Goal: Information Seeking & Learning: Compare options

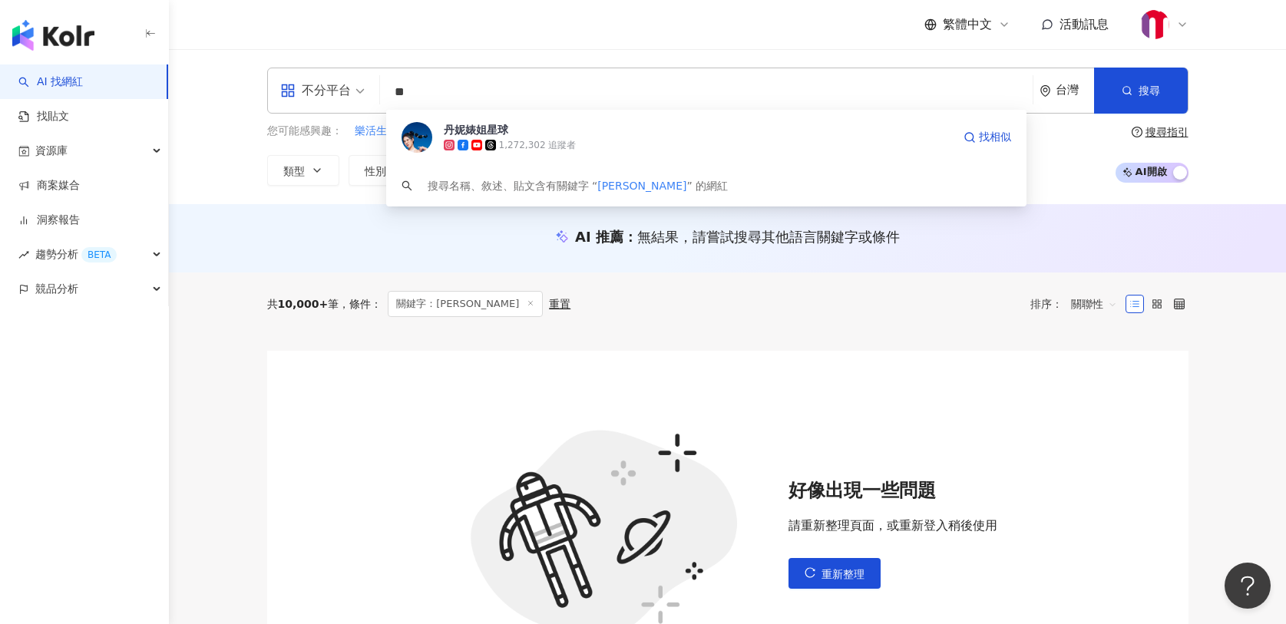
type input "*"
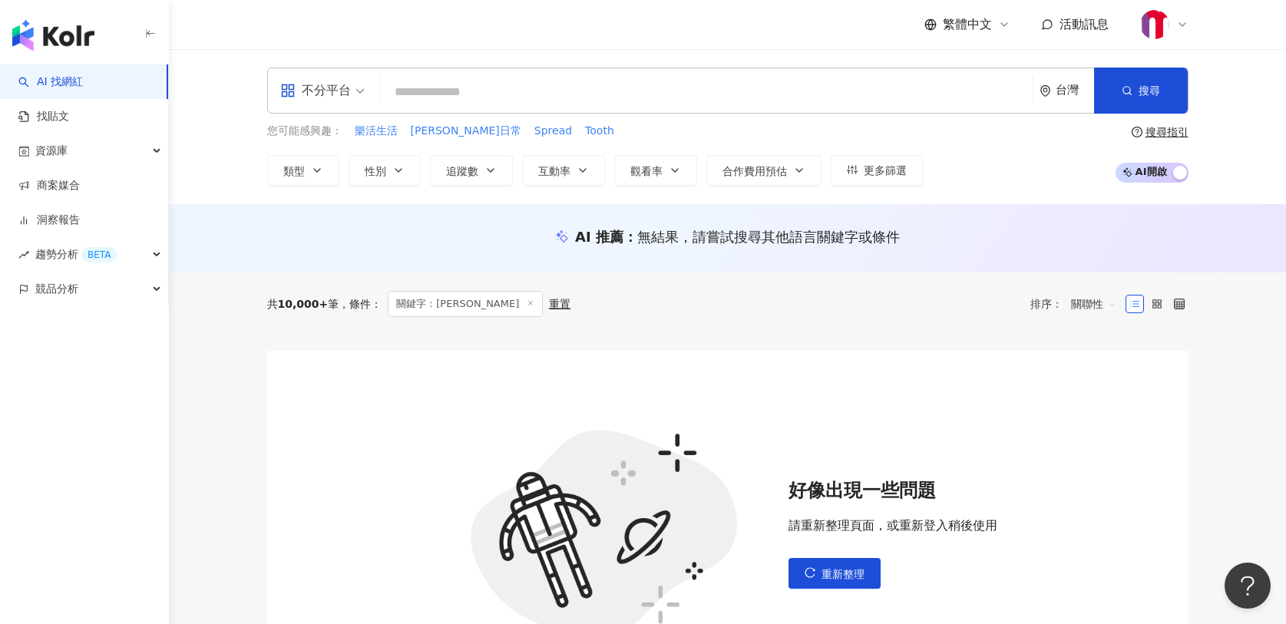
click at [603, 96] on input "search" at bounding box center [706, 92] width 640 height 29
paste input "***"
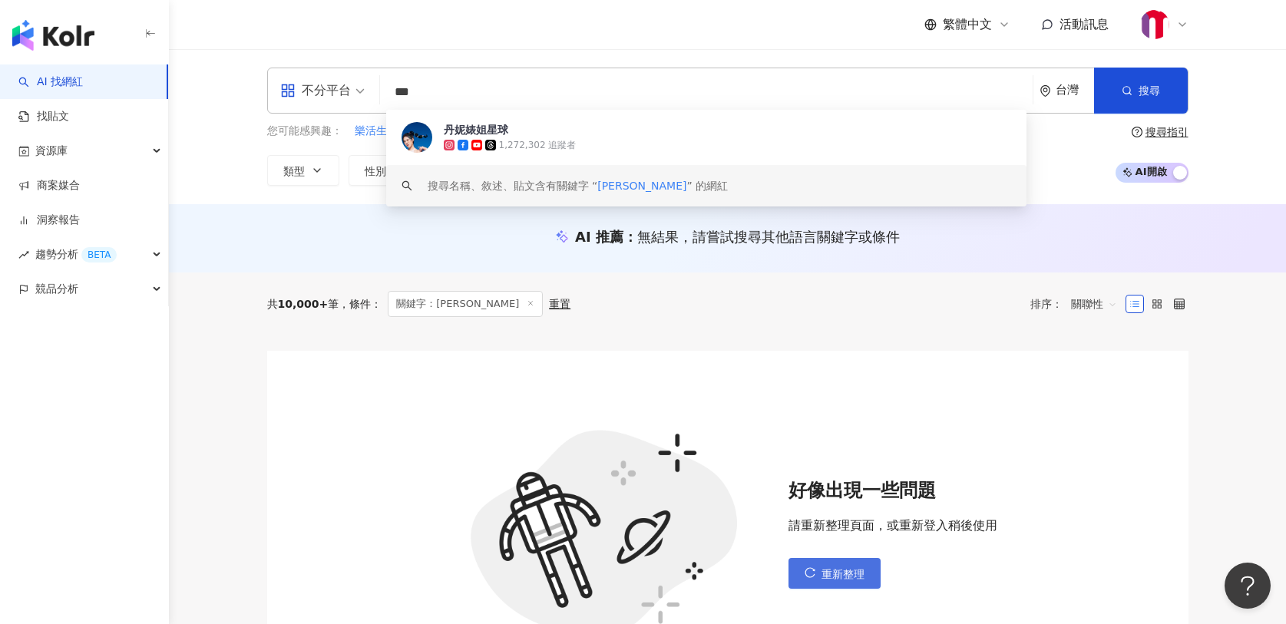
type input "***"
click at [851, 577] on span "重新整理" at bounding box center [843, 574] width 43 height 12
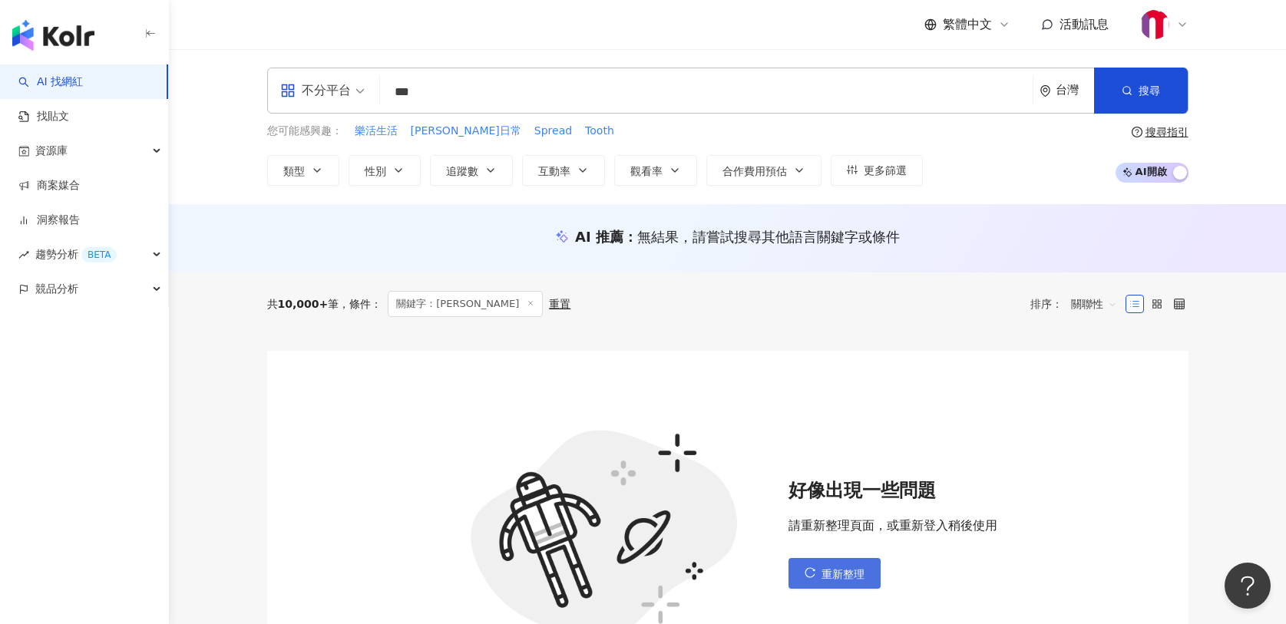
click at [851, 577] on span "重新整理" at bounding box center [843, 574] width 43 height 12
click at [852, 574] on span "重新整理" at bounding box center [843, 574] width 43 height 12
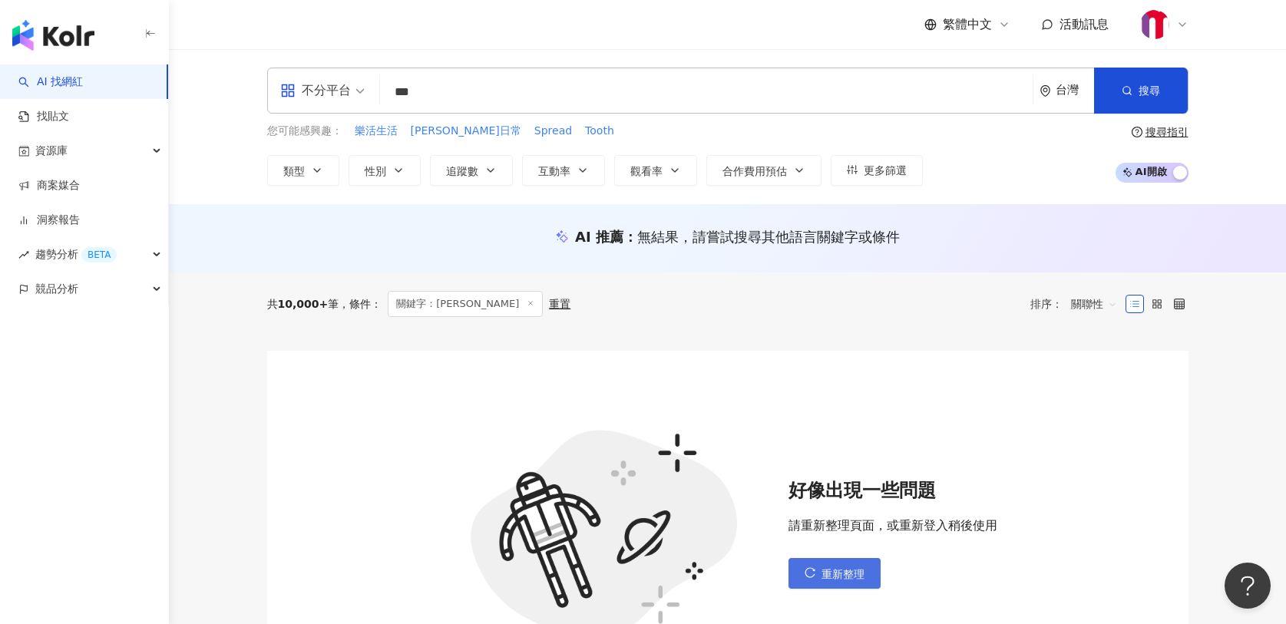
click at [852, 574] on span "重新整理" at bounding box center [843, 574] width 43 height 12
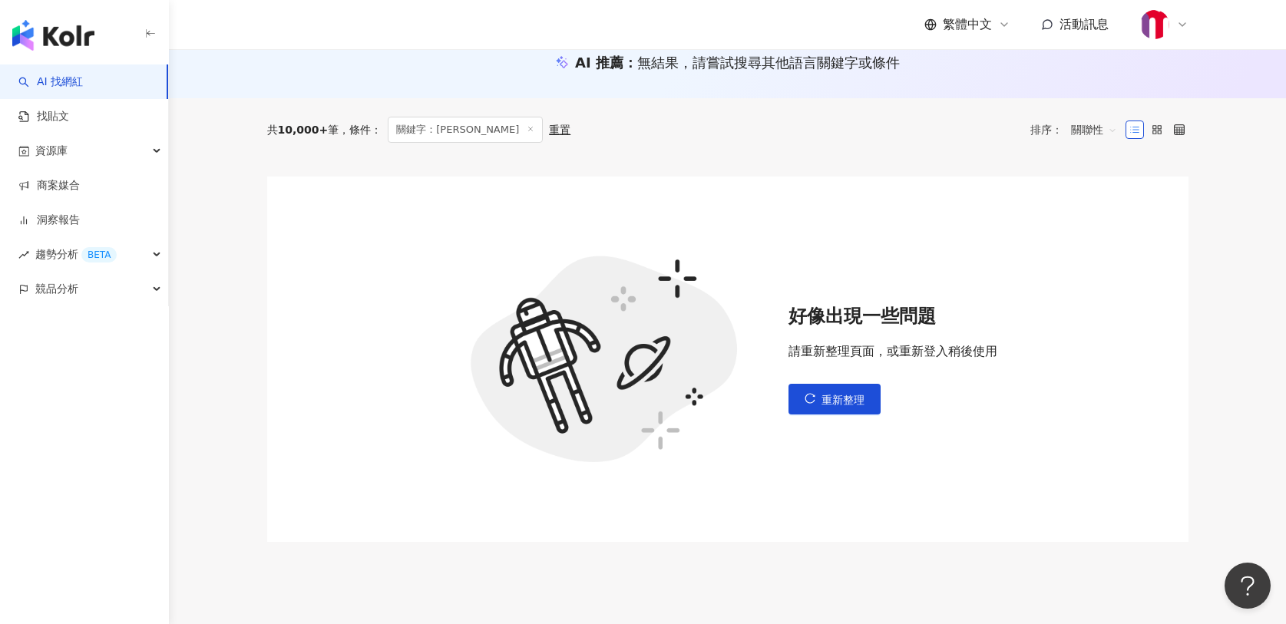
scroll to position [240, 0]
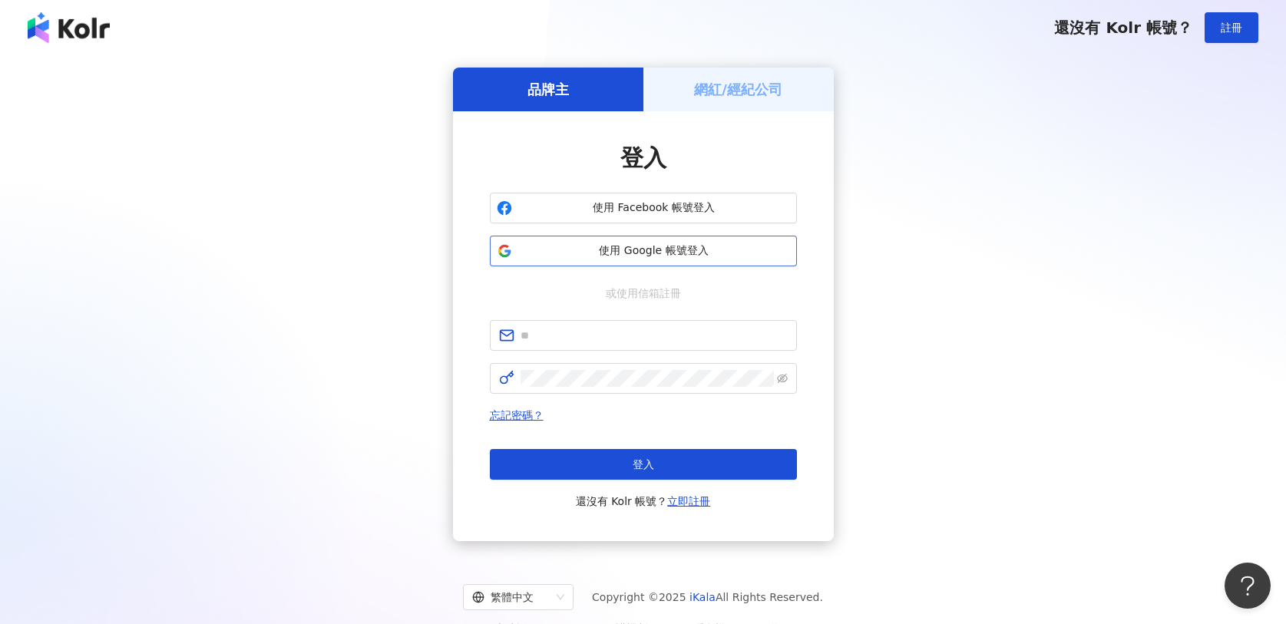
click at [650, 247] on span "使用 Google 帳號登入" at bounding box center [654, 250] width 272 height 15
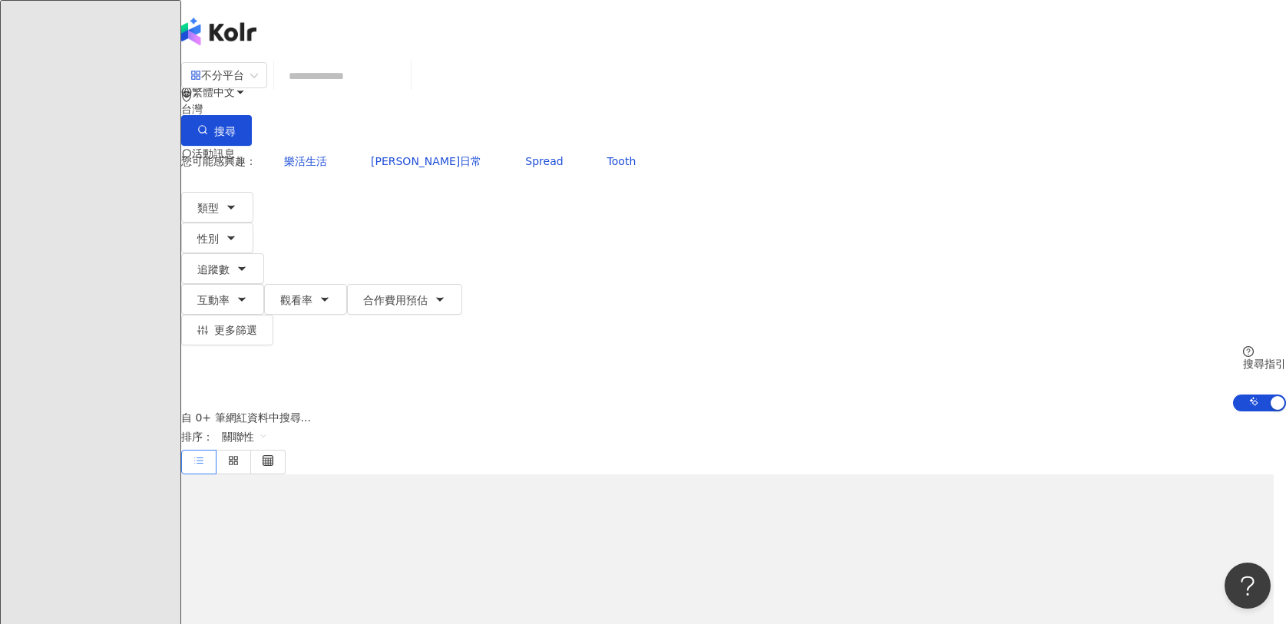
click at [405, 91] on input "search" at bounding box center [342, 75] width 124 height 29
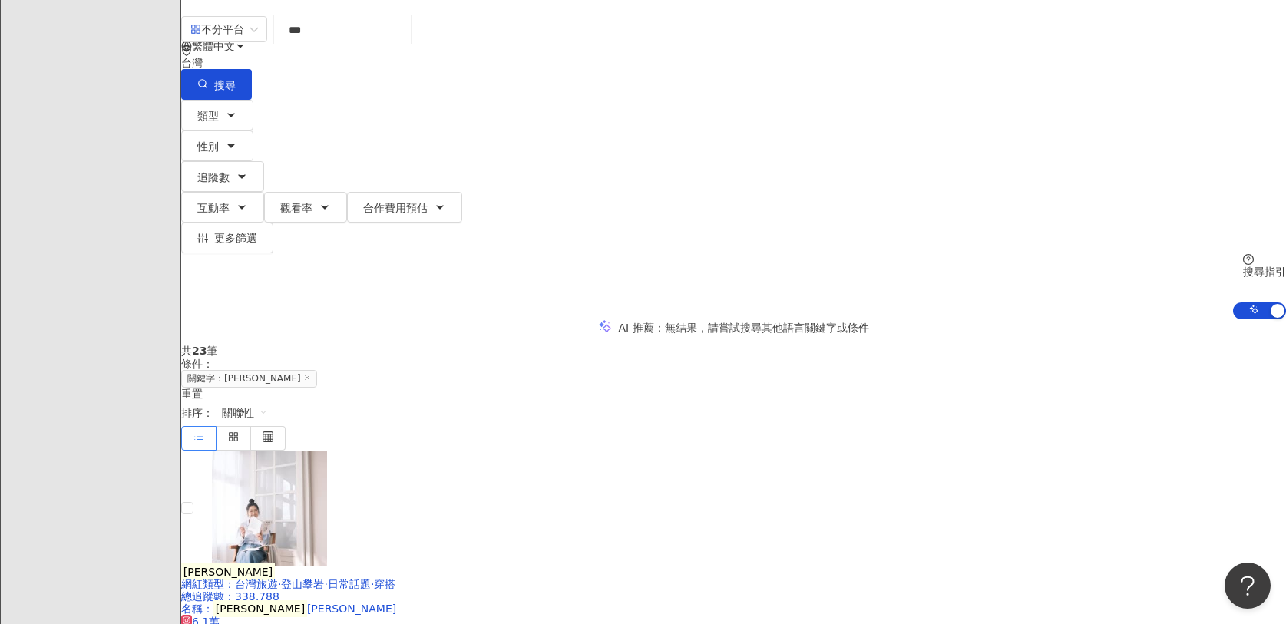
scroll to position [71, 0]
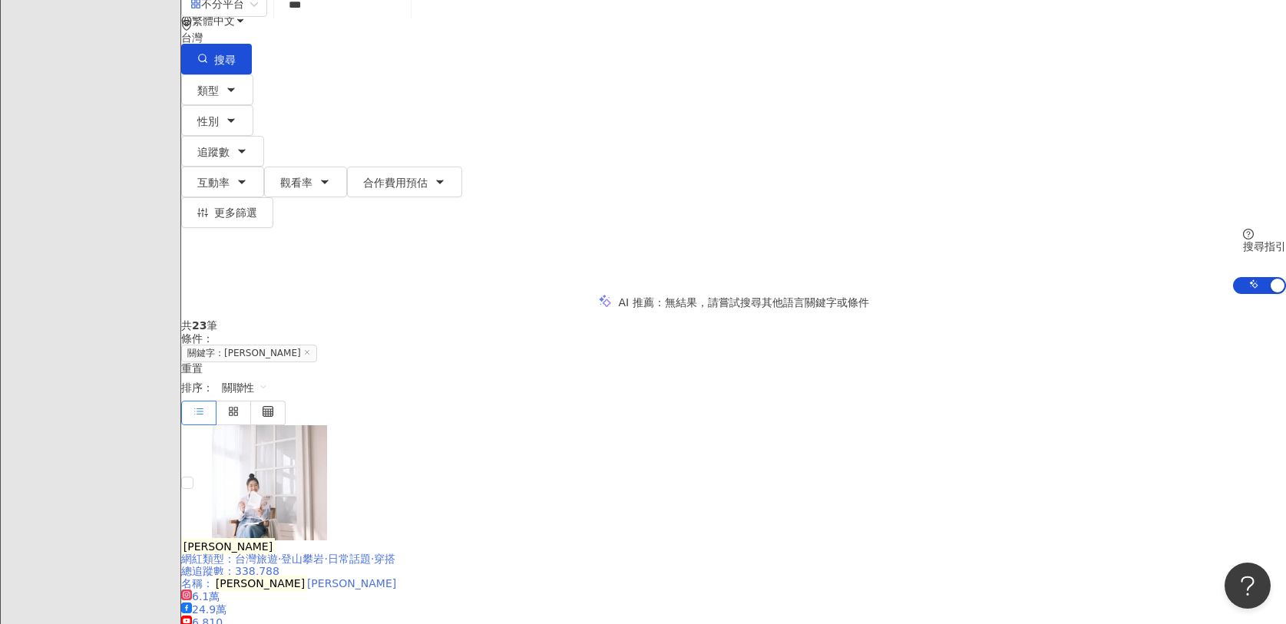
type input "***"
click at [565, 541] on div "[PERSON_NAME]" at bounding box center [733, 547] width 1105 height 12
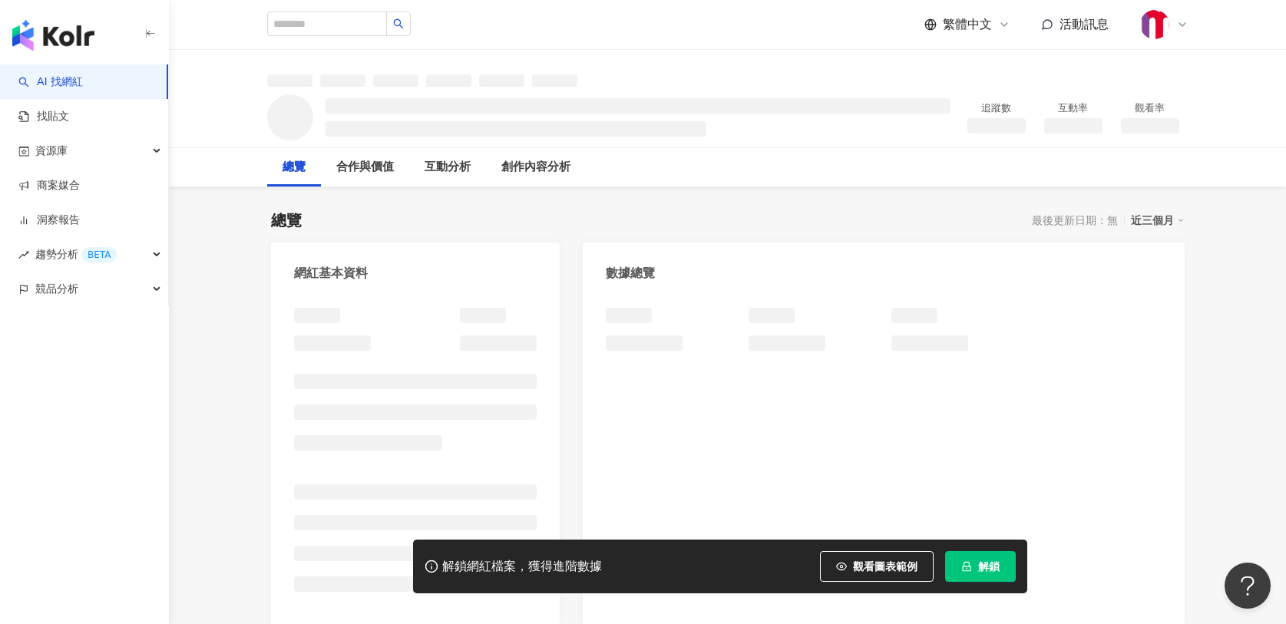
scroll to position [5, 0]
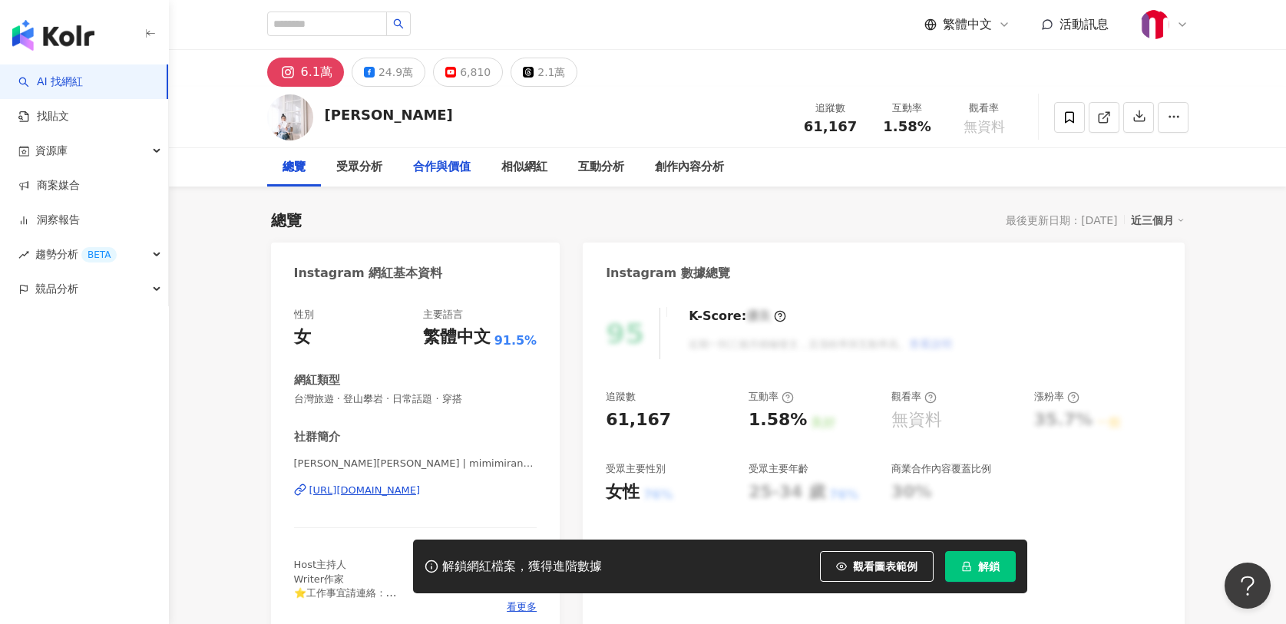
scroll to position [43, 0]
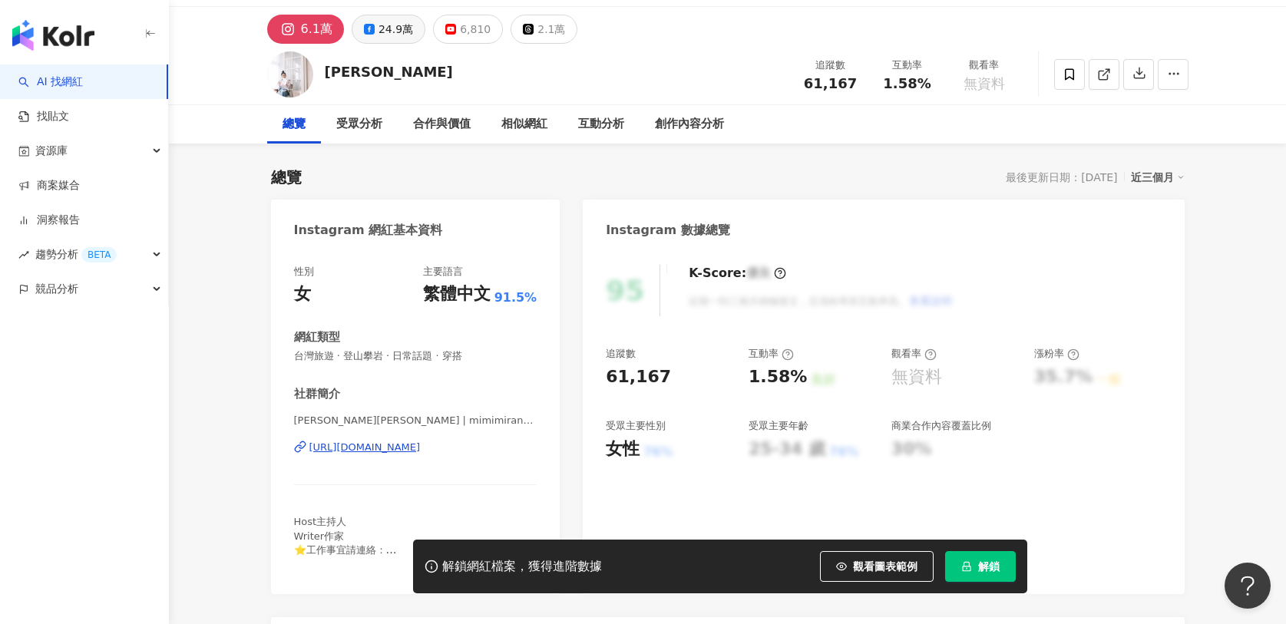
click at [373, 35] on button "24.9萬" at bounding box center [389, 29] width 74 height 29
click at [395, 30] on div "24.9萬" at bounding box center [396, 29] width 35 height 22
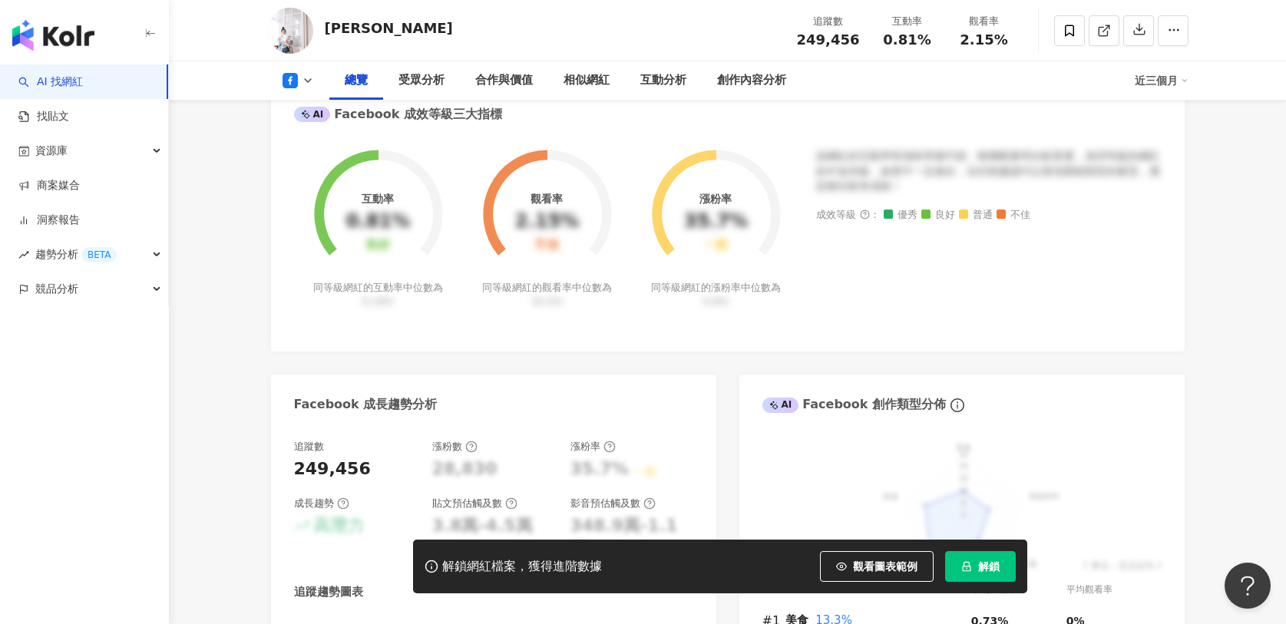
scroll to position [600, 0]
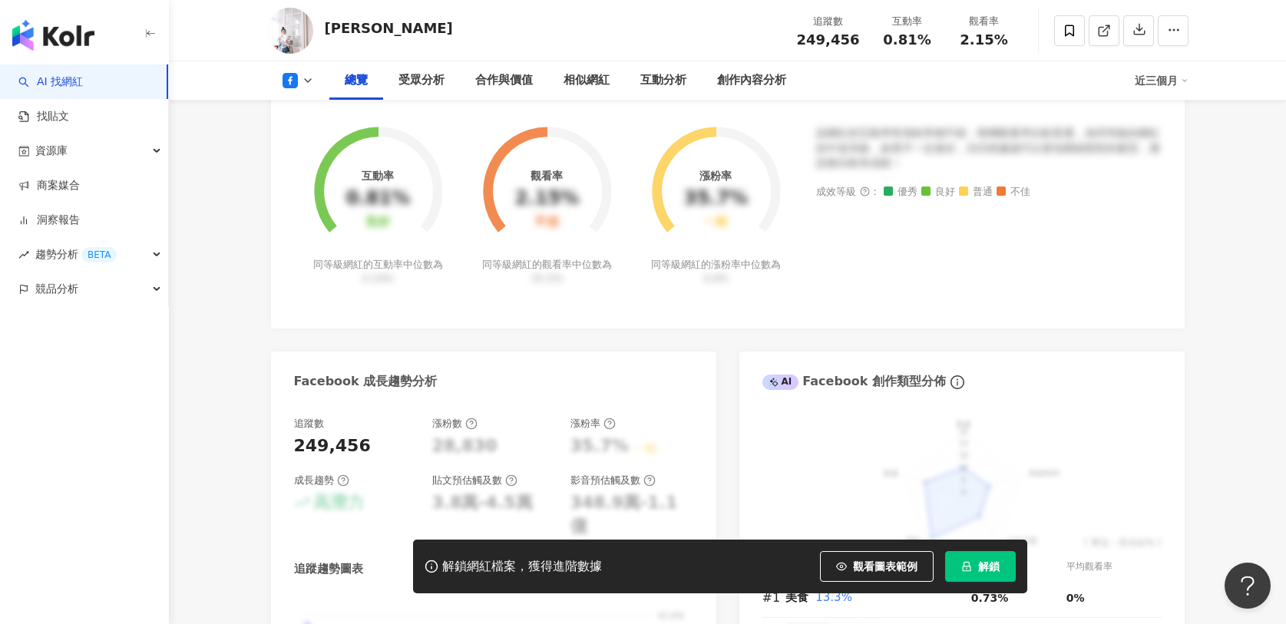
click at [965, 566] on icon "lock" at bounding box center [966, 567] width 8 height 10
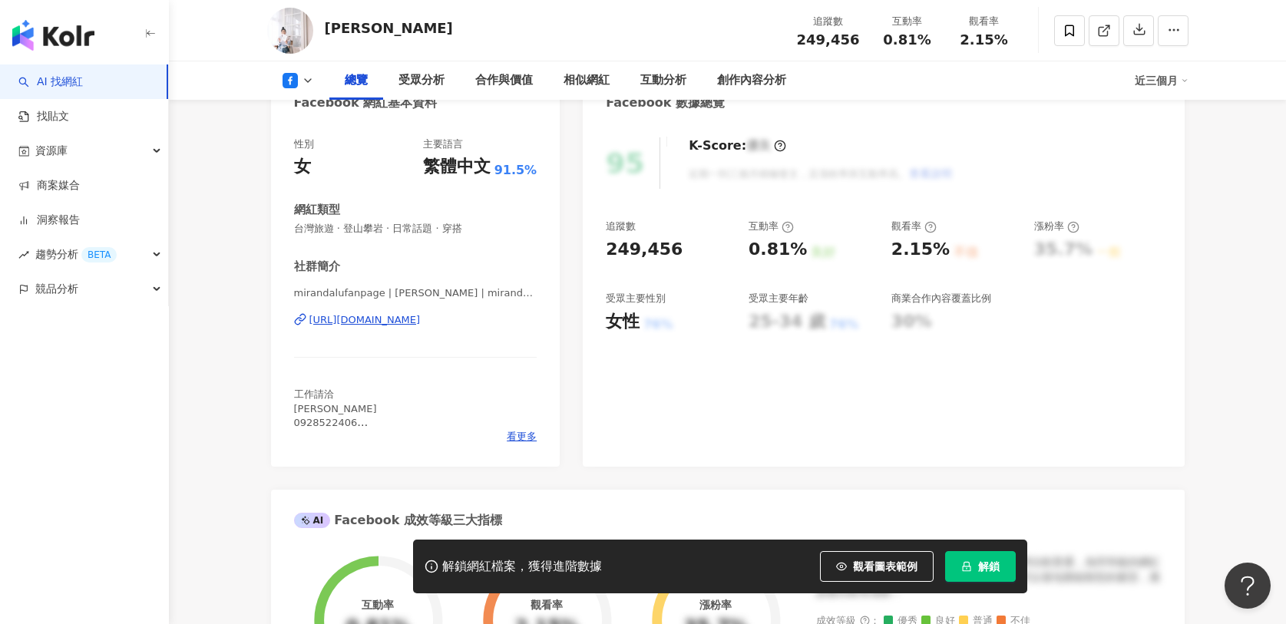
click at [978, 554] on button "解鎖" at bounding box center [980, 566] width 71 height 31
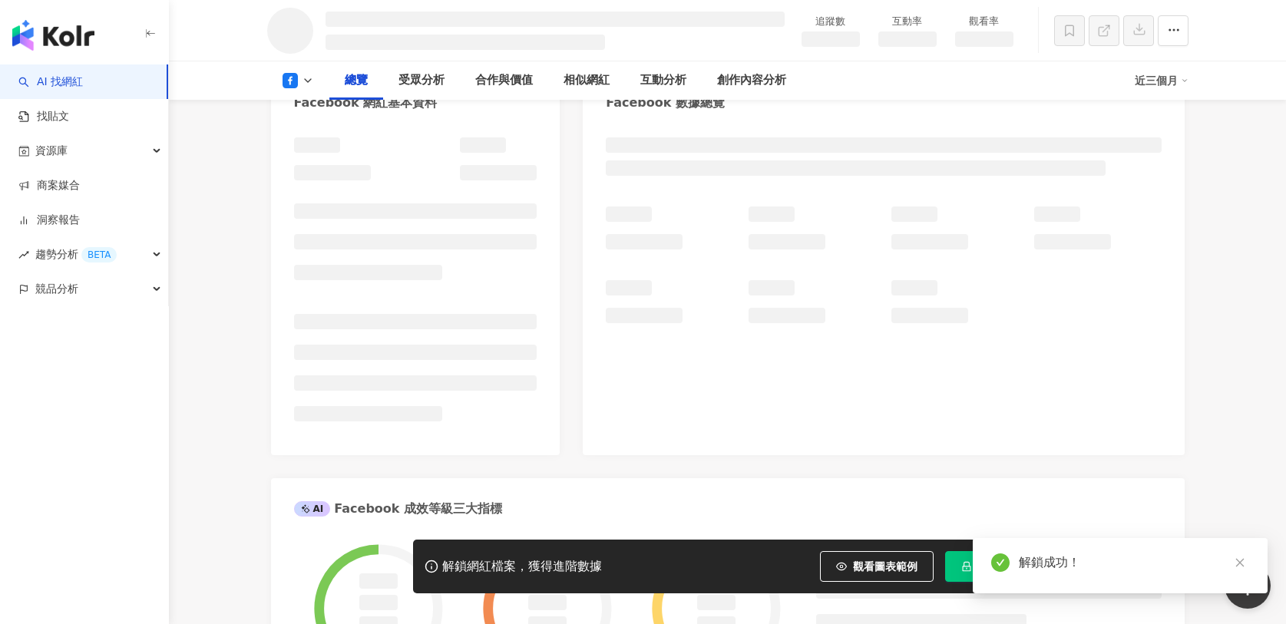
click at [1239, 570] on link at bounding box center [1239, 563] width 19 height 19
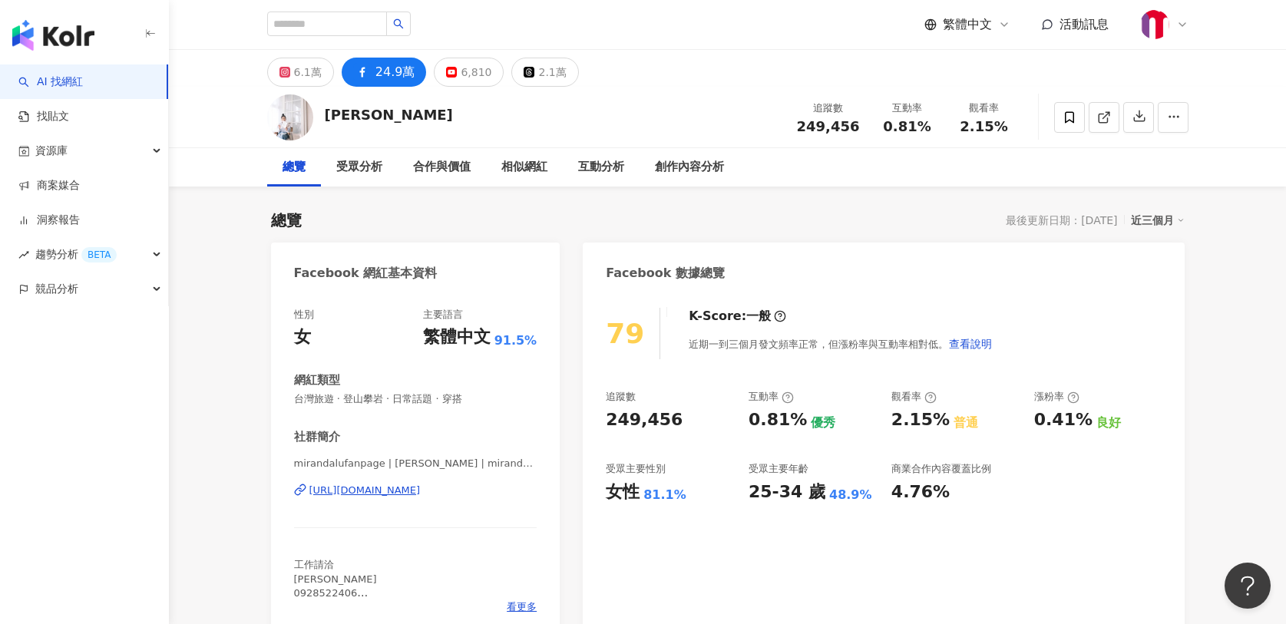
click at [786, 400] on icon at bounding box center [788, 398] width 12 height 12
click at [362, 30] on input "search" at bounding box center [327, 24] width 120 height 25
click at [365, 16] on input "search" at bounding box center [327, 24] width 120 height 25
click at [461, 27] on div "繁體中文 活動訊息" at bounding box center [728, 24] width 922 height 49
click at [334, 23] on input "search" at bounding box center [327, 24] width 120 height 25
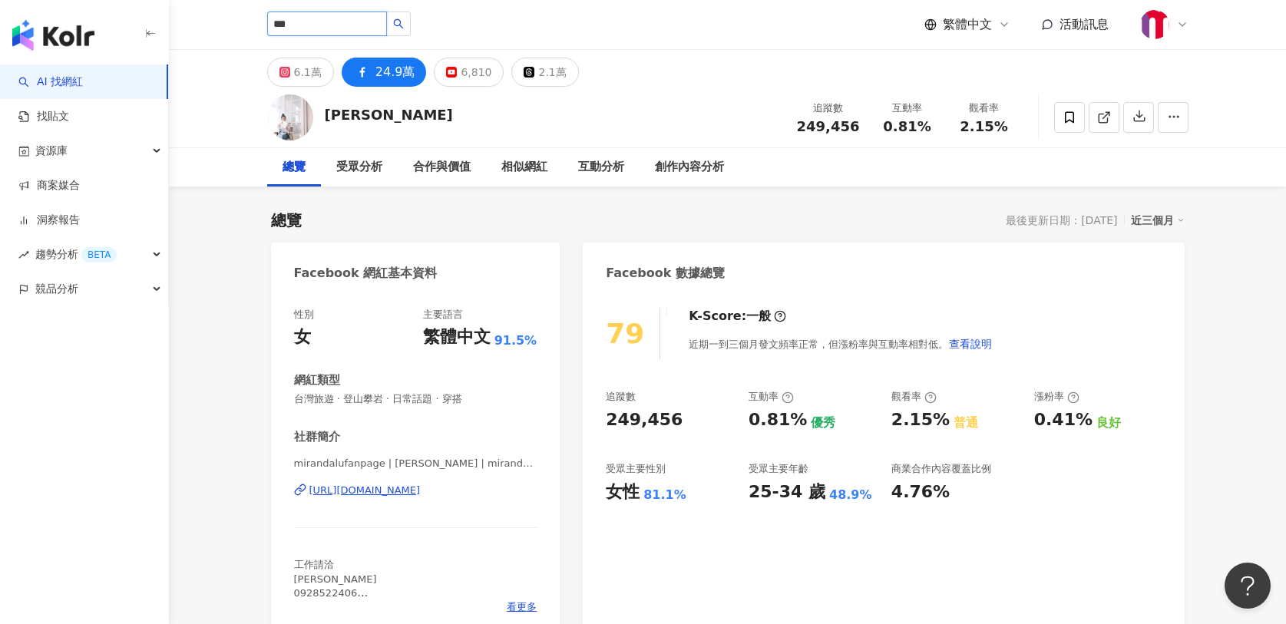
type input "***"
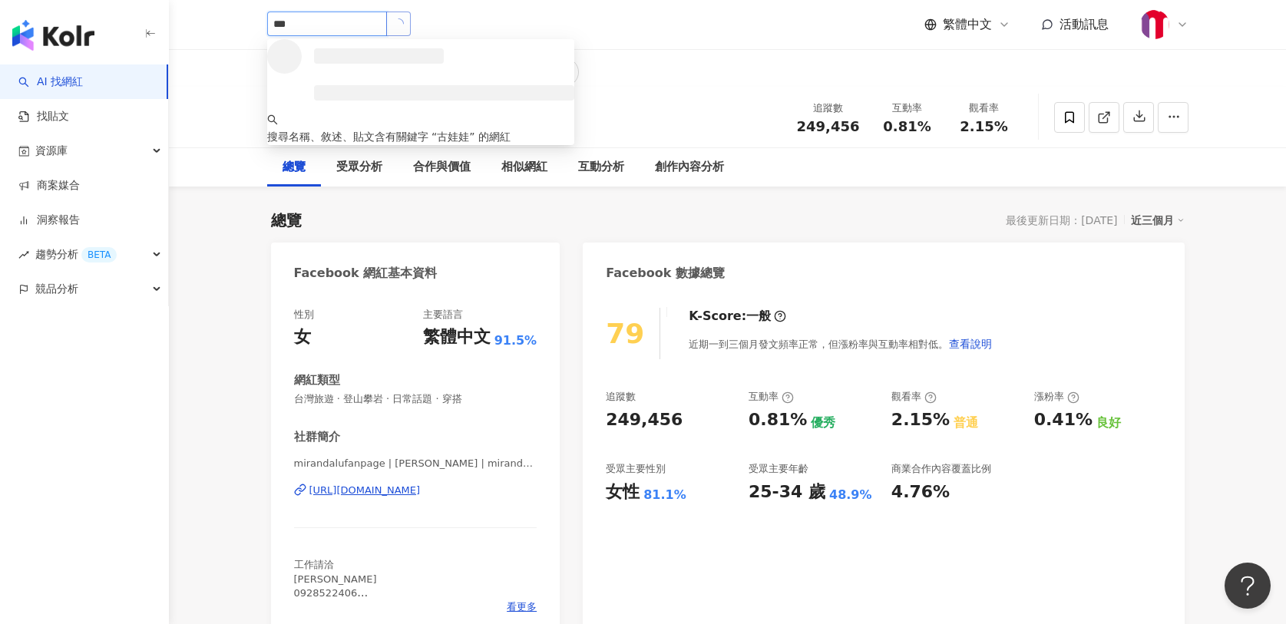
click at [411, 28] on button "button" at bounding box center [398, 24] width 25 height 25
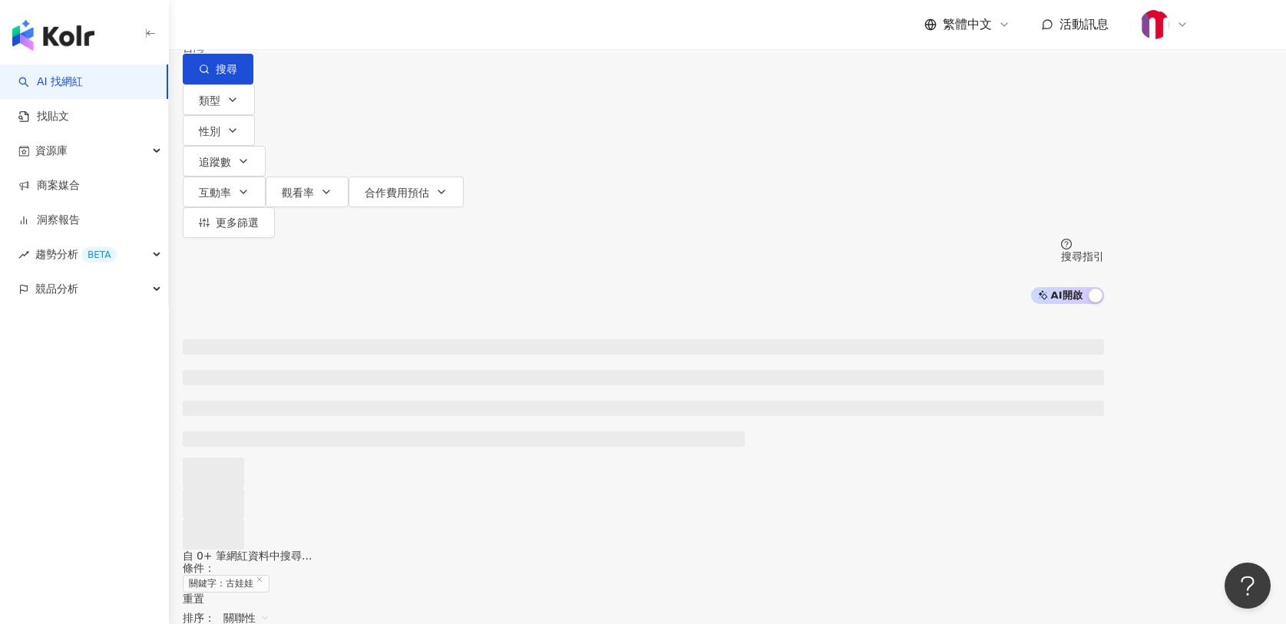
click at [452, 65] on div "不分平台 *** 台灣 搜尋 類型 性別 追蹤數 互動率 觀看率 合作費用預估 更多篩選 搜尋指引 AI 開啟 AI 關閉" at bounding box center [643, 152] width 1286 height 304
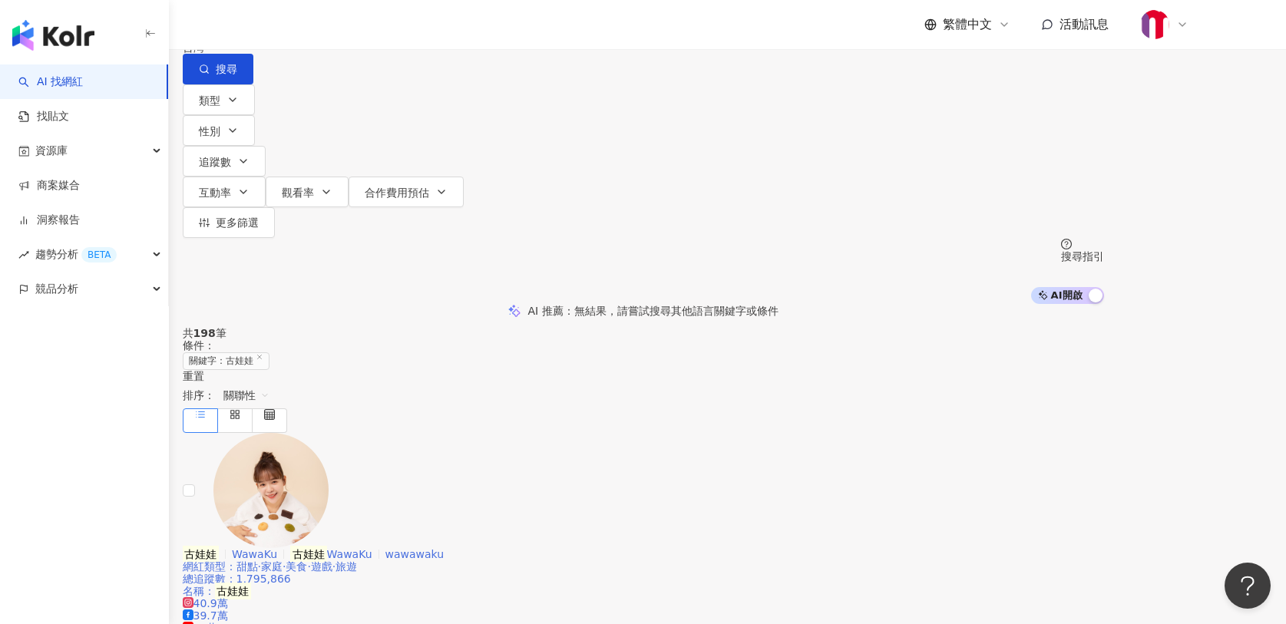
click at [277, 548] on span "WawaKu" at bounding box center [254, 554] width 45 height 12
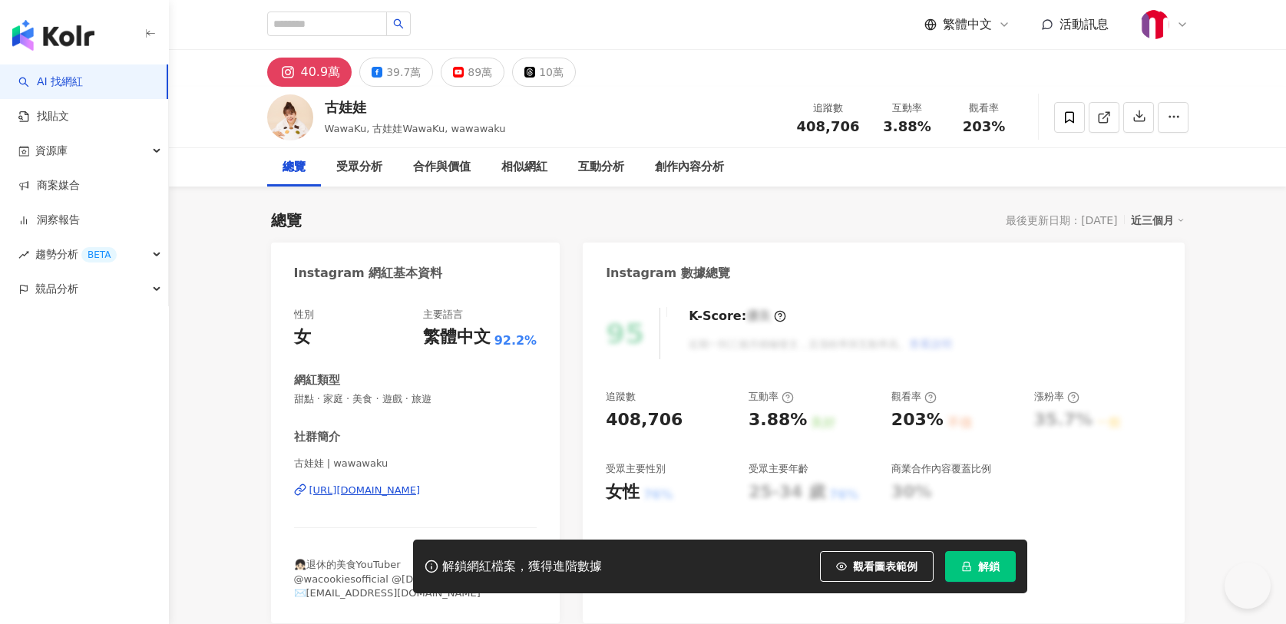
click at [975, 571] on button "解鎖" at bounding box center [980, 566] width 71 height 31
click at [976, 577] on button "解鎖" at bounding box center [980, 566] width 71 height 31
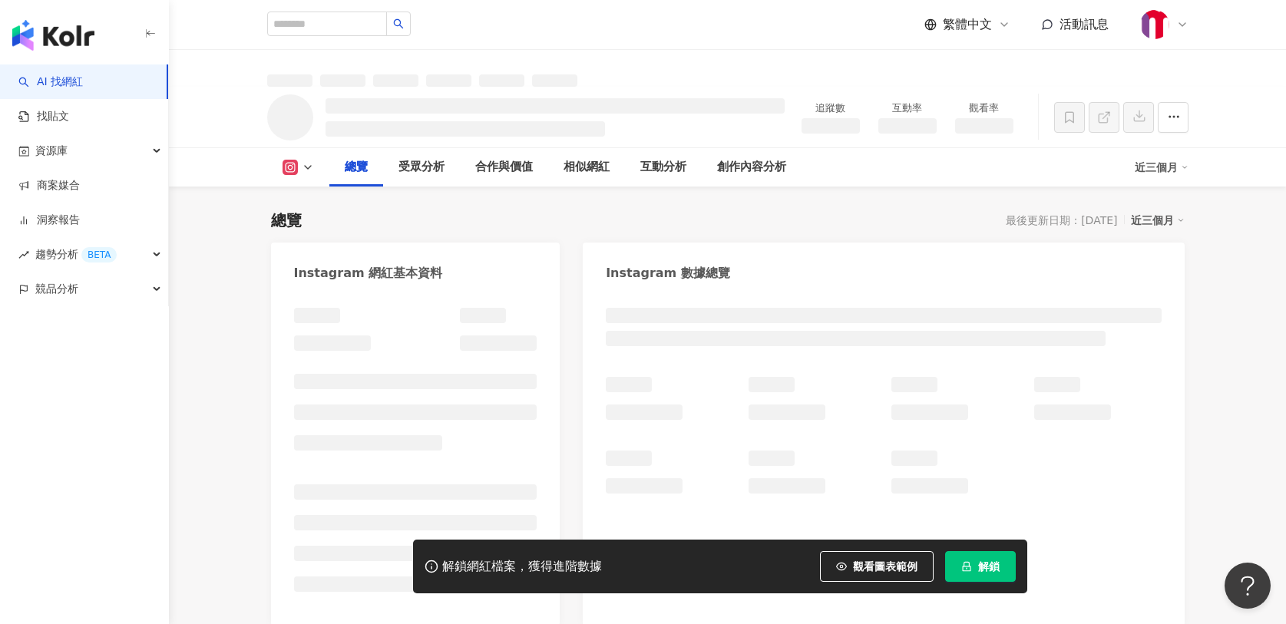
scroll to position [207, 0]
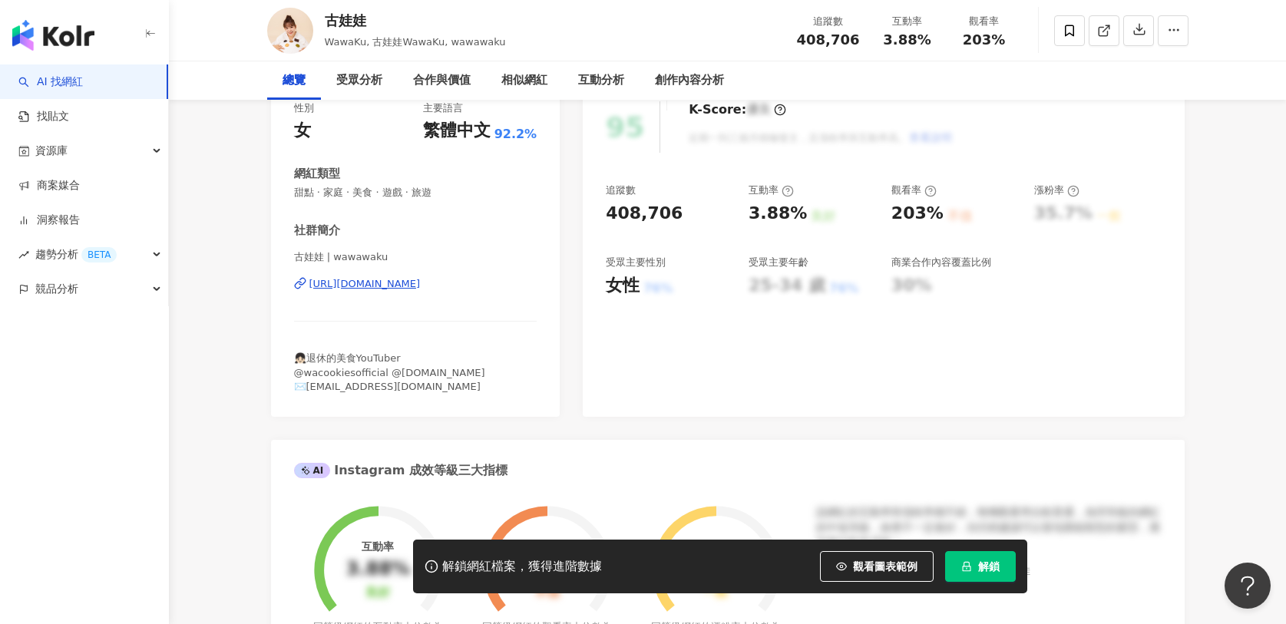
click at [981, 566] on span "解鎖" at bounding box center [989, 567] width 22 height 12
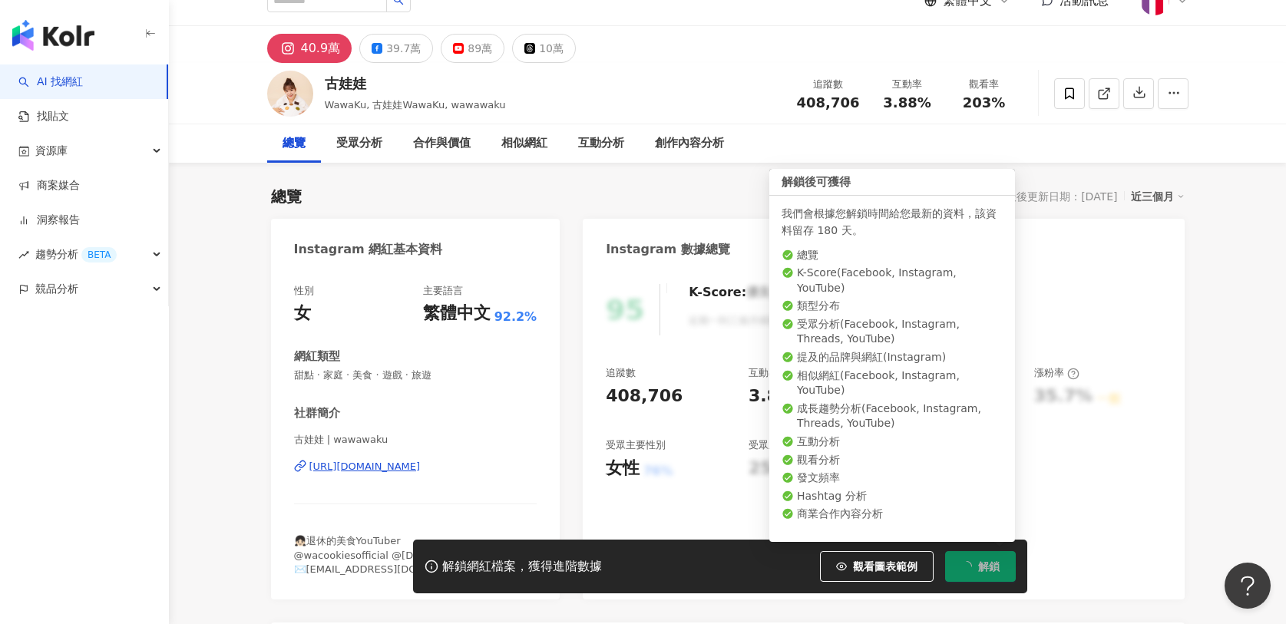
click at [1043, 459] on div "追蹤數 408,706 互動率 3.88% 良好 觀看率 203% 不佳 漲粉率 35.7% 一般 受眾主要性別 女性 76% 受眾主要年齡 25-34 歲 …" at bounding box center [883, 423] width 555 height 114
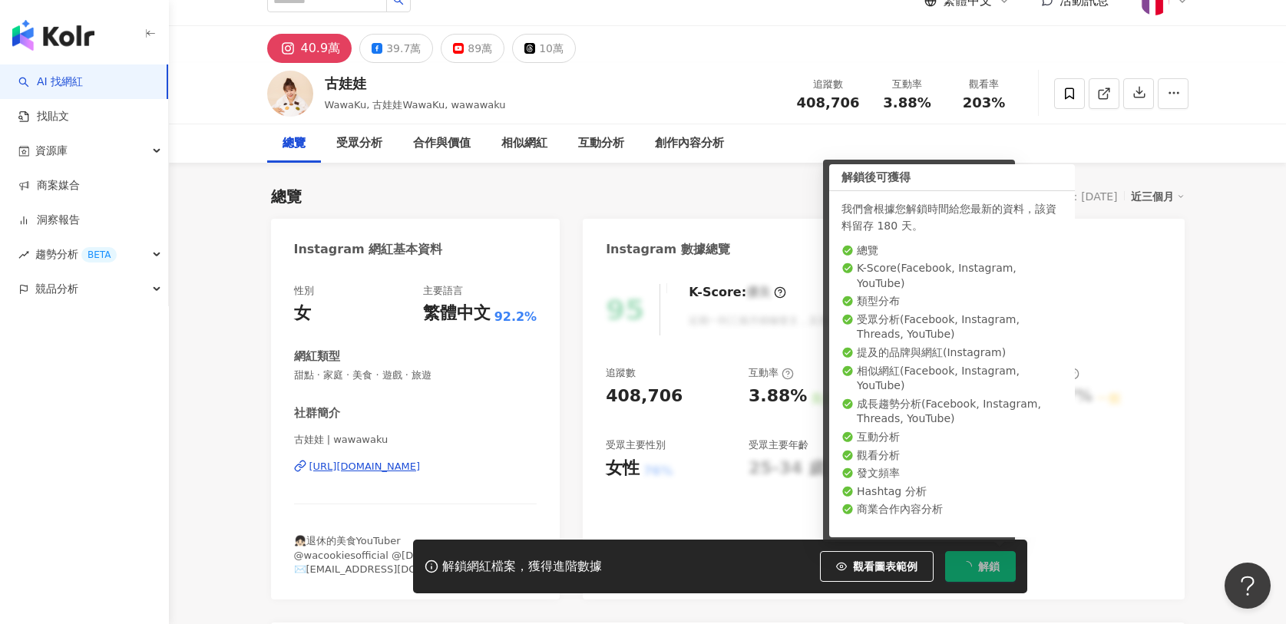
click at [1044, 477] on div "追蹤數 408,706 互動率 3.88% 良好 觀看率 203% 不佳 漲粉率 35.7% 一般 受眾主要性別 女性 76% 受眾主要年齡 25-34 歲 …" at bounding box center [883, 423] width 555 height 114
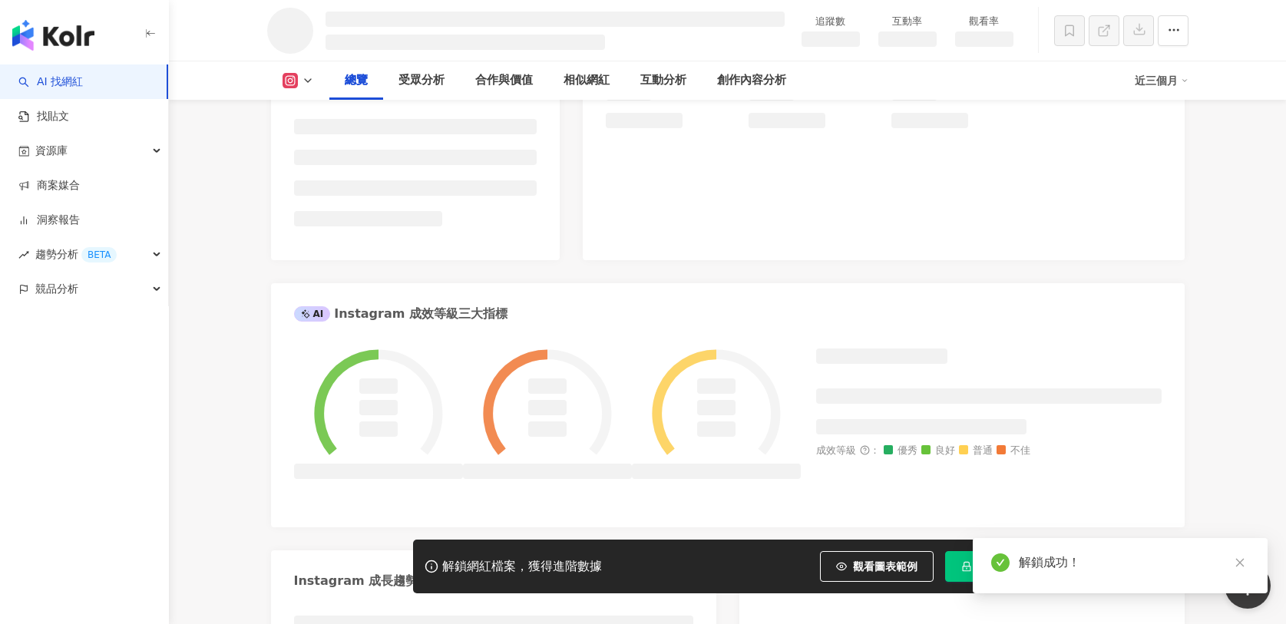
scroll to position [352, 0]
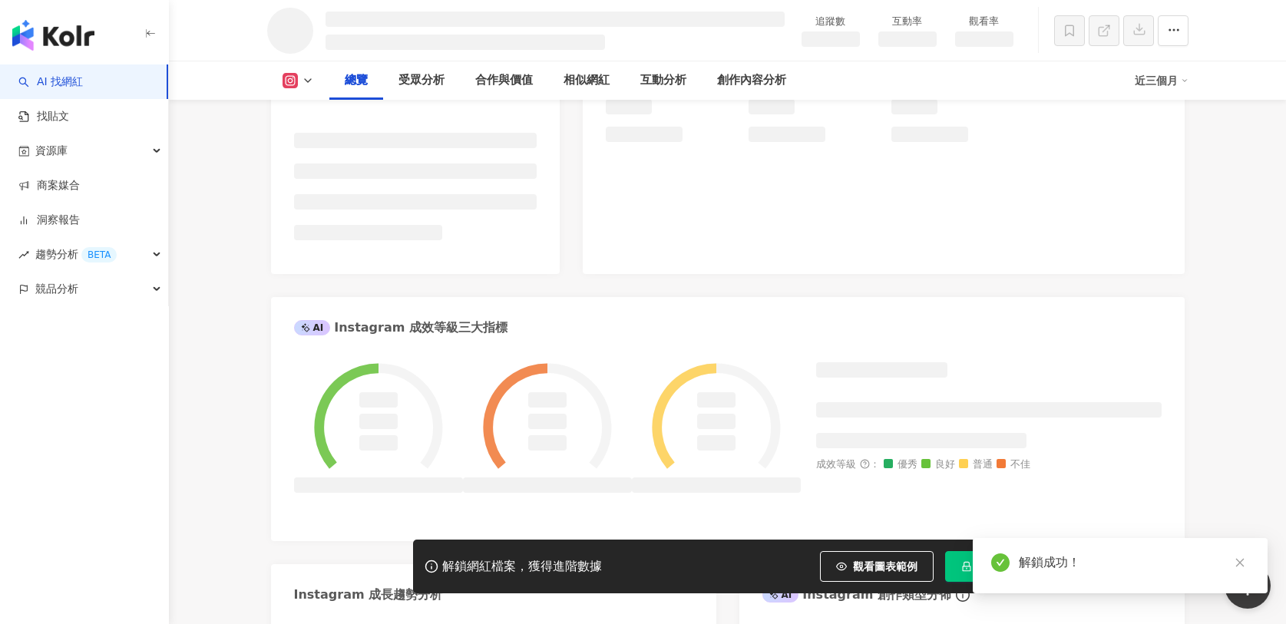
click at [1241, 559] on icon "close" at bounding box center [1240, 563] width 11 height 11
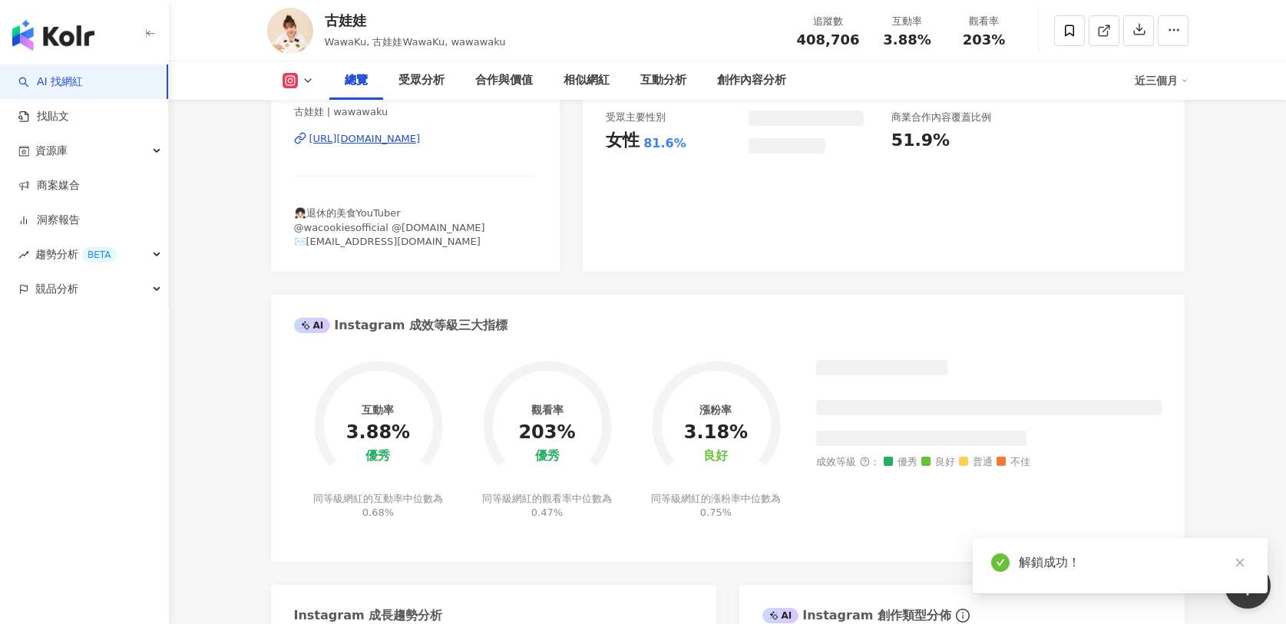
click at [1172, 452] on div "互動率 3.88% 優秀 同等級網紅的互動率中位數為 0.68% 觀看率 203% 優秀 同等級網紅的觀看率中位數為 0.47% 漲粉率 3.18% 良好 同…" at bounding box center [728, 453] width 914 height 217
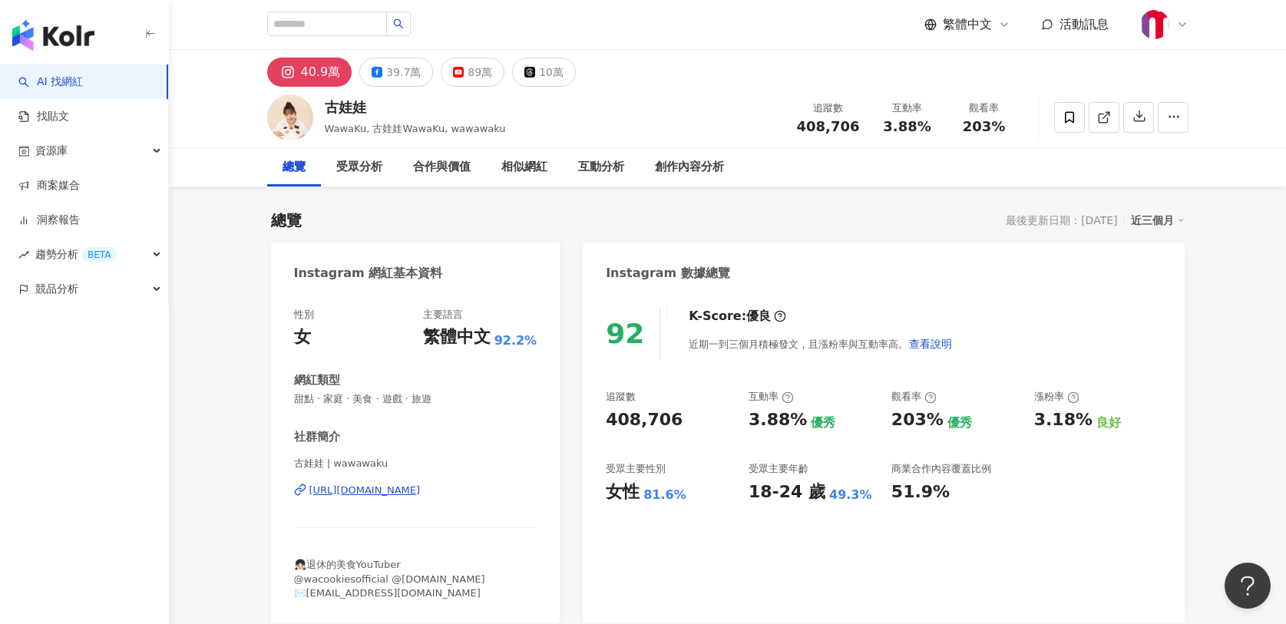
click at [83, 75] on link "AI 找網紅" at bounding box center [50, 81] width 65 height 15
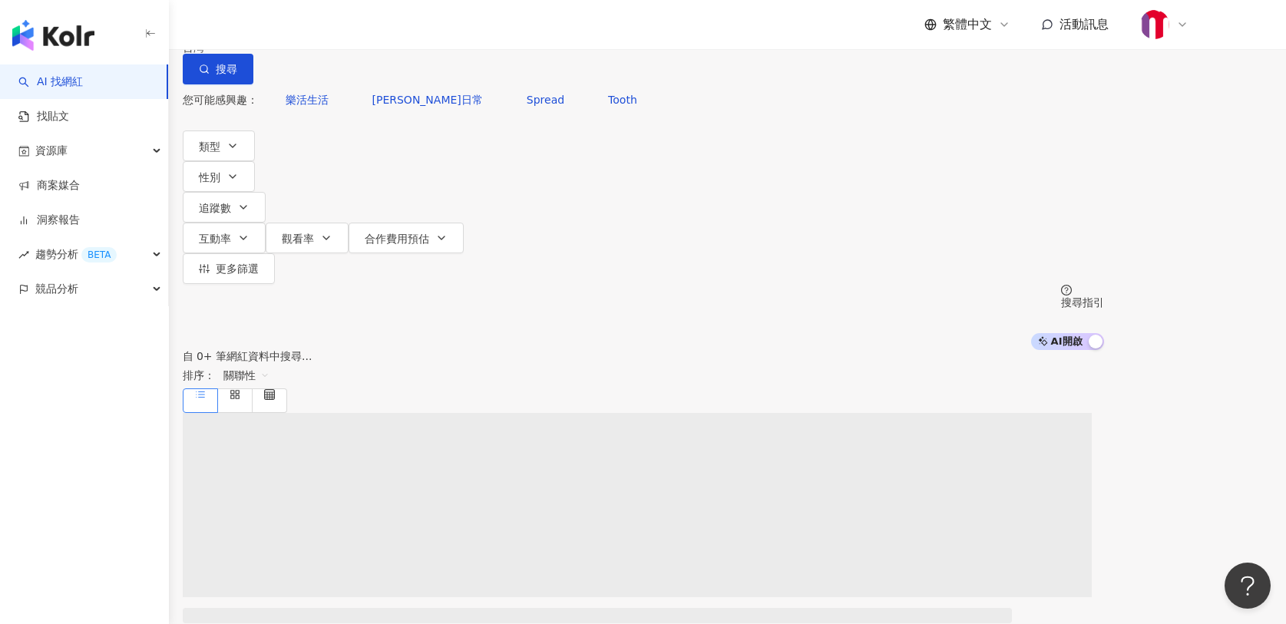
click at [405, 29] on input "search" at bounding box center [344, 14] width 124 height 29
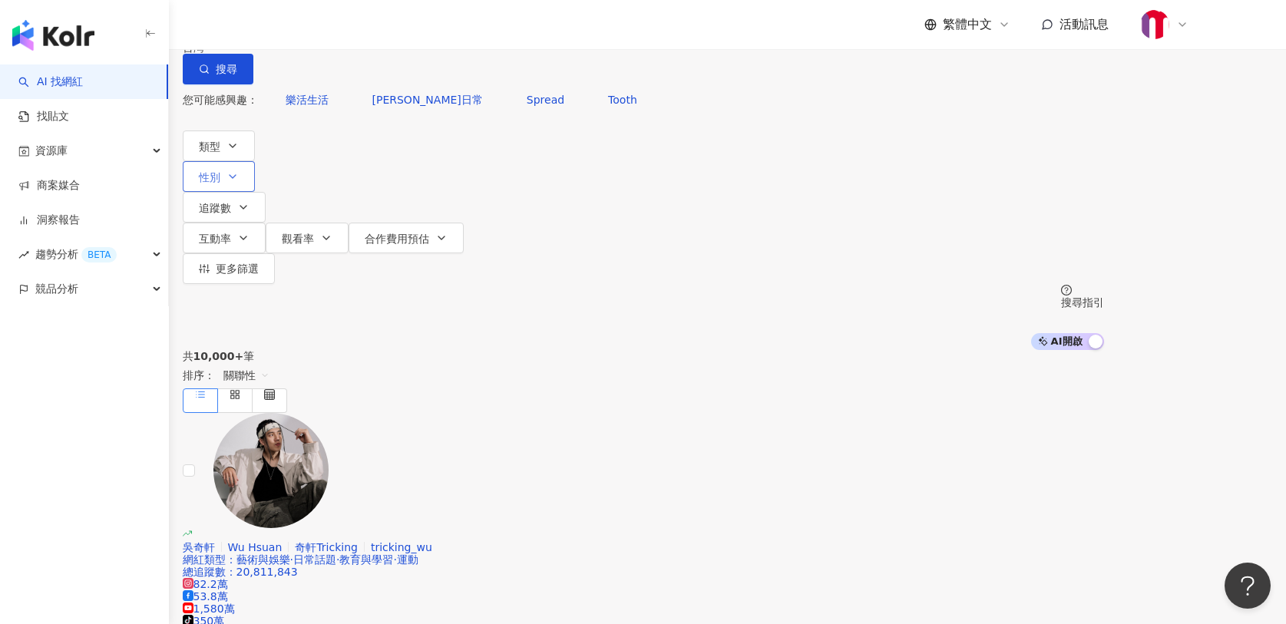
click at [239, 170] on icon "button" at bounding box center [233, 176] width 12 height 12
click at [379, 154] on span "男" at bounding box center [390, 145] width 23 height 17
click at [255, 161] on button "類型" at bounding box center [219, 146] width 72 height 31
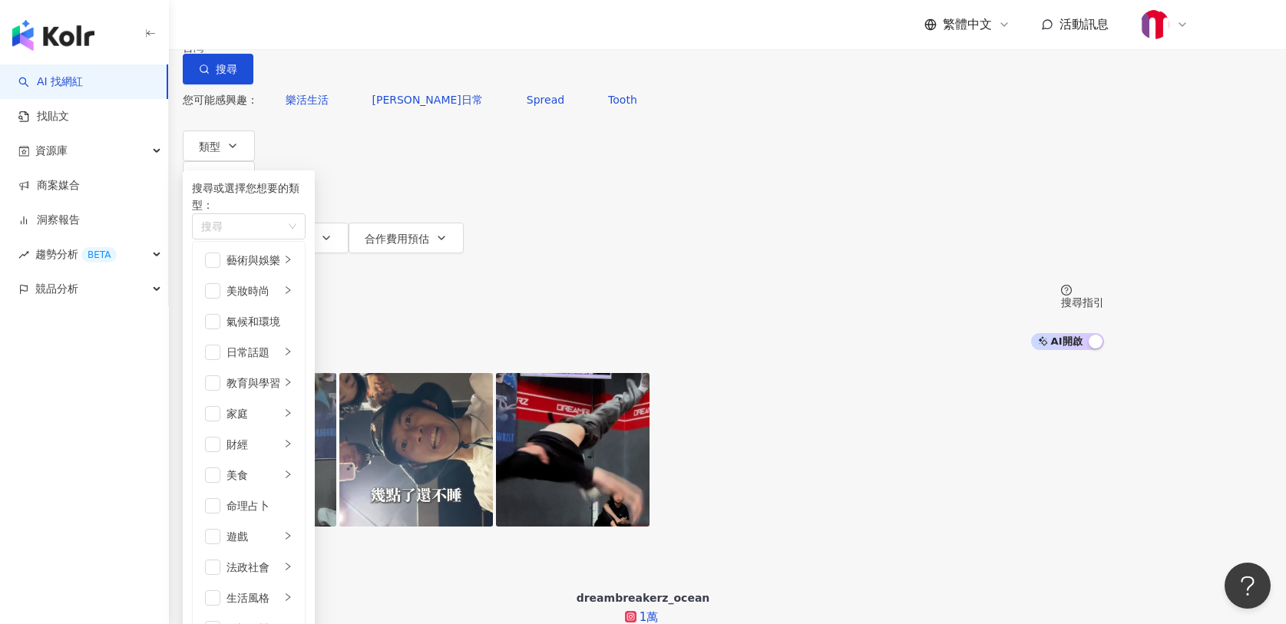
click at [250, 201] on icon "button" at bounding box center [243, 207] width 12 height 12
click at [266, 192] on button "追蹤數" at bounding box center [224, 207] width 83 height 31
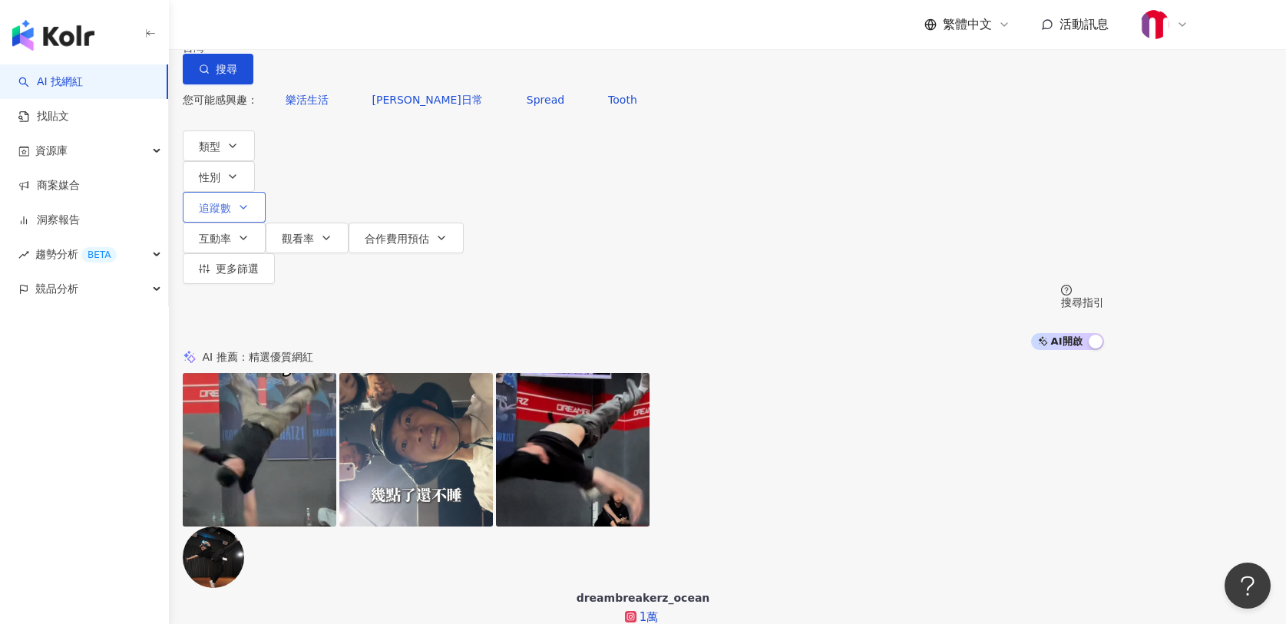
click at [266, 192] on button "追蹤數" at bounding box center [224, 207] width 83 height 31
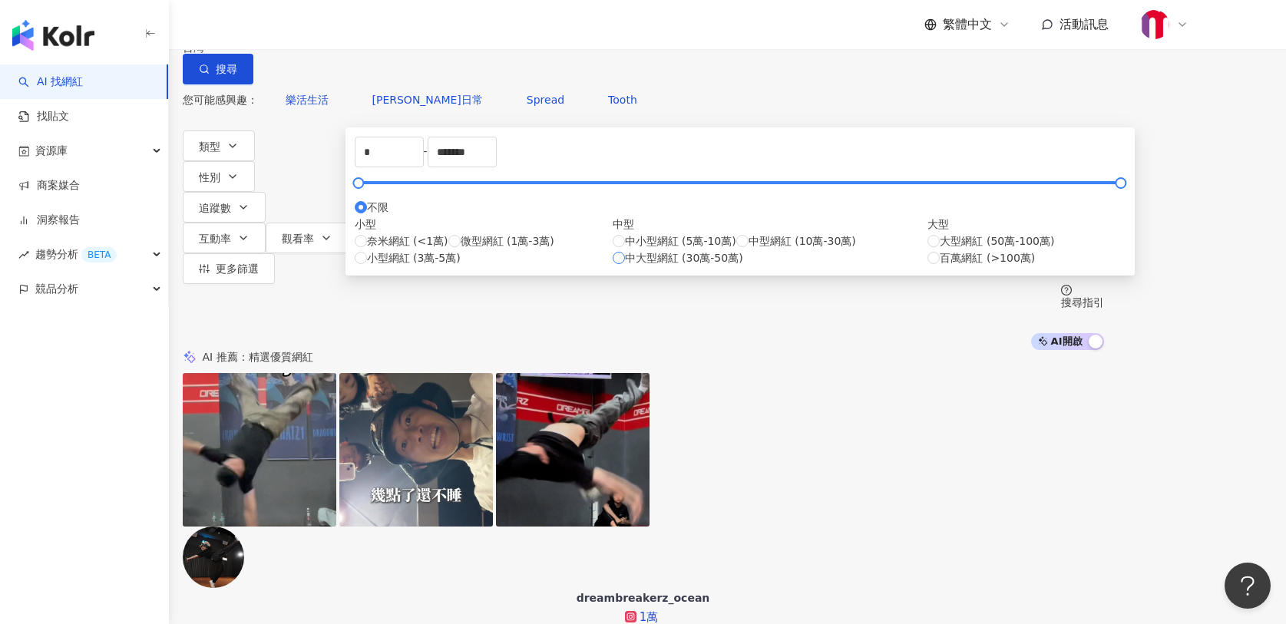
type input "******"
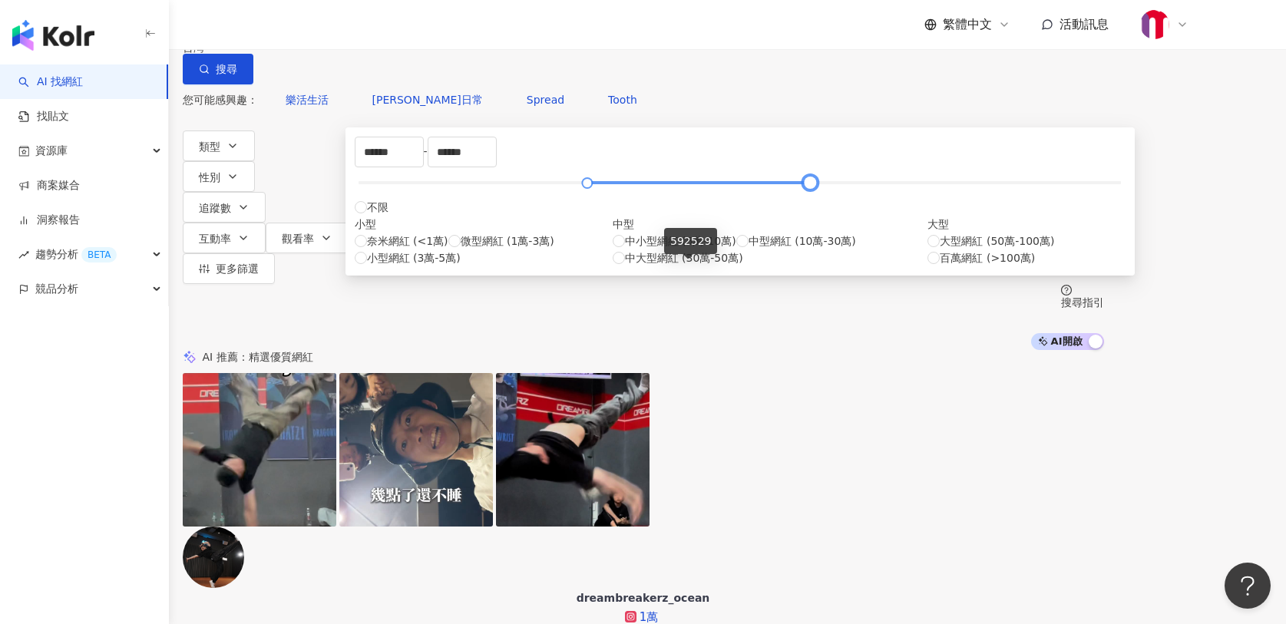
type input "******"
drag, startPoint x: 650, startPoint y: 269, endPoint x: 690, endPoint y: 270, distance: 40.0
click at [812, 187] on div at bounding box center [816, 183] width 8 height 8
type input "******"
drag, startPoint x: 571, startPoint y: 266, endPoint x: 511, endPoint y: 271, distance: 60.1
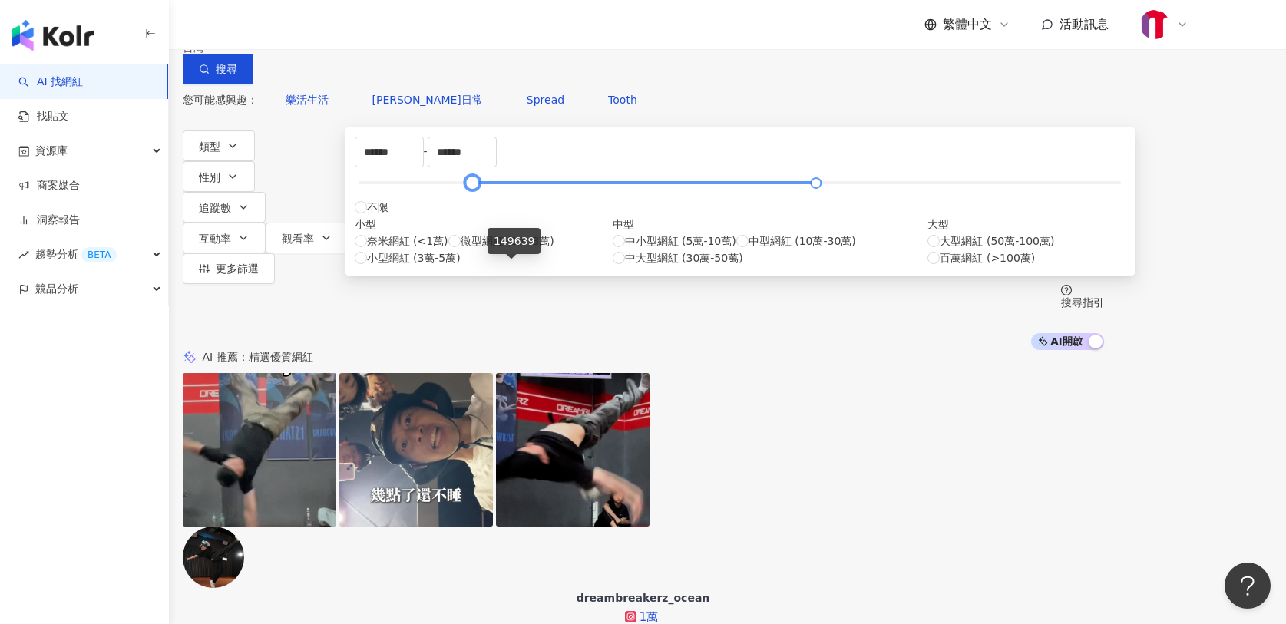
click at [477, 187] on div at bounding box center [472, 183] width 8 height 8
click at [266, 192] on button "追蹤數" at bounding box center [224, 207] width 83 height 31
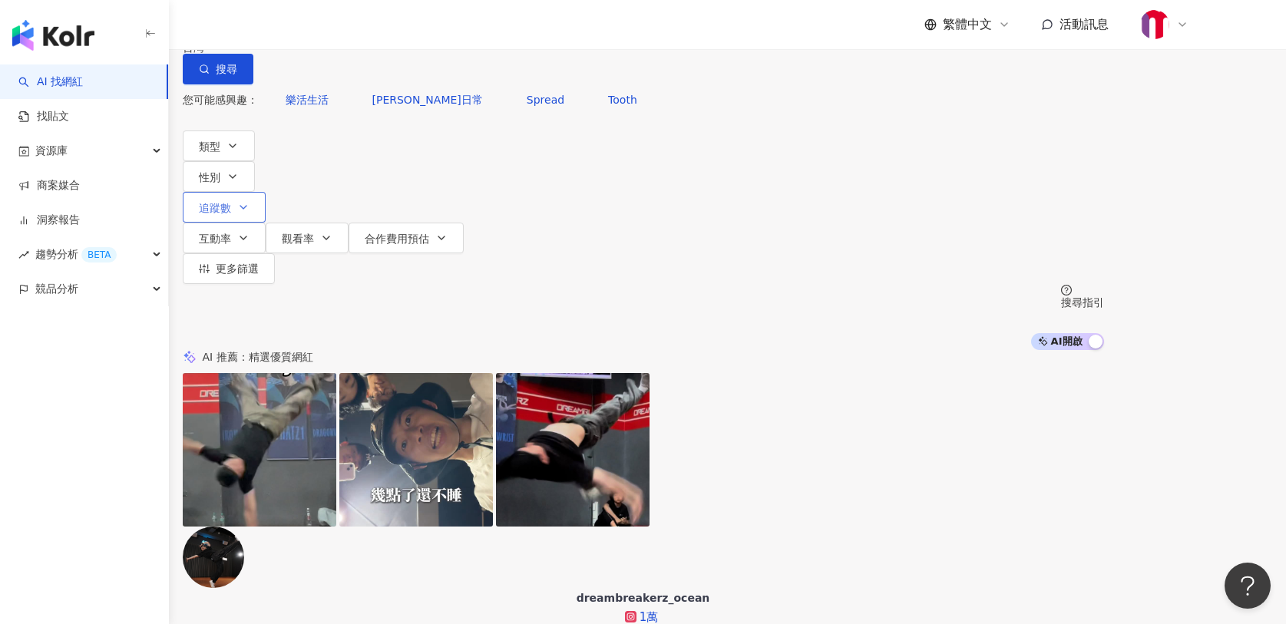
click at [266, 192] on button "追蹤數" at bounding box center [224, 207] width 83 height 31
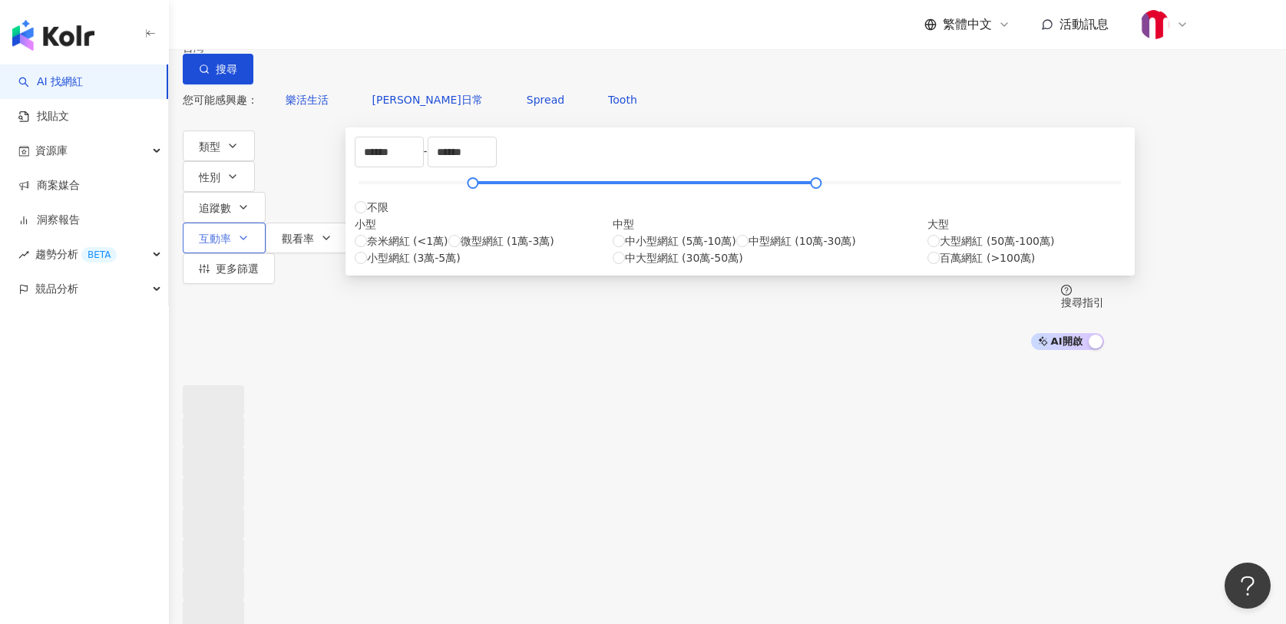
click at [231, 233] on span "互動率" at bounding box center [215, 239] width 32 height 12
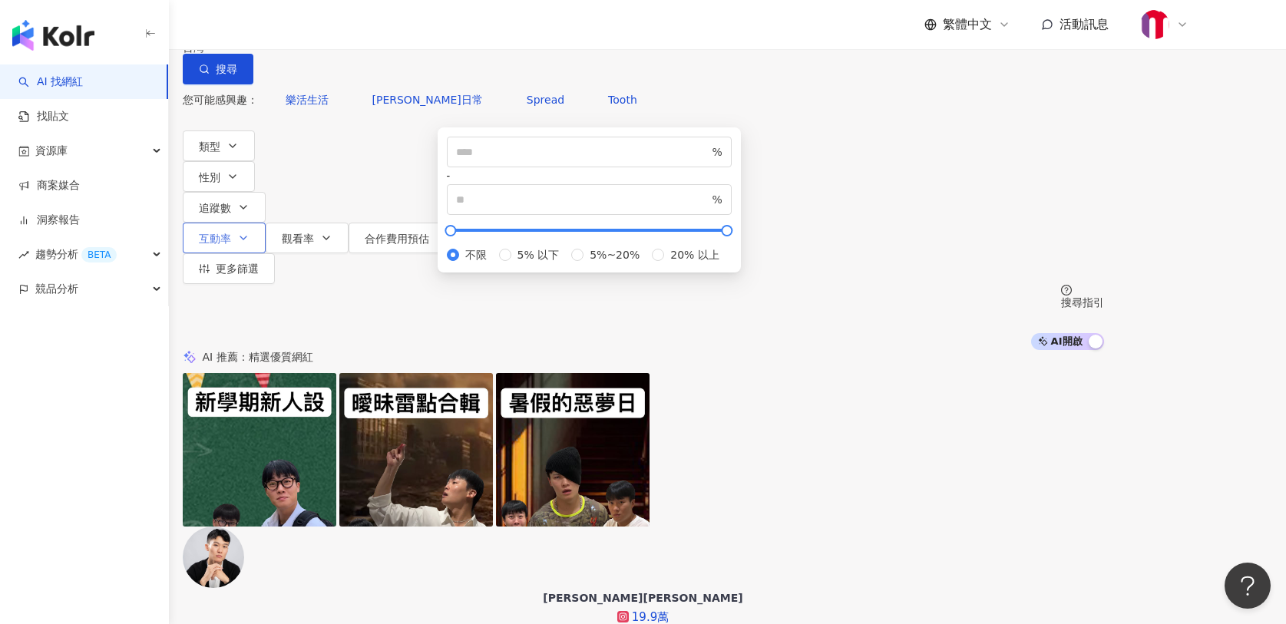
click at [231, 233] on span "互動率" at bounding box center [215, 239] width 32 height 12
click at [266, 223] on button "互動率" at bounding box center [224, 238] width 83 height 31
click at [314, 233] on span "觀看率" at bounding box center [298, 239] width 32 height 12
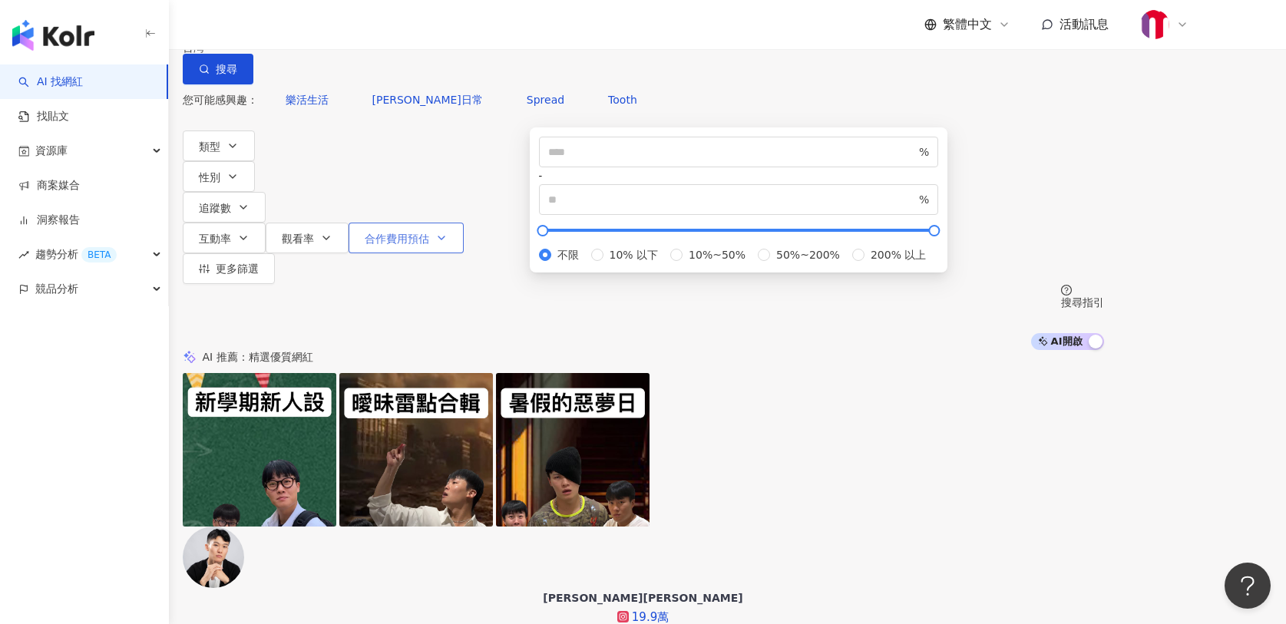
click at [429, 233] on span "合作費用預估" at bounding box center [397, 239] width 65 height 12
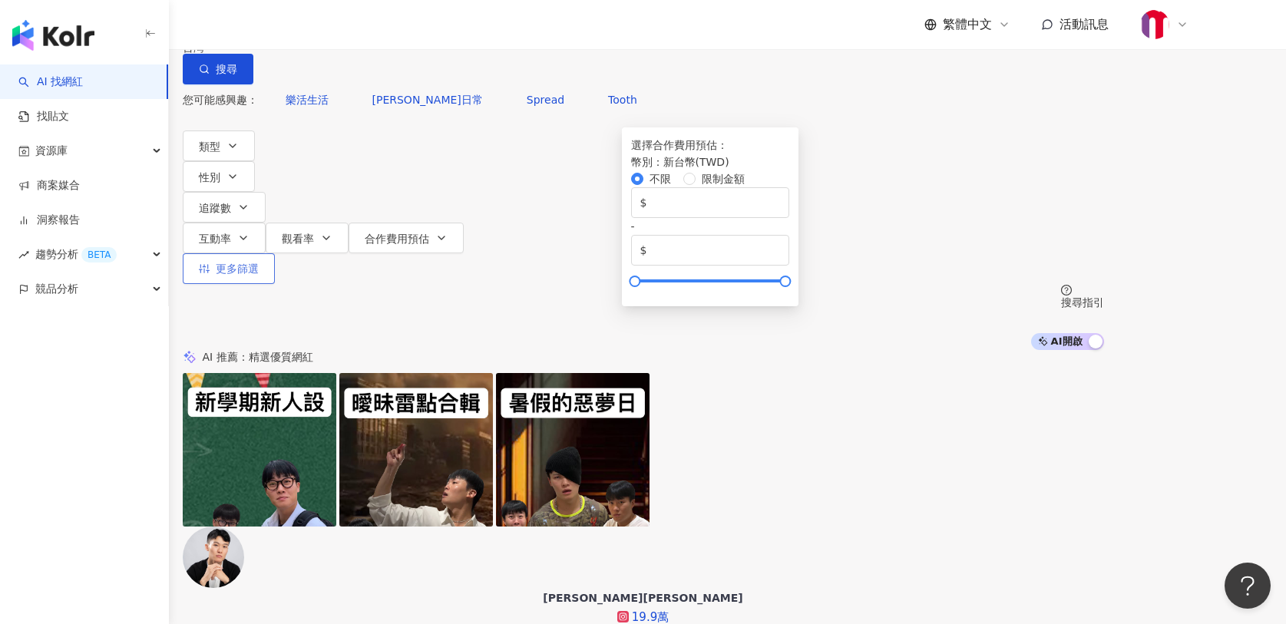
click at [259, 263] on span "更多篩選" at bounding box center [237, 269] width 43 height 12
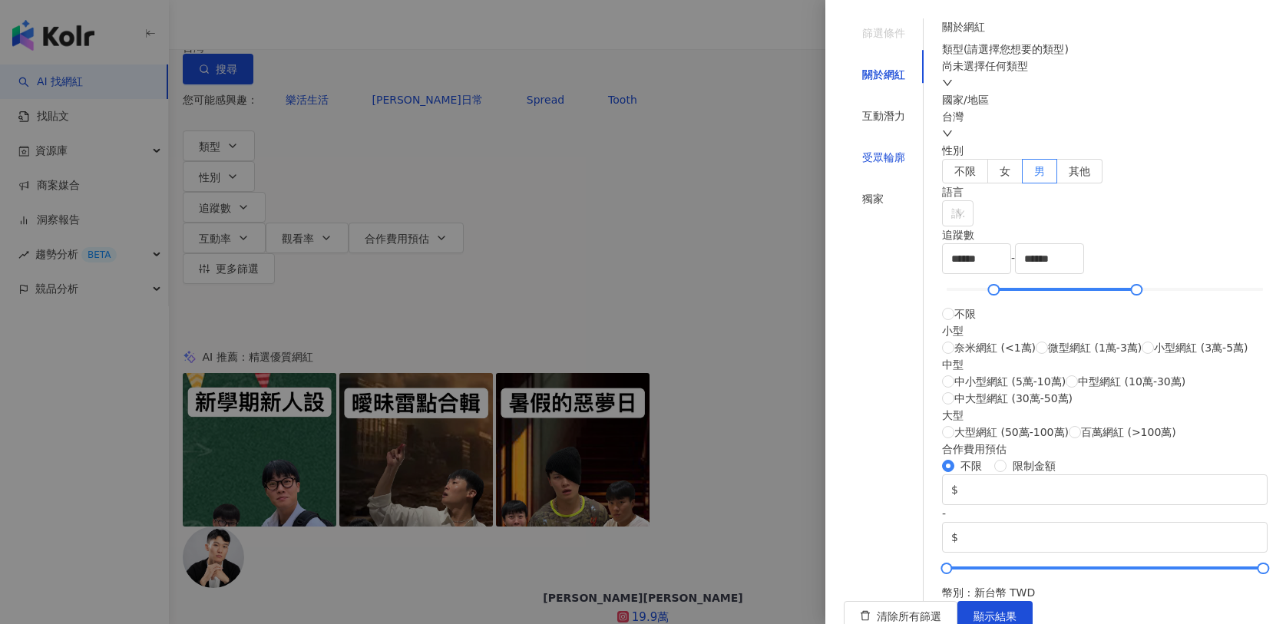
click at [874, 149] on div "受眾輪廓" at bounding box center [883, 157] width 43 height 17
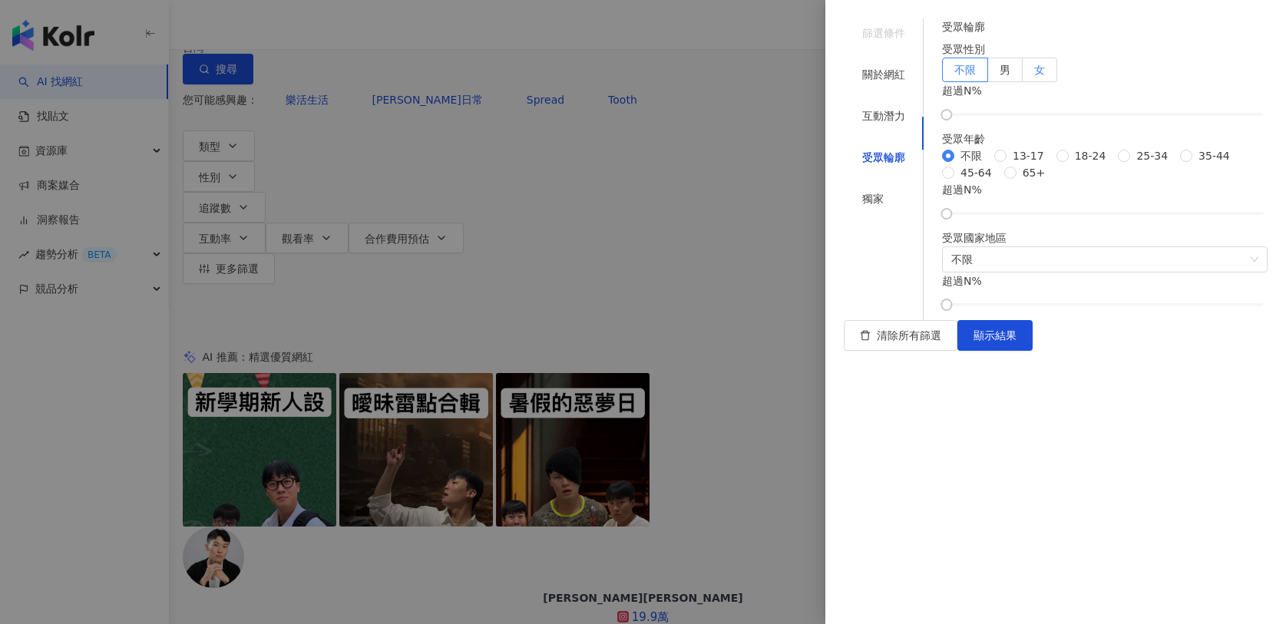
click at [1057, 82] on label "女" at bounding box center [1040, 70] width 35 height 25
drag, startPoint x: 971, startPoint y: 185, endPoint x: 1146, endPoint y: 179, distance: 174.4
click at [1141, 119] on div at bounding box center [1137, 115] width 8 height 8
click at [1130, 164] on span "25-34" at bounding box center [1152, 155] width 44 height 17
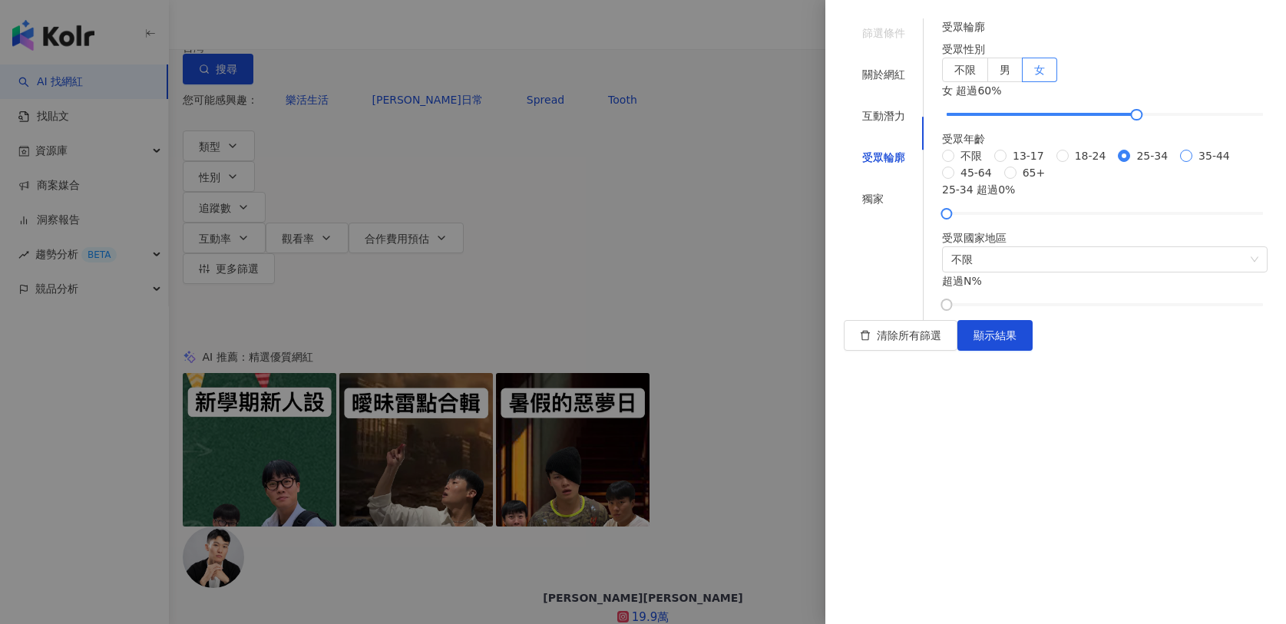
click at [1193, 164] on span "35-44" at bounding box center [1215, 155] width 44 height 17
click at [1130, 164] on span "25-34" at bounding box center [1152, 155] width 44 height 17
click at [1017, 342] on span "顯示結果" at bounding box center [995, 335] width 43 height 12
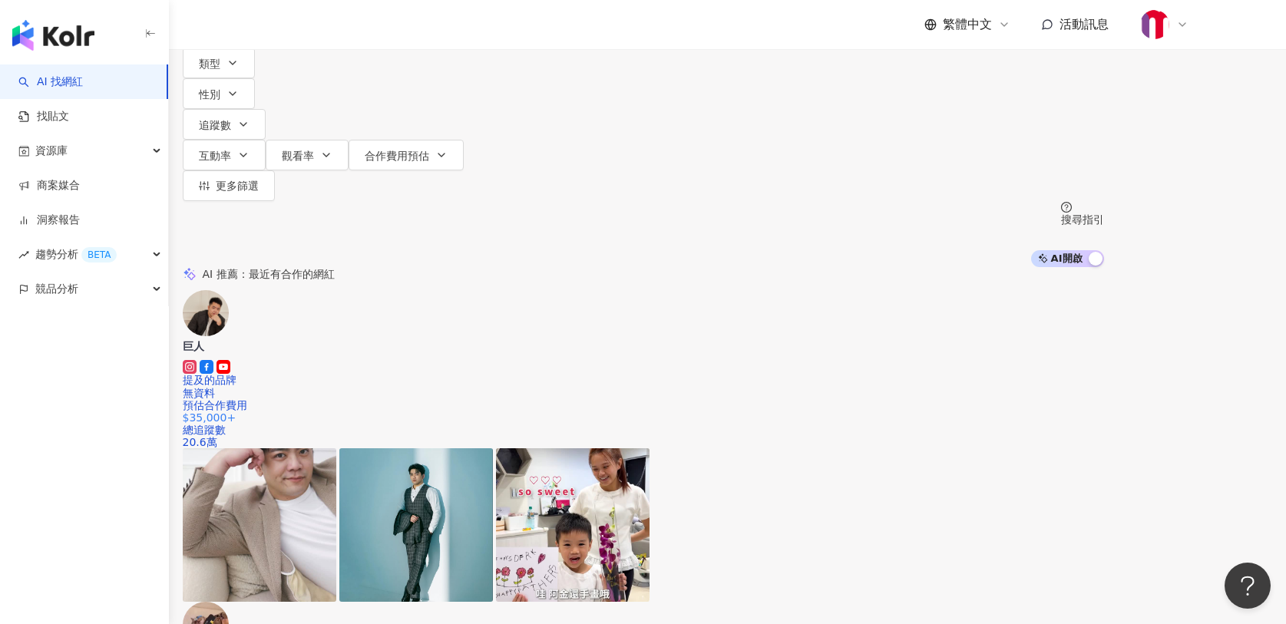
scroll to position [4, 0]
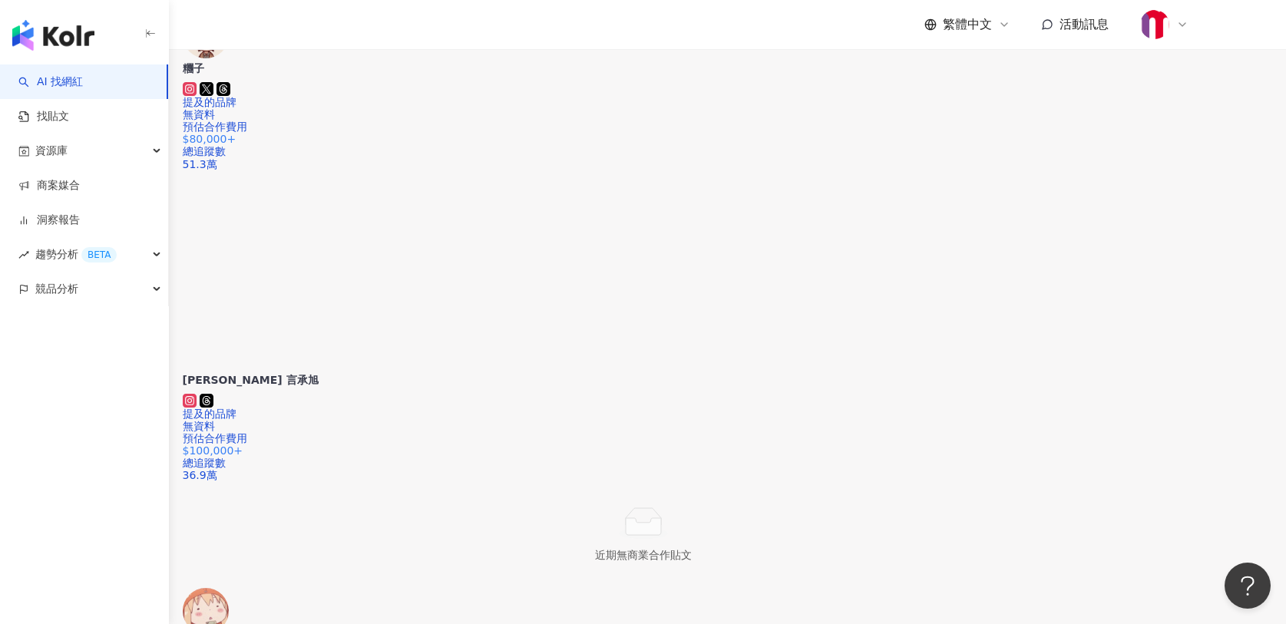
scroll to position [2754, 0]
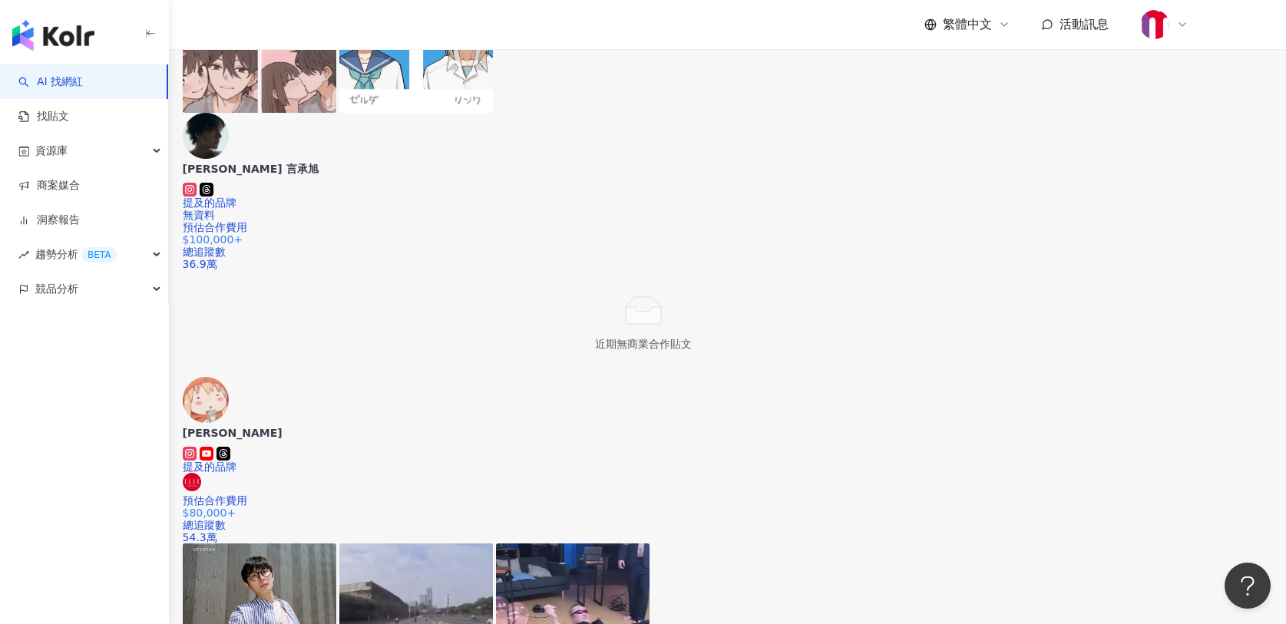
scroll to position [3129, 0]
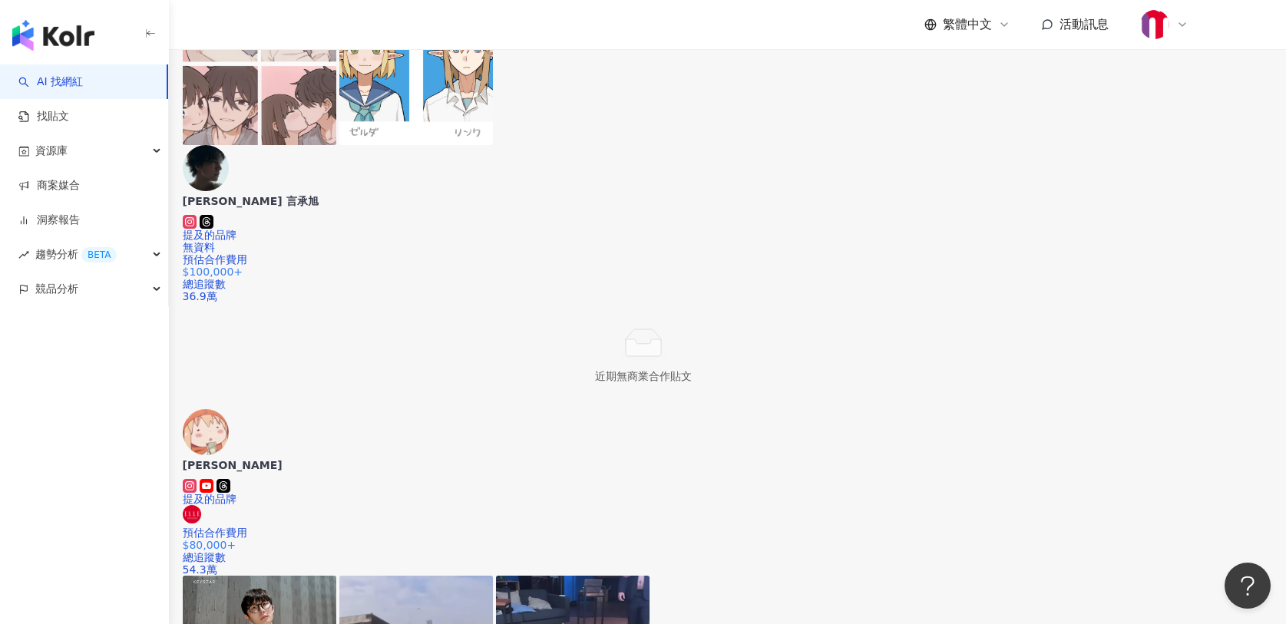
scroll to position [2867, 0]
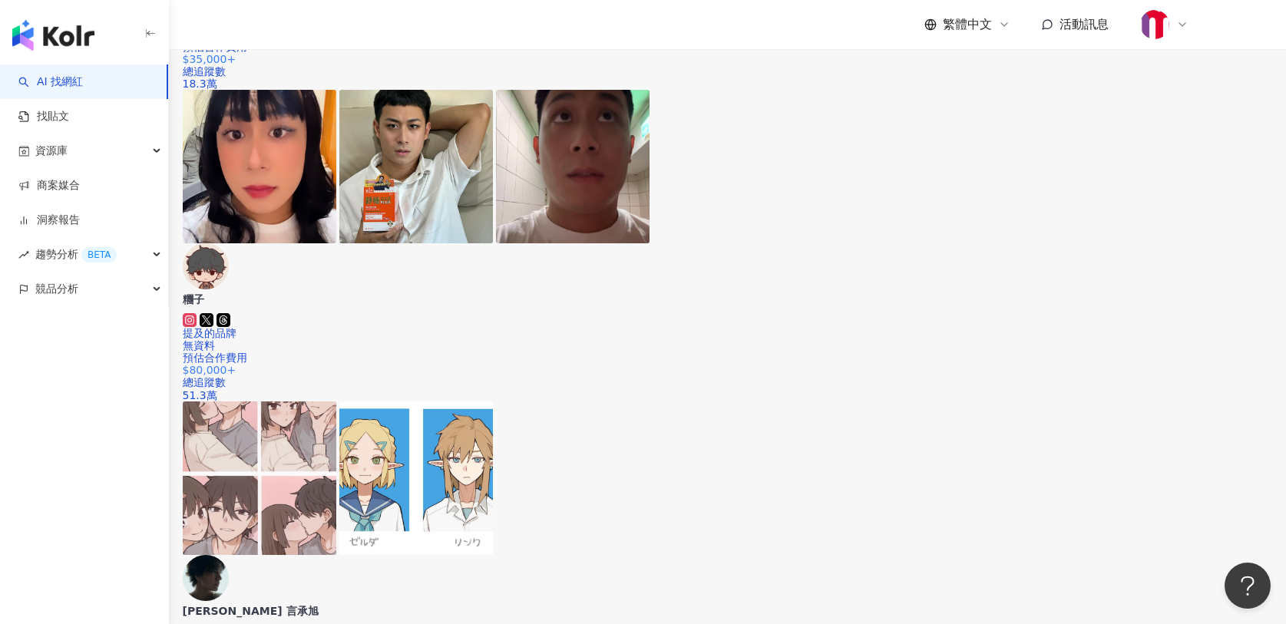
scroll to position [2954, 0]
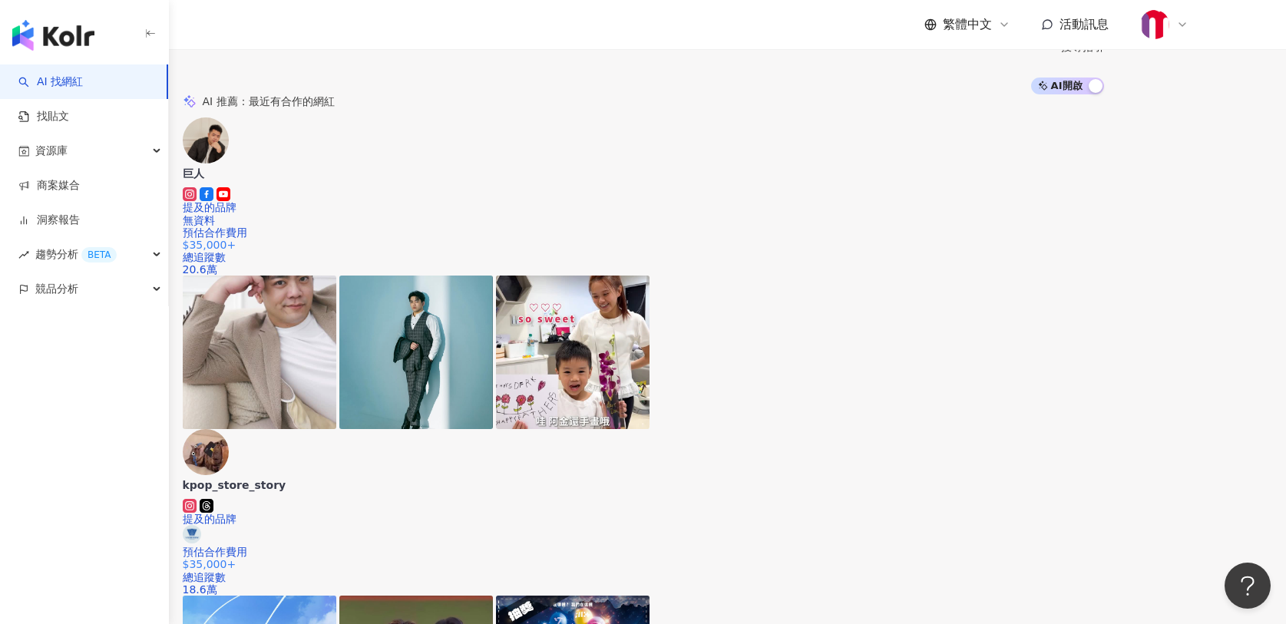
scroll to position [188, 0]
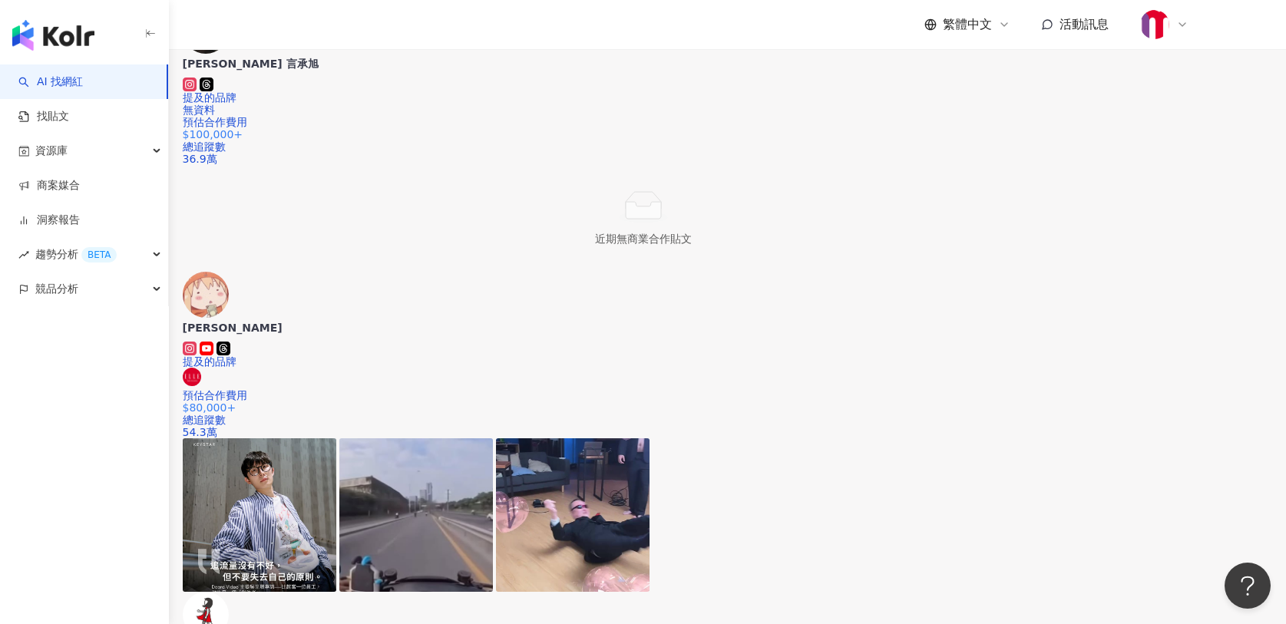
scroll to position [2910, 0]
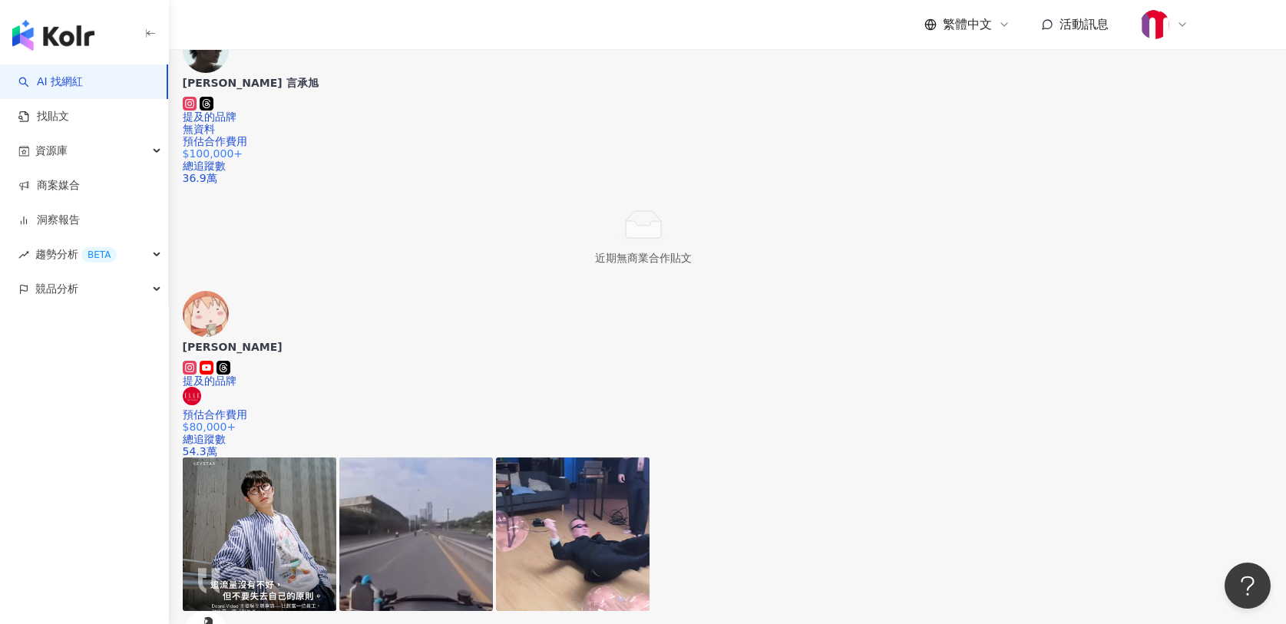
scroll to position [3040, 0]
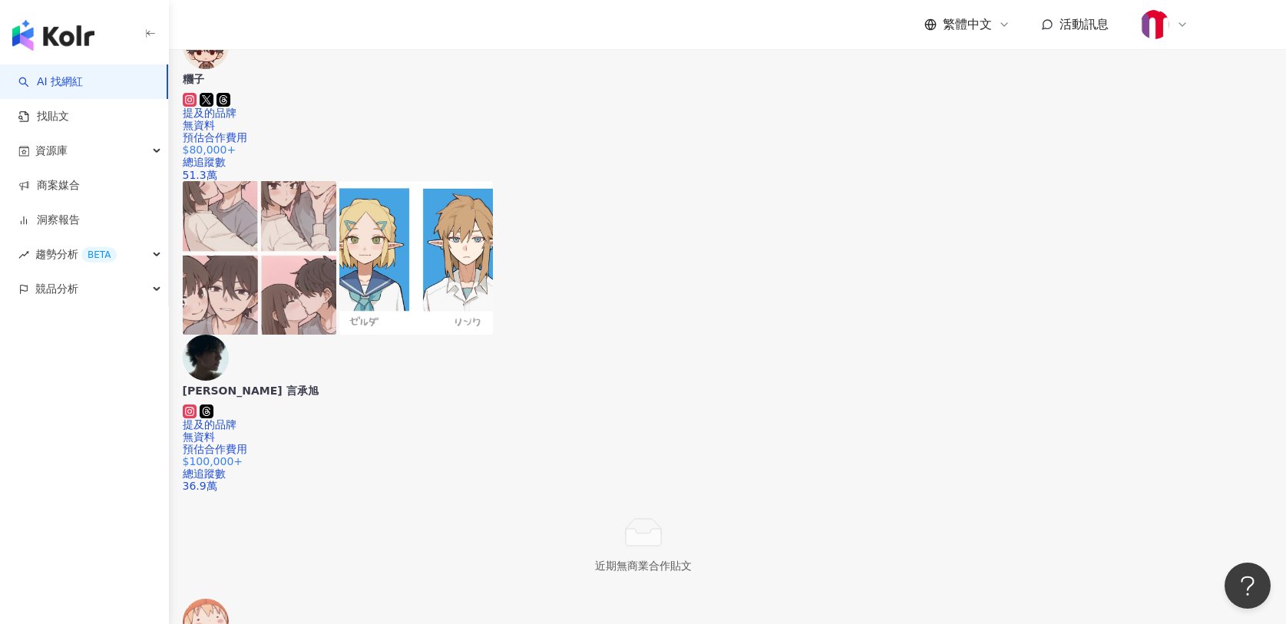
scroll to position [2920, 0]
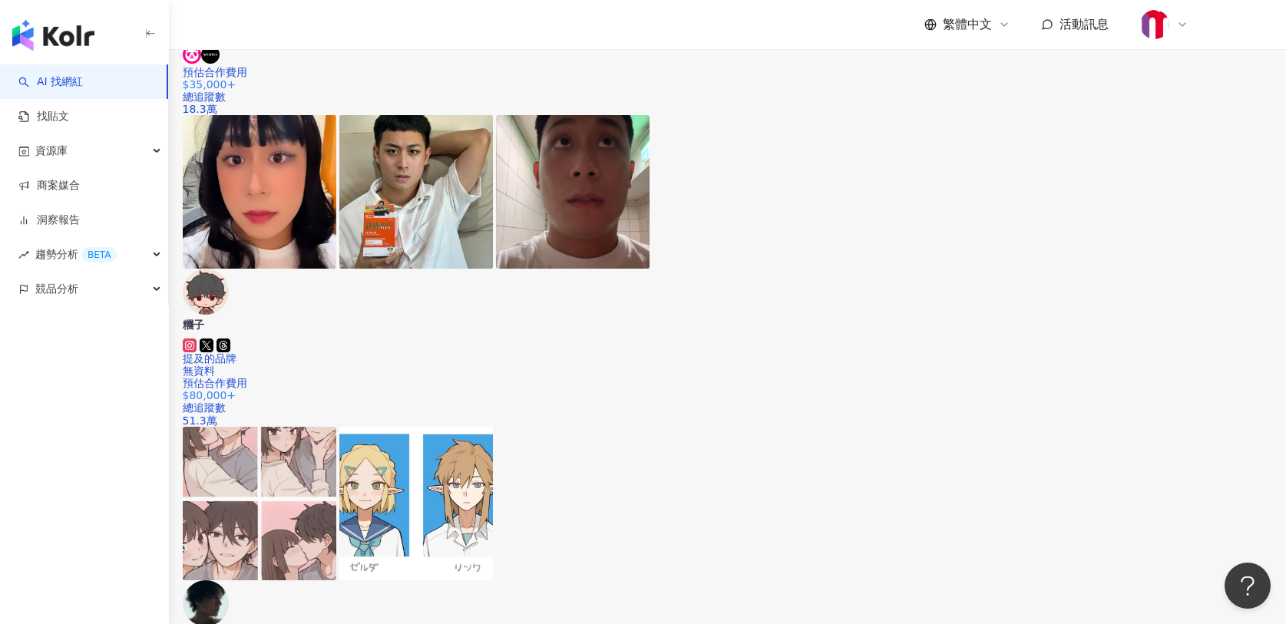
scroll to position [2807, 0]
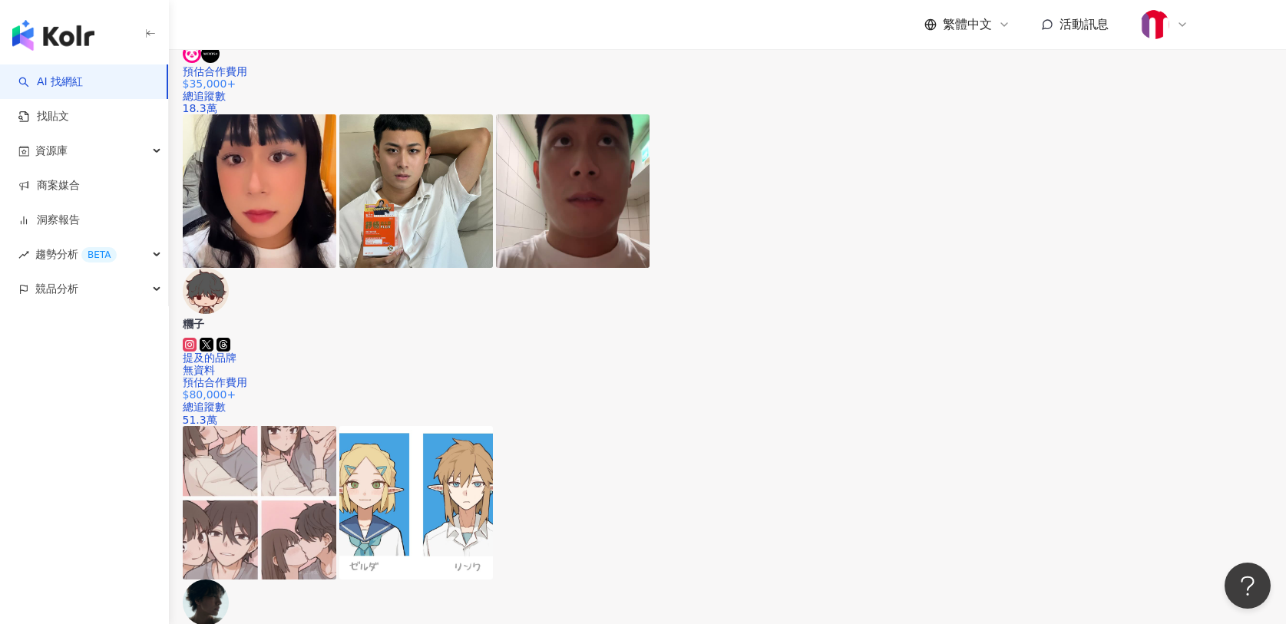
scroll to position [2910, 0]
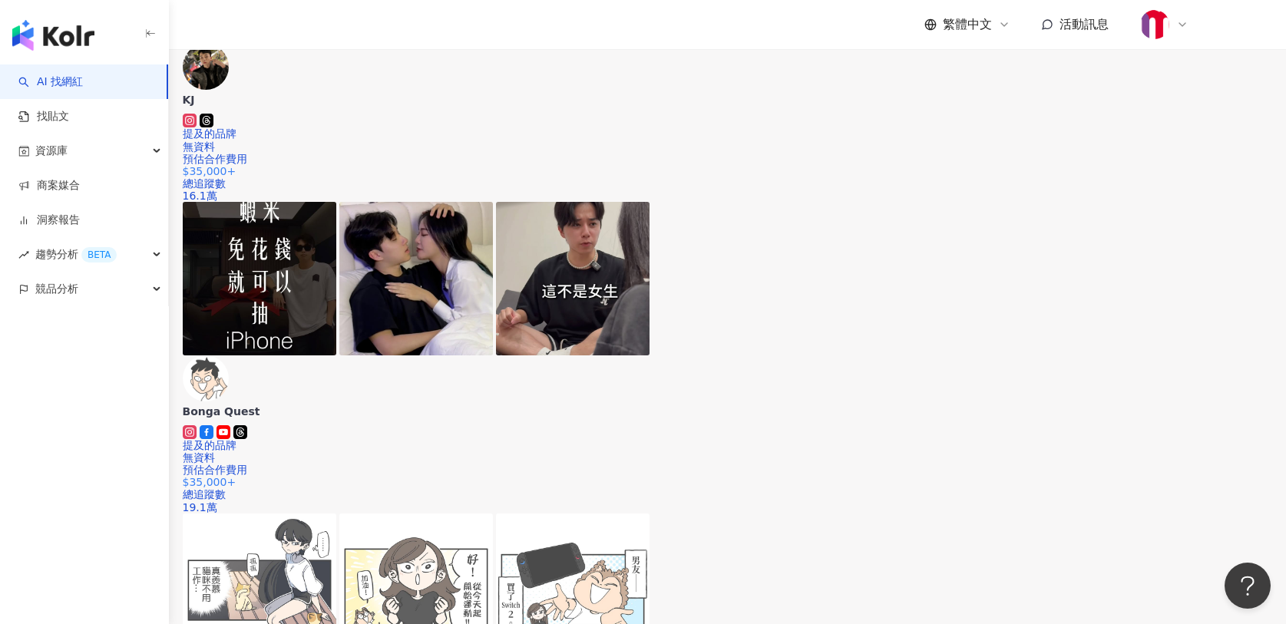
scroll to position [1290, 0]
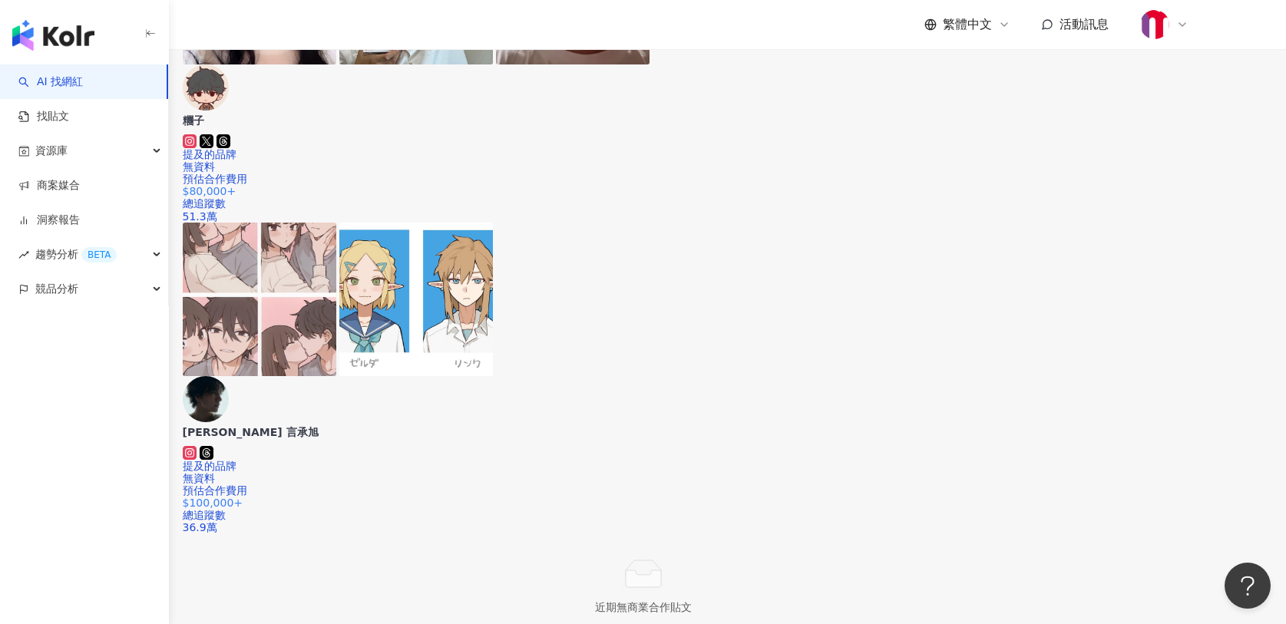
scroll to position [2999, 0]
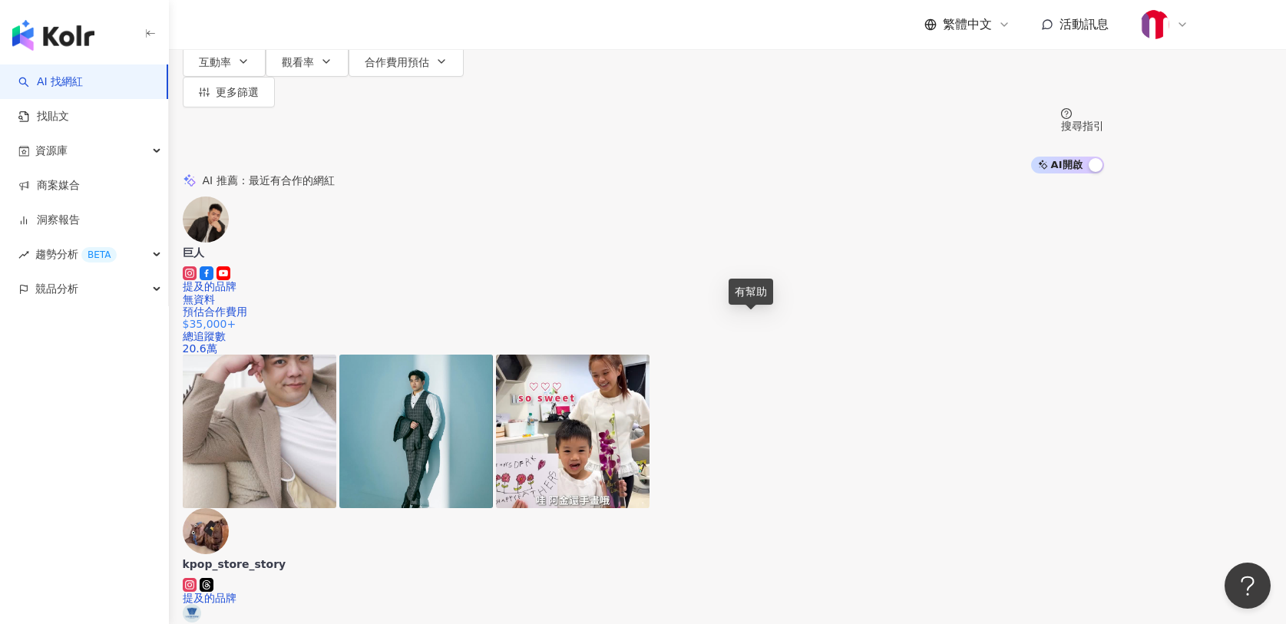
scroll to position [0, 0]
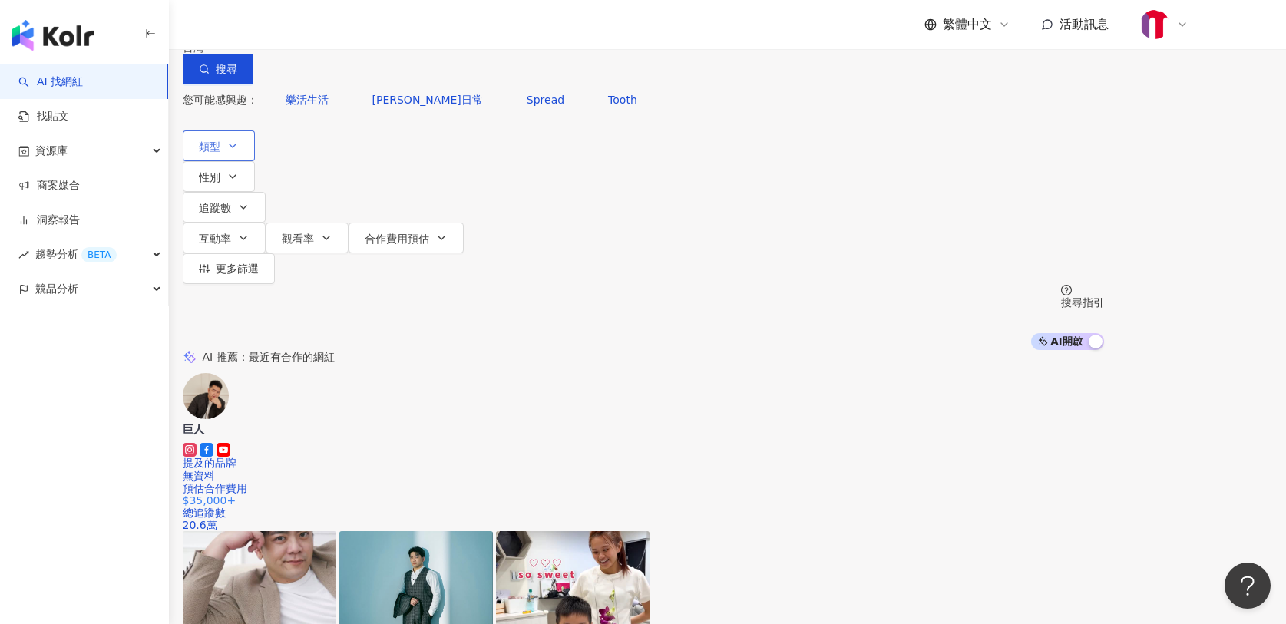
click at [239, 152] on icon "button" at bounding box center [233, 146] width 12 height 12
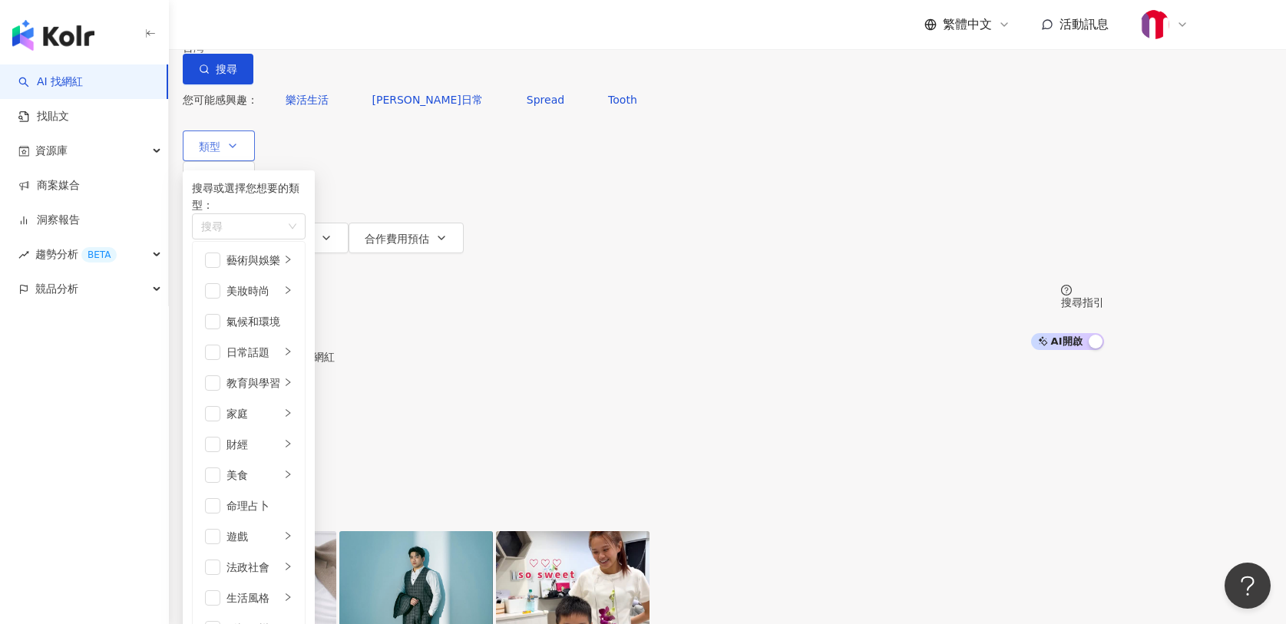
scroll to position [527, 0]
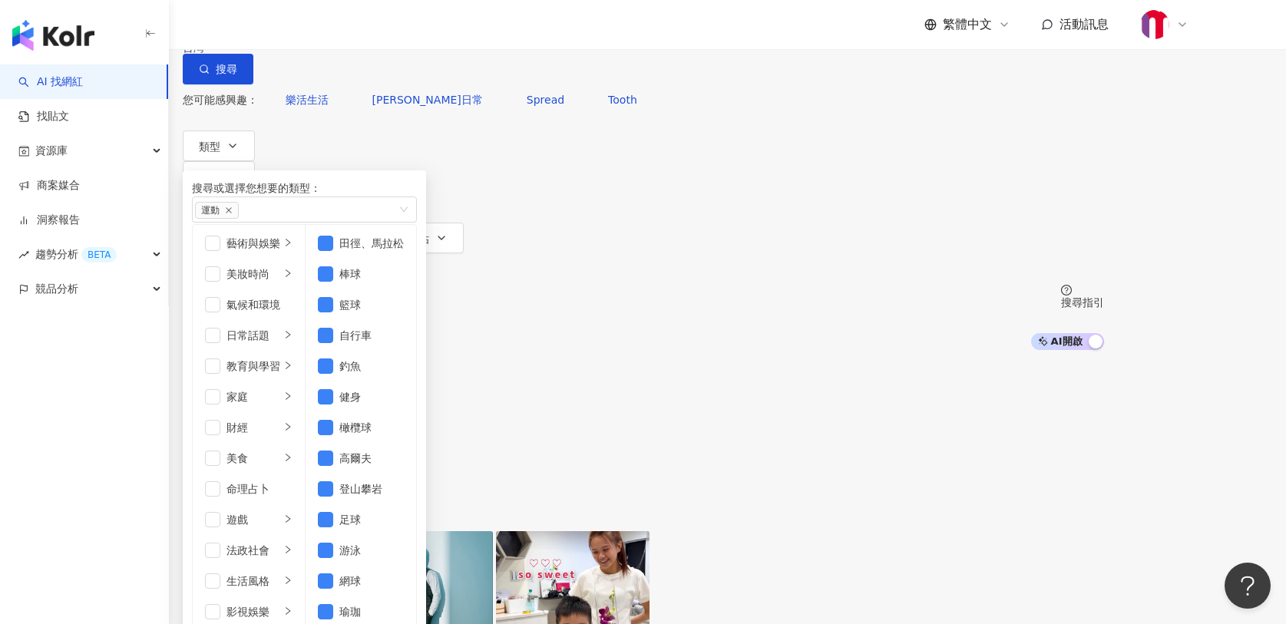
click at [711, 350] on div "AI 推薦 ： 最近有合作的網紅" at bounding box center [644, 357] width 922 height 14
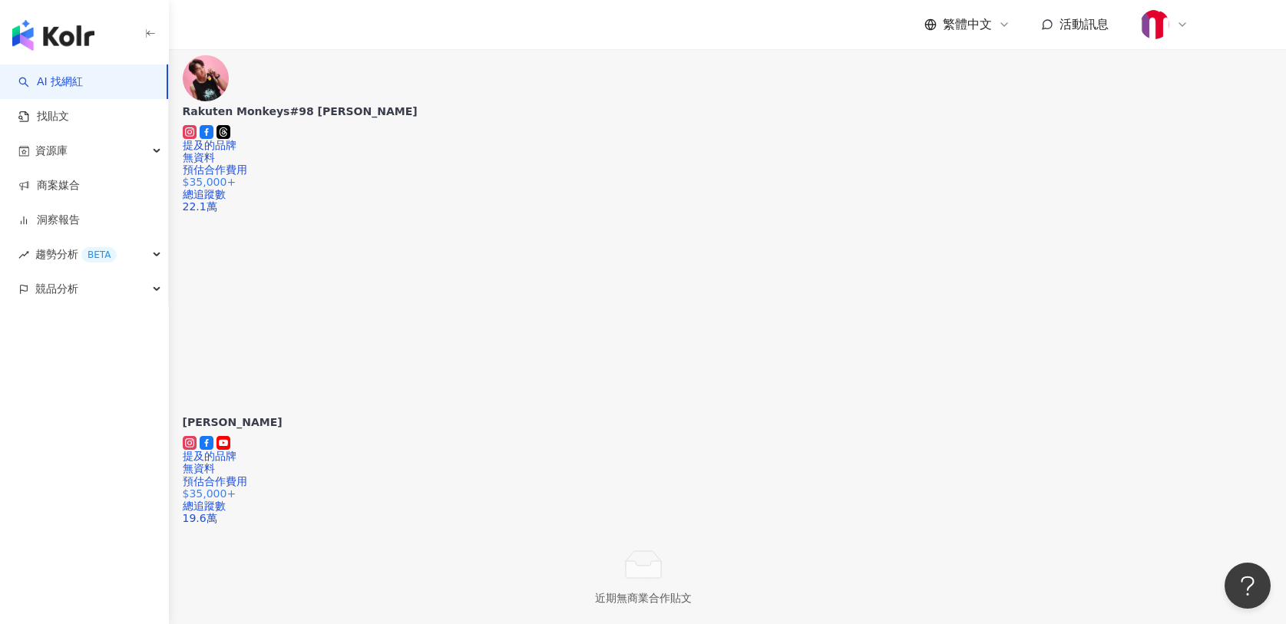
scroll to position [2686, 0]
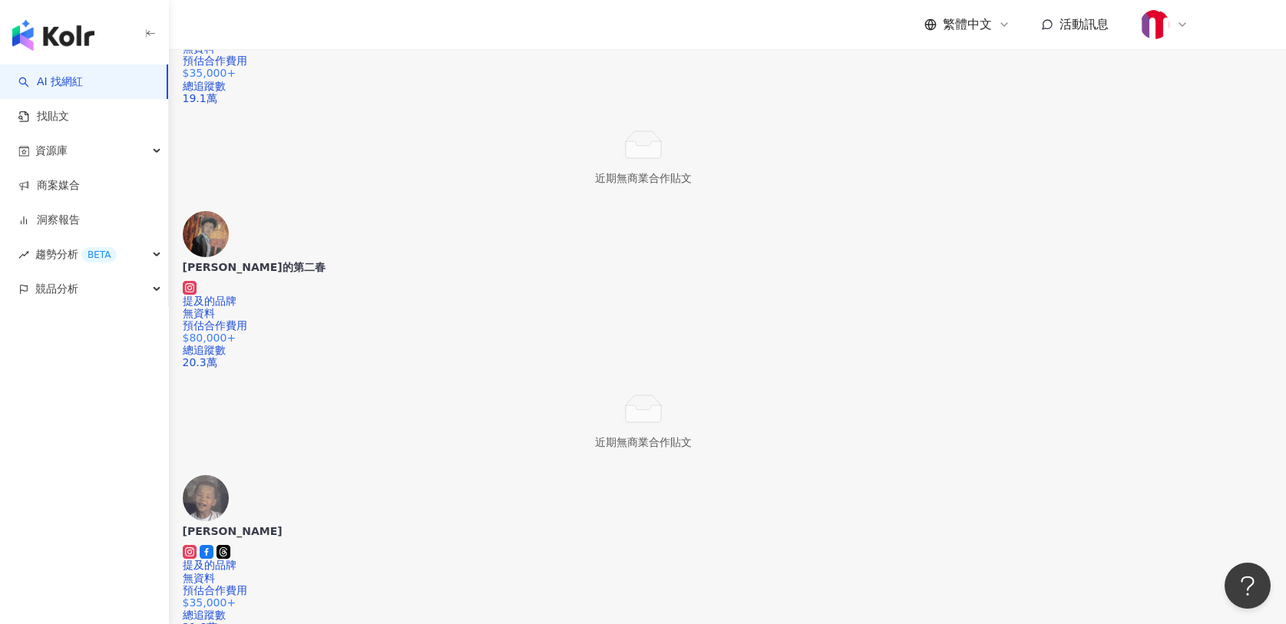
scroll to position [379, 0]
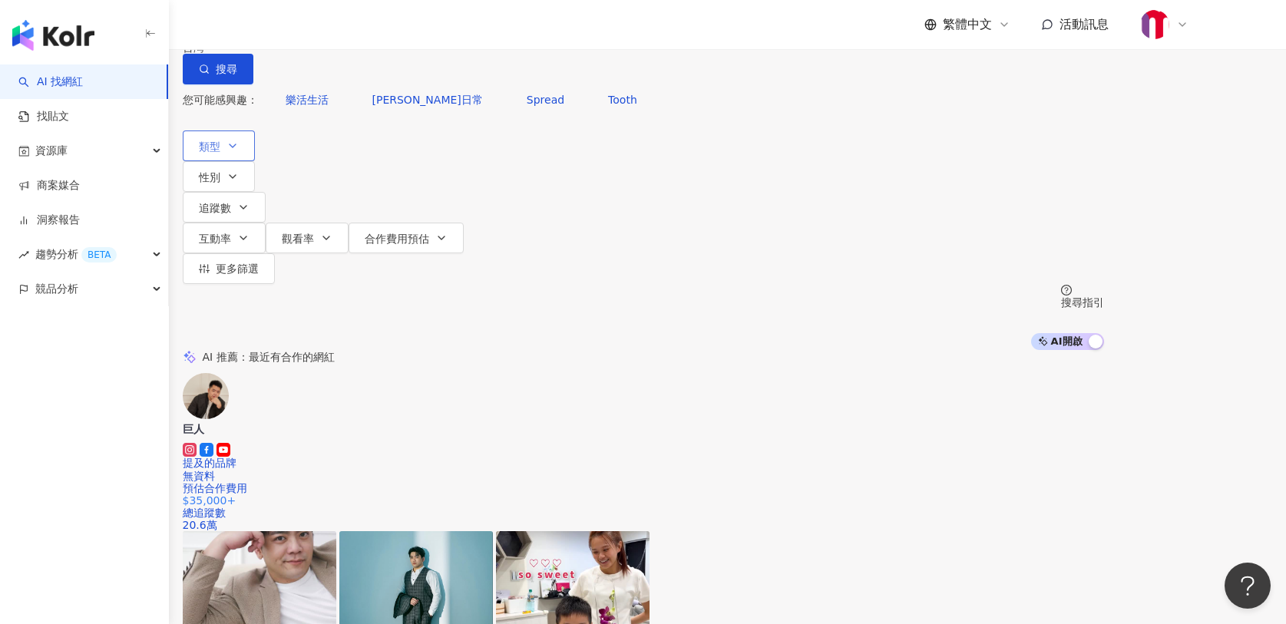
click at [255, 161] on button "類型" at bounding box center [219, 146] width 72 height 31
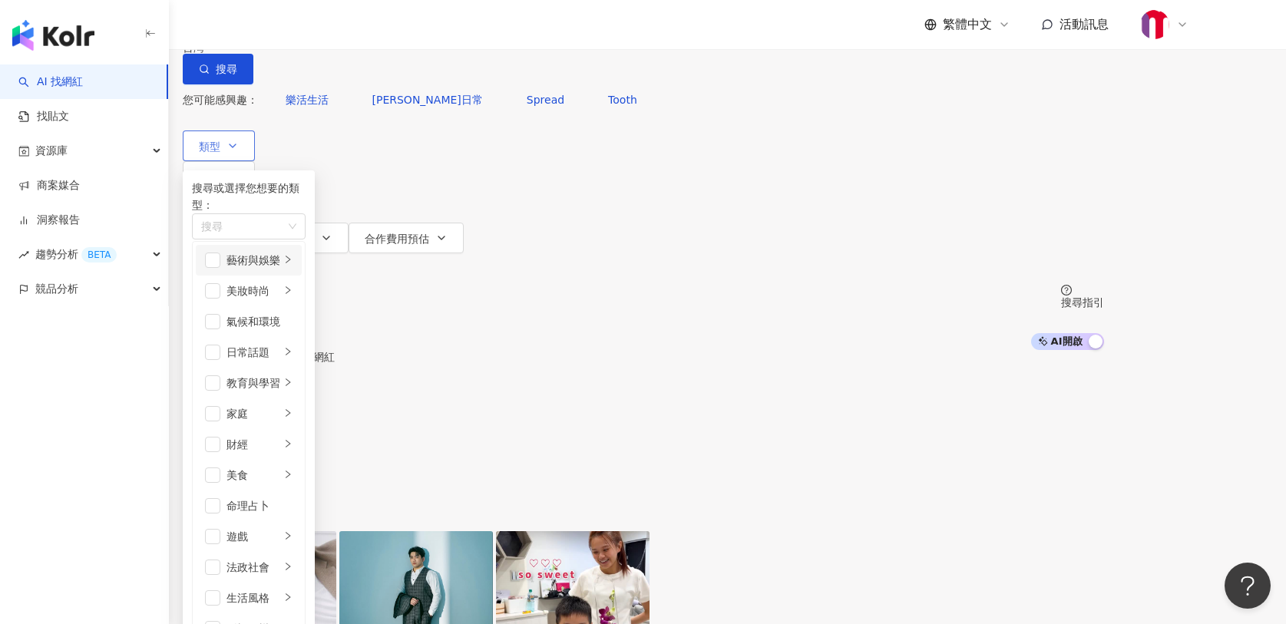
scroll to position [28, 0]
click at [280, 392] on div "教育與學習" at bounding box center [254, 383] width 54 height 17
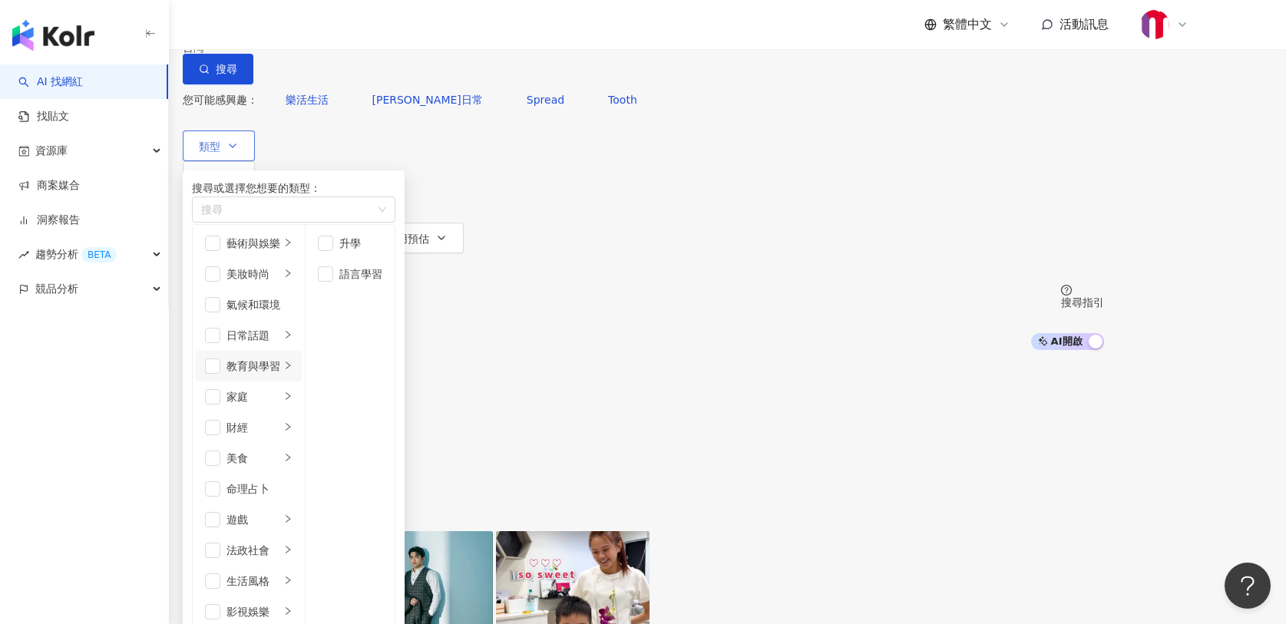
click at [280, 375] on div "教育與學習" at bounding box center [254, 366] width 54 height 17
click at [280, 344] on div "日常話題" at bounding box center [254, 335] width 54 height 17
click at [302, 290] on li "美妝時尚" at bounding box center [249, 274] width 106 height 31
click at [306, 290] on ul "藝術與娛樂 美妝時尚 氣候和環境 日常話題 教育與學習 家庭 財經 美食 命理占卜 遊戲 法政社會 生活風格 影視娛樂 醫療與健康 寵物 攝影 感情 宗教 促…" at bounding box center [249, 596] width 113 height 743
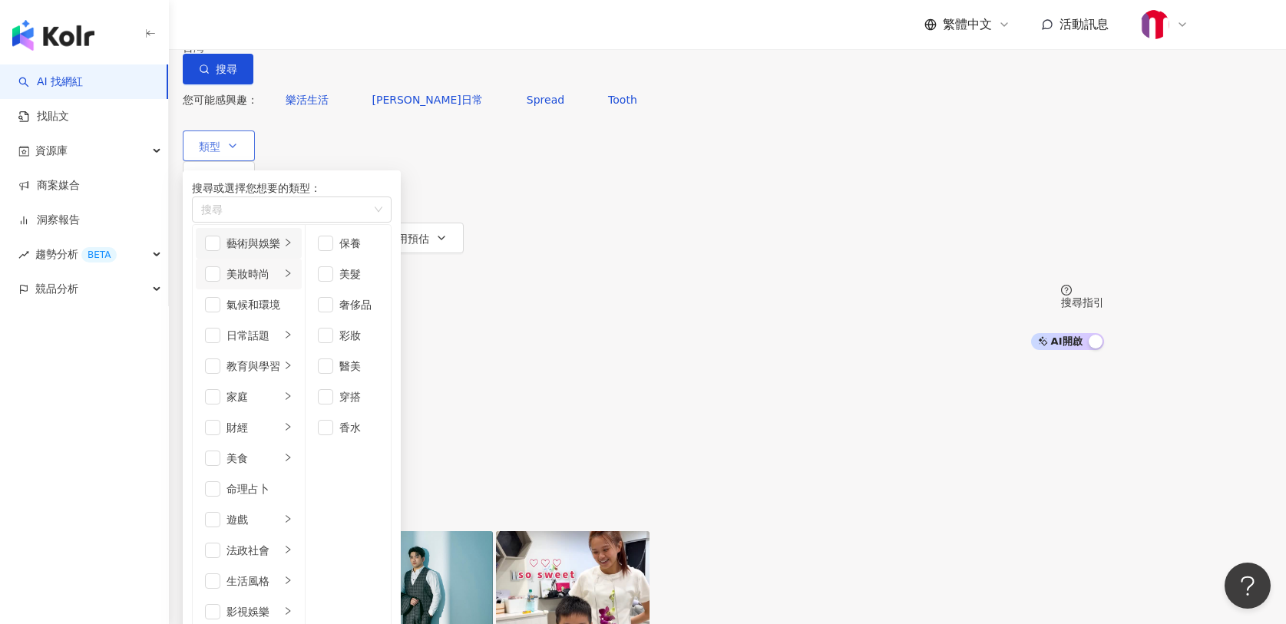
click at [280, 252] on div "藝術與娛樂" at bounding box center [254, 243] width 54 height 17
click at [280, 542] on div "法政社會" at bounding box center [254, 550] width 54 height 17
click at [280, 573] on div "生活風格" at bounding box center [254, 581] width 54 height 17
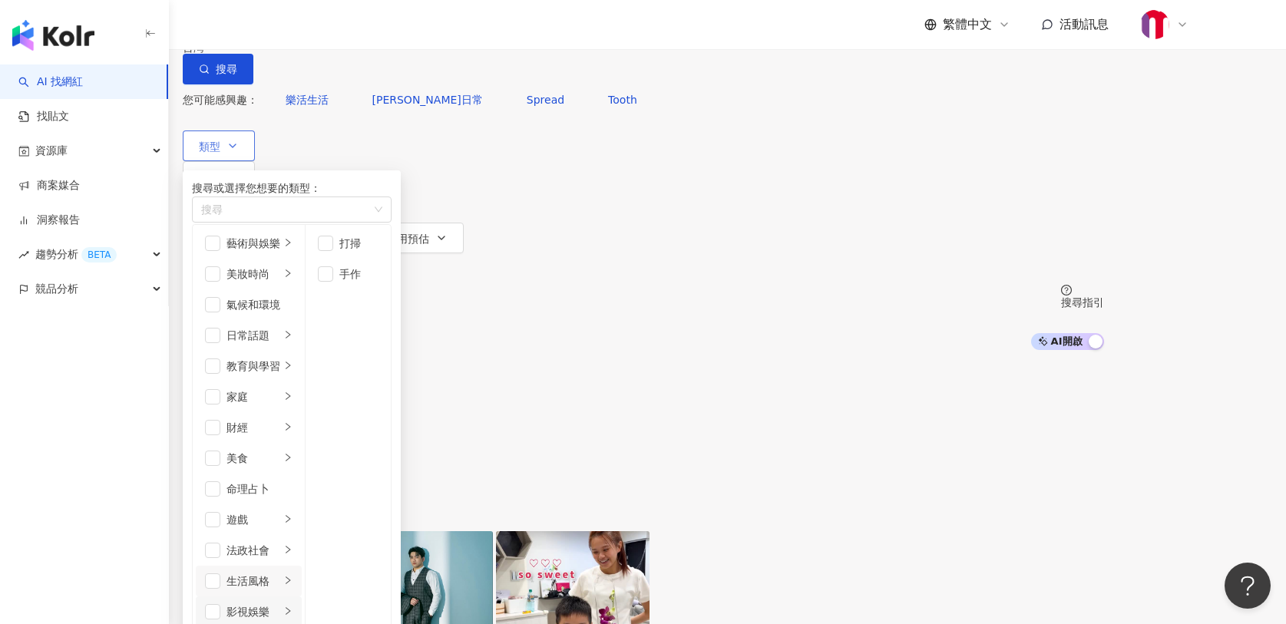
click at [280, 604] on div "影視娛樂" at bounding box center [254, 612] width 54 height 17
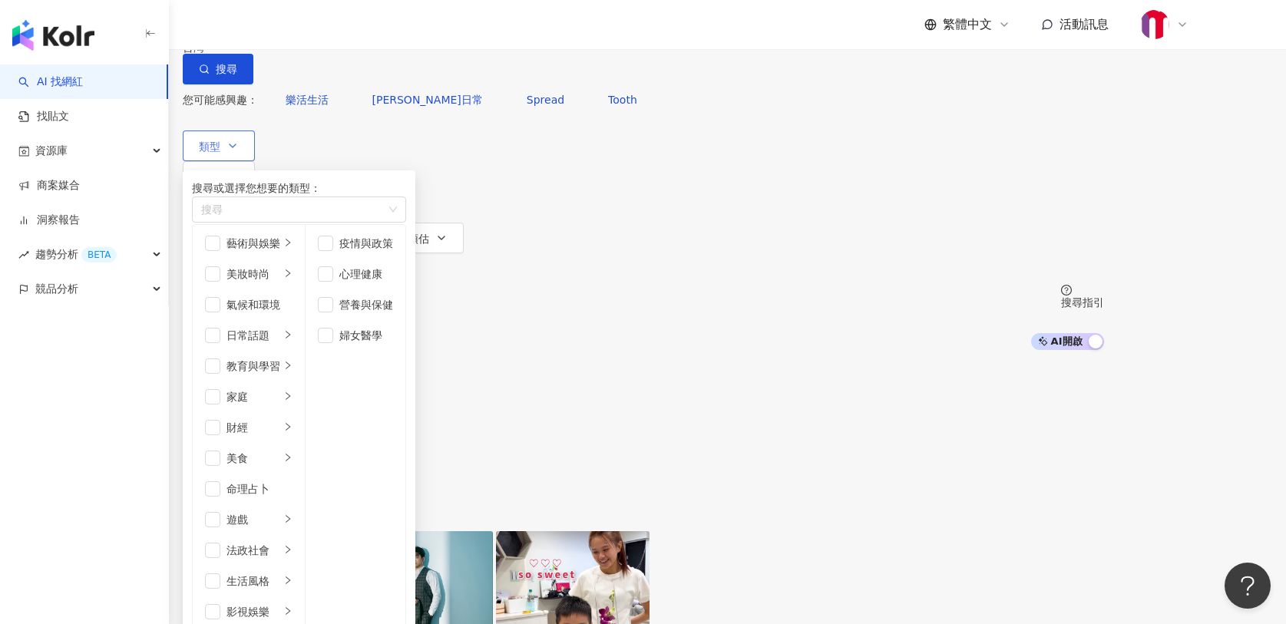
scroll to position [273, 0]
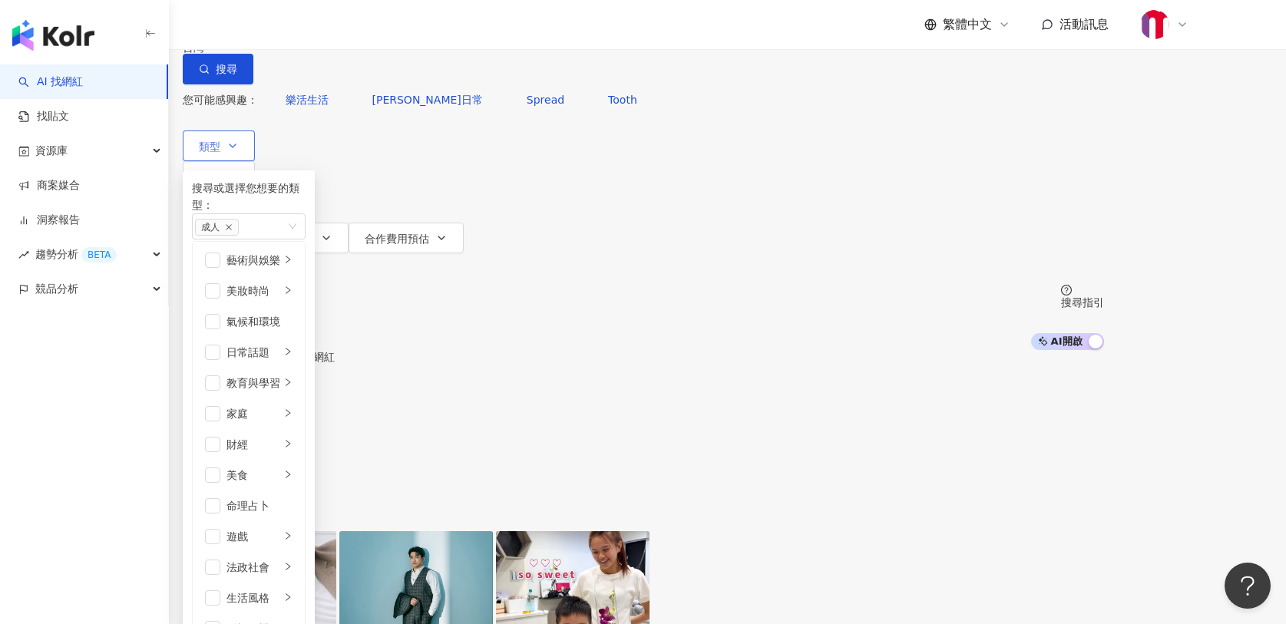
click at [743, 350] on div "AI 推薦 ： 最近有合作的網紅" at bounding box center [644, 357] width 922 height 14
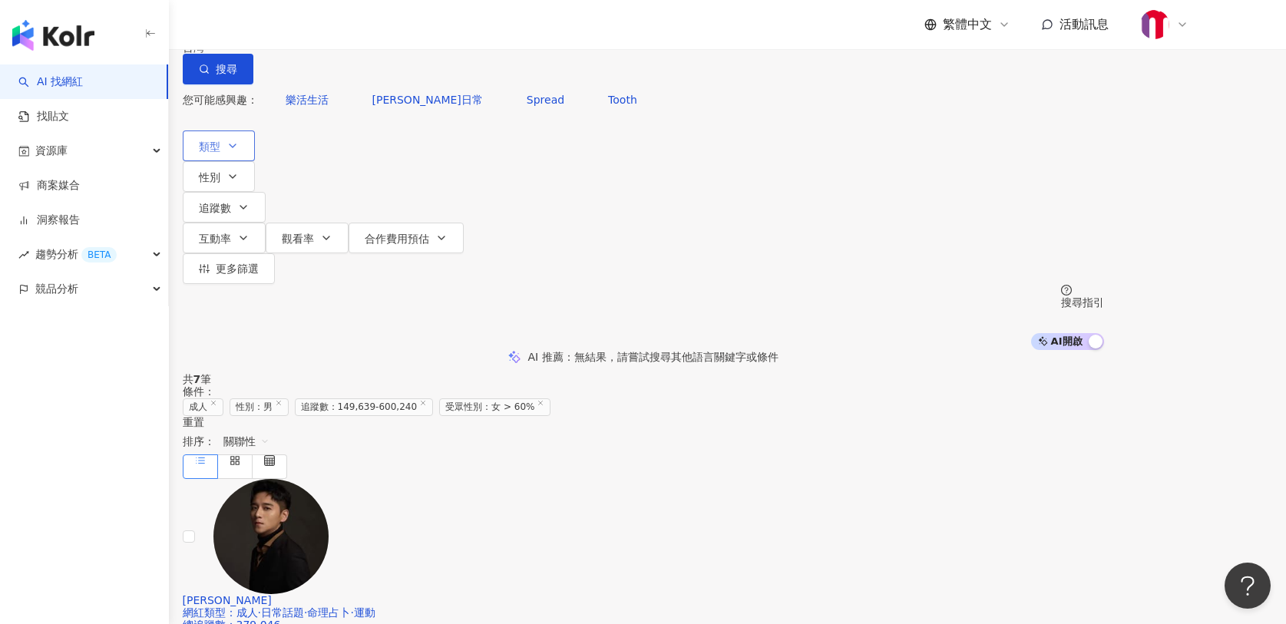
click at [255, 161] on button "類型" at bounding box center [219, 146] width 72 height 31
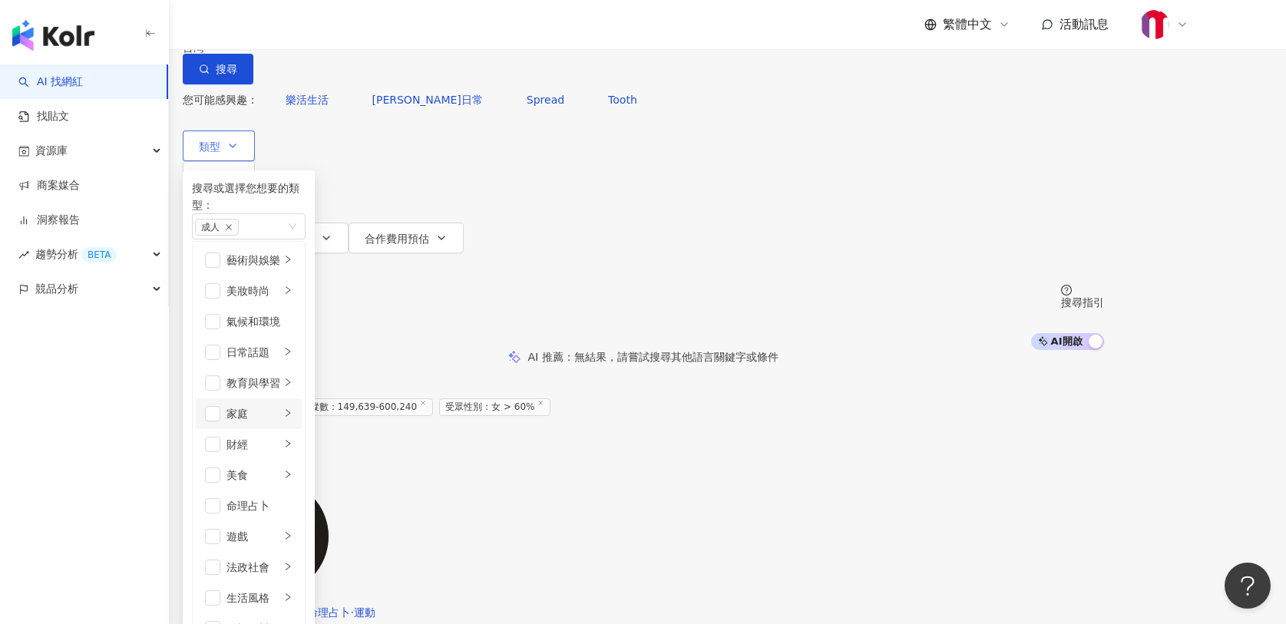
scroll to position [532, 0]
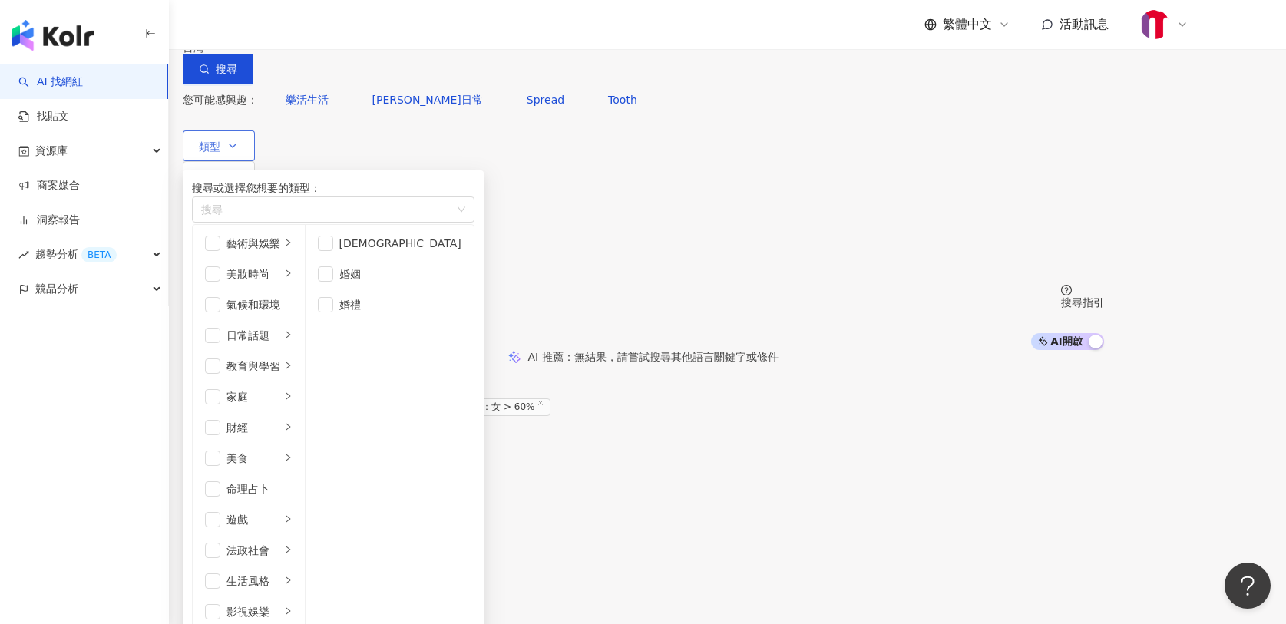
scroll to position [394, 0]
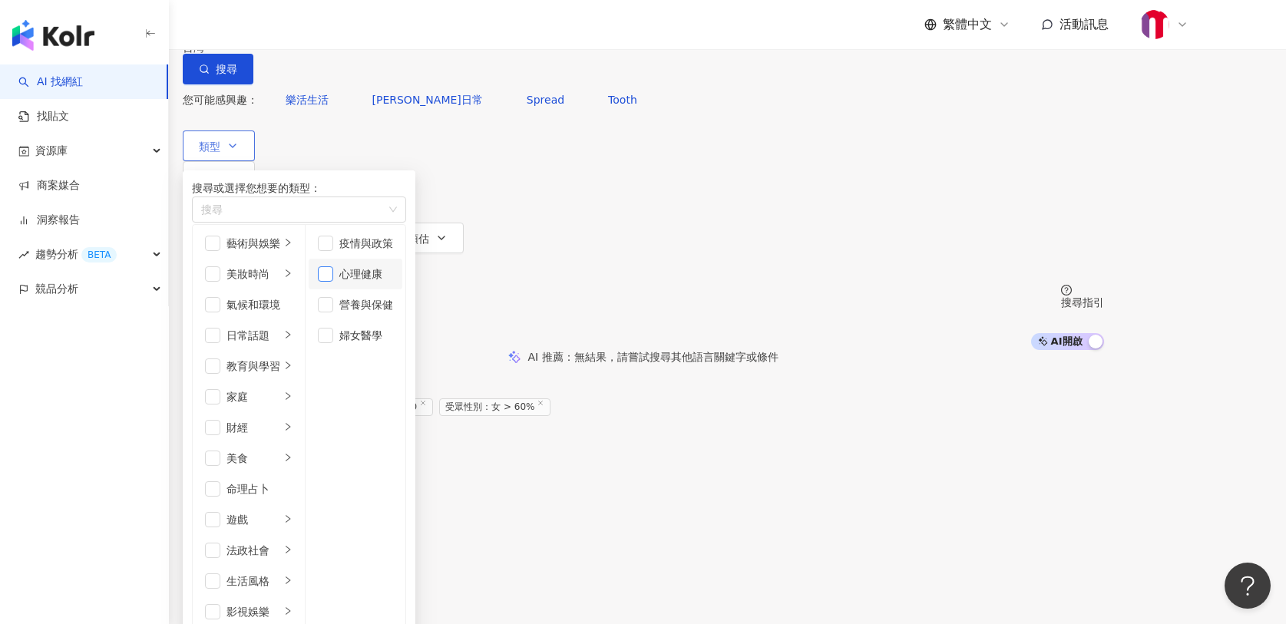
click at [333, 282] on span "button" at bounding box center [325, 273] width 15 height 15
click at [402, 320] on li "營養與保健" at bounding box center [356, 305] width 94 height 31
click at [711, 607] on div "網紅類型 ： 成人 · 日常話題 · 命理占卜 · 運動" at bounding box center [644, 613] width 922 height 12
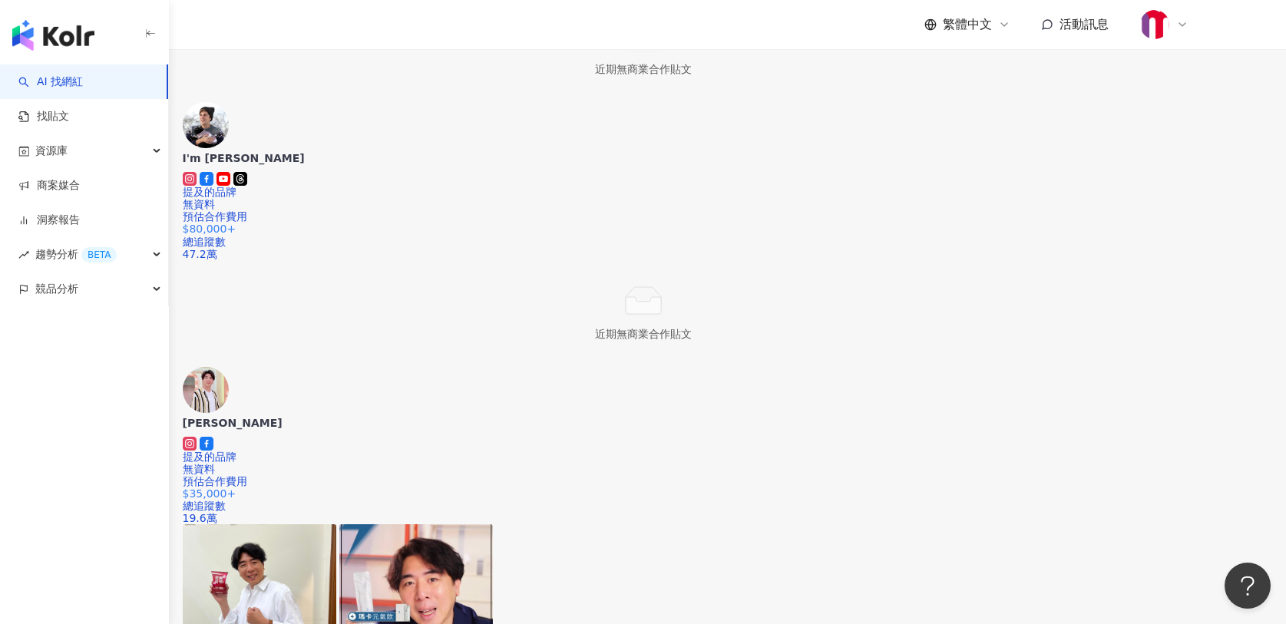
scroll to position [430, 0]
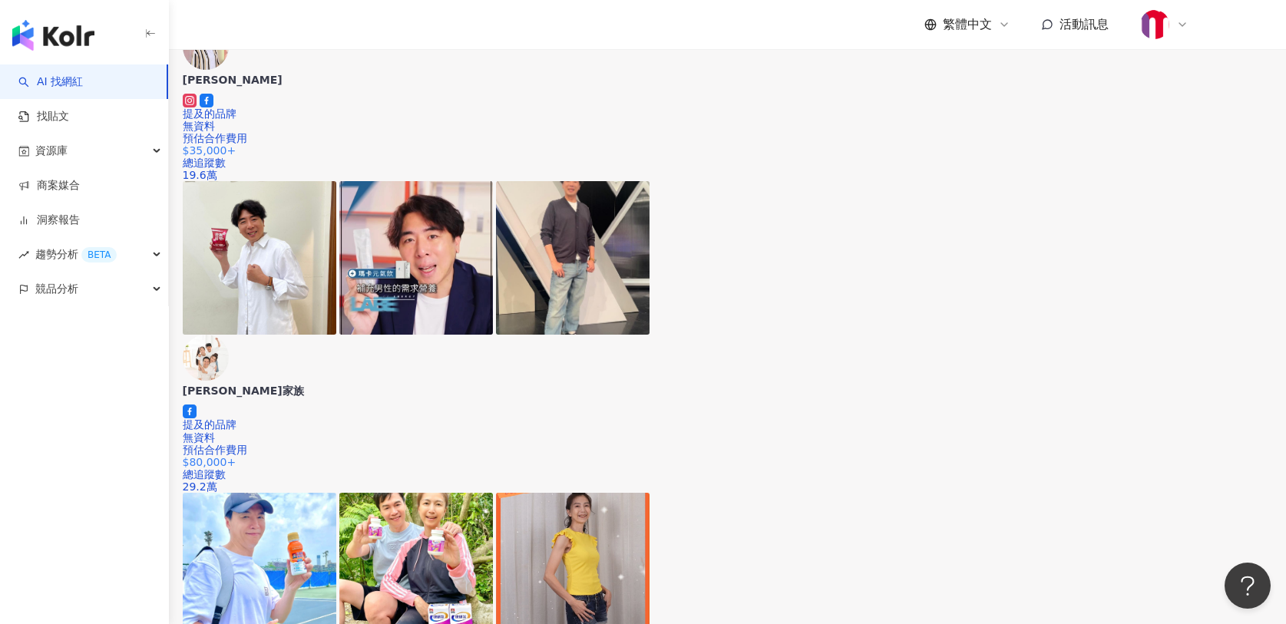
scroll to position [856, 0]
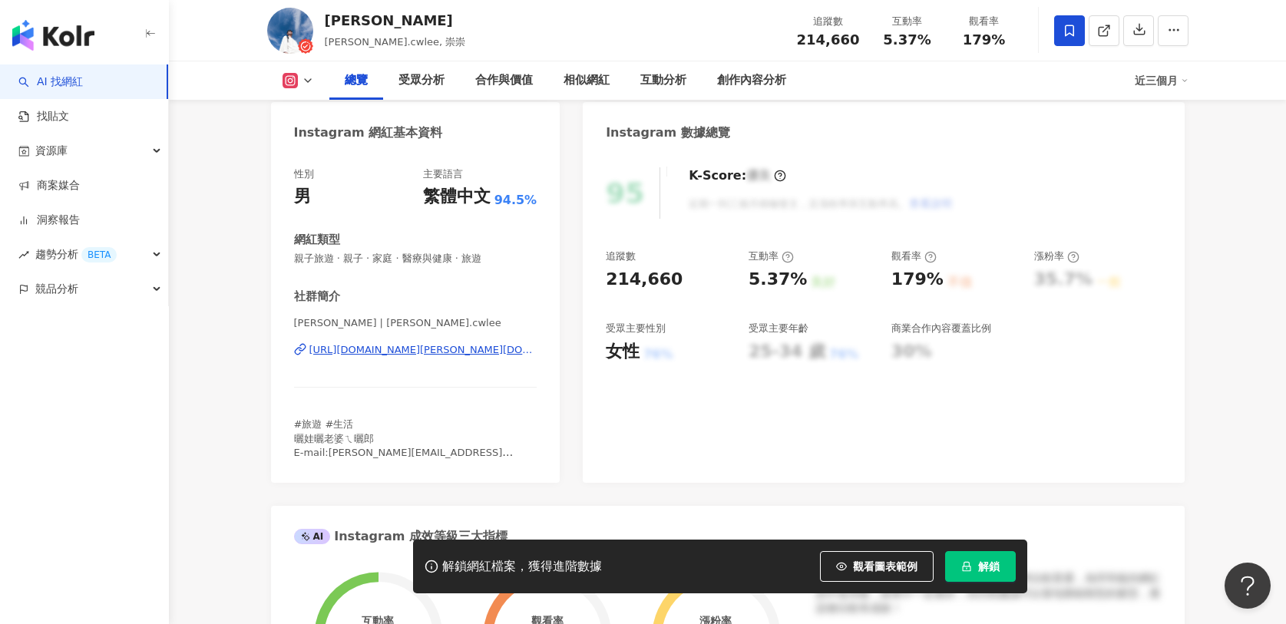
scroll to position [77, 0]
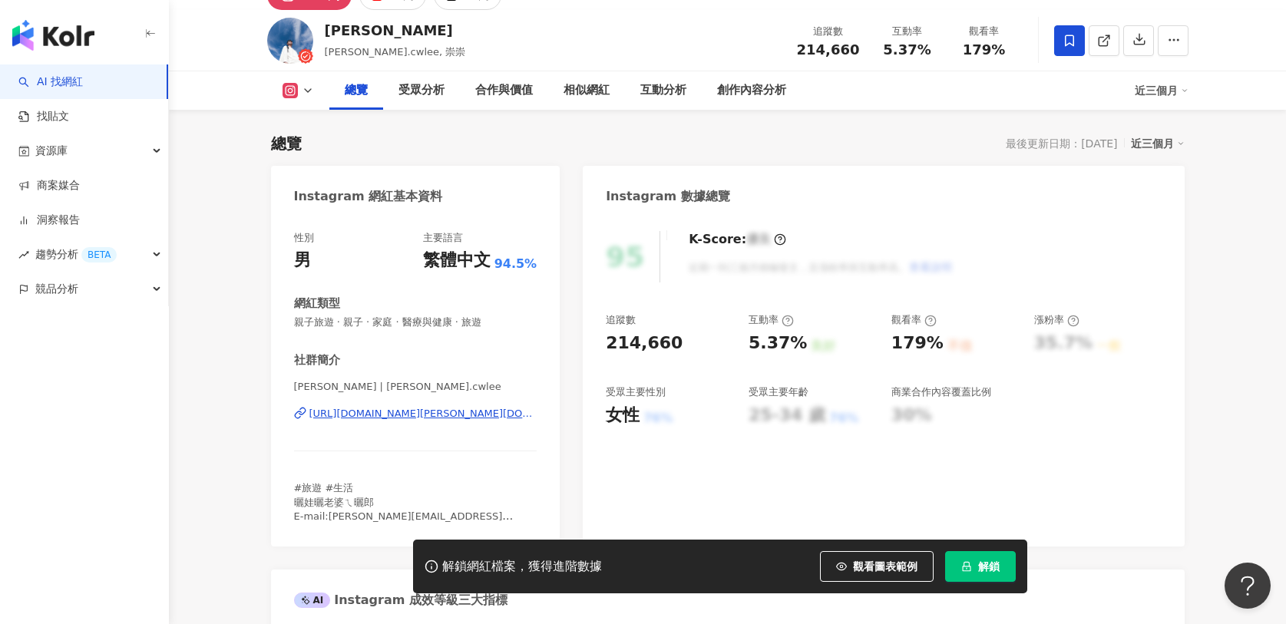
click at [978, 570] on span "解鎖" at bounding box center [989, 567] width 22 height 12
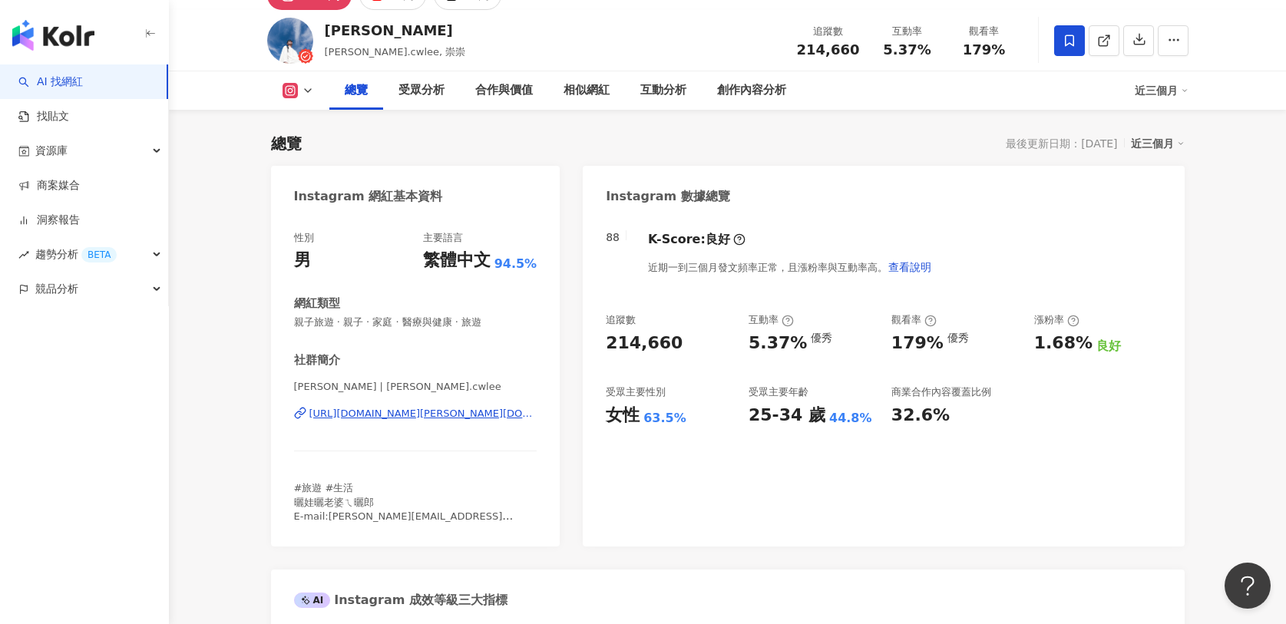
click at [498, 412] on div "https://www.instagram.com/daniel.cwlee/" at bounding box center [423, 414] width 228 height 14
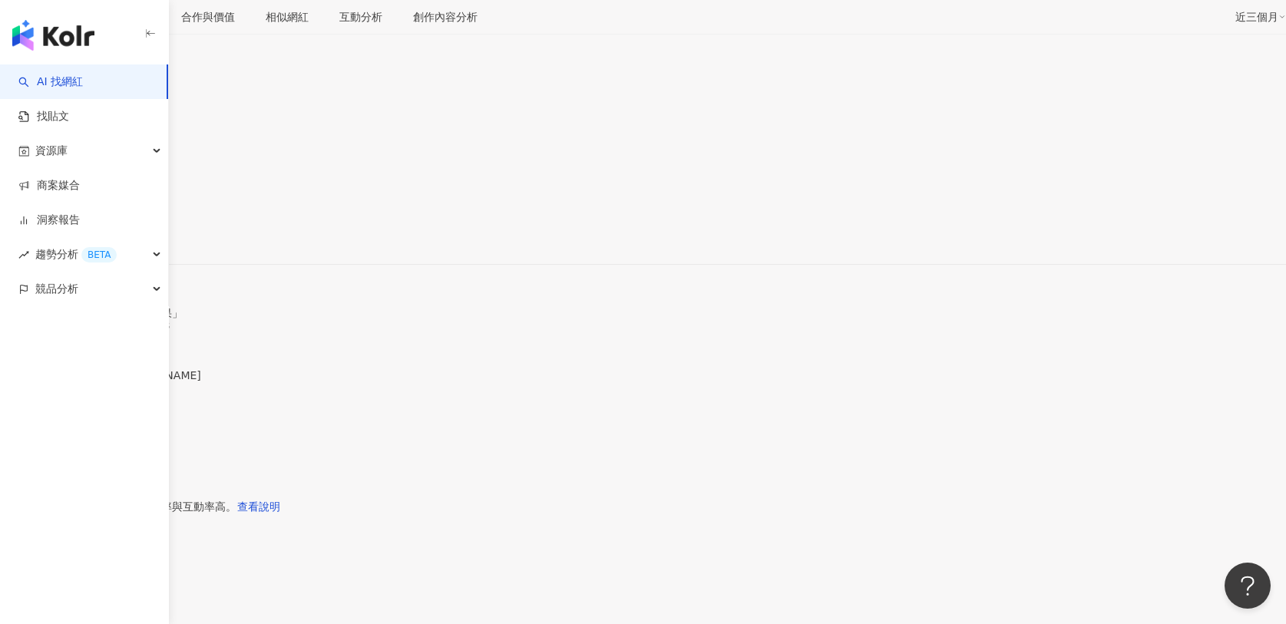
scroll to position [438, 0]
click at [1079, 431] on div "95 K-Score : 優良 近期一到三個月積極發文，且漲粉率與互動率高。 查看說明 追蹤數 130,319 互動率 10.3% 良好 觀看率 112% 不…" at bounding box center [643, 594] width 1286 height 327
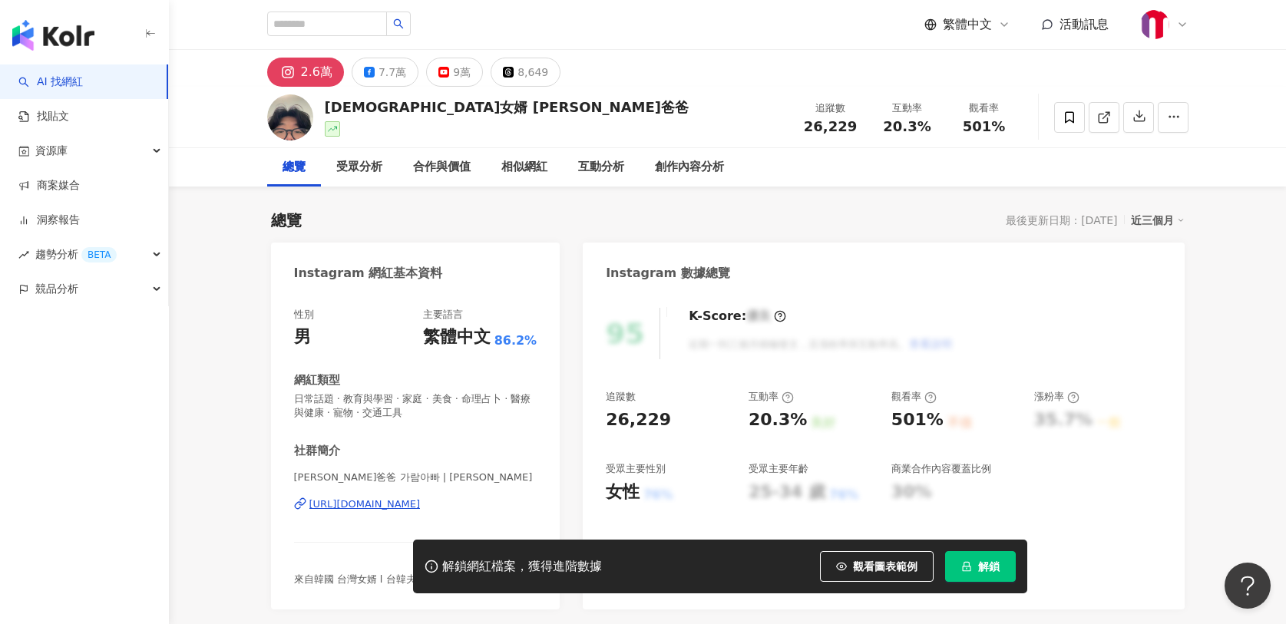
click at [978, 568] on span "解鎖" at bounding box center [989, 567] width 22 height 12
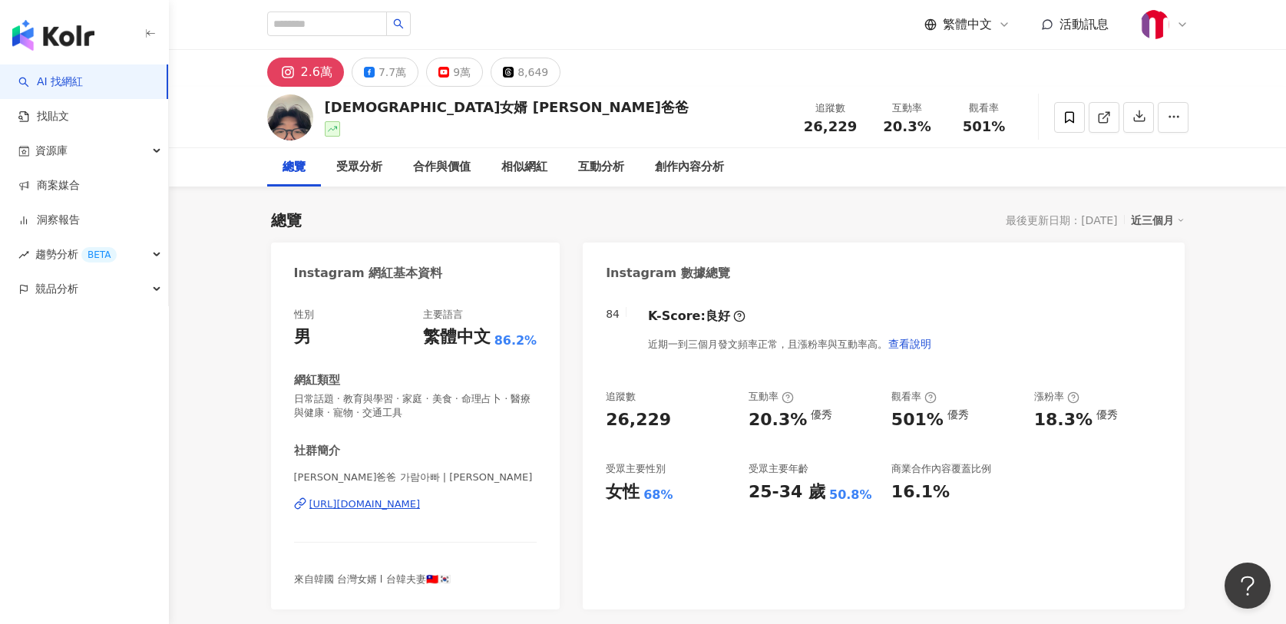
click at [421, 505] on div "[URL][DOMAIN_NAME]" at bounding box center [364, 505] width 111 height 14
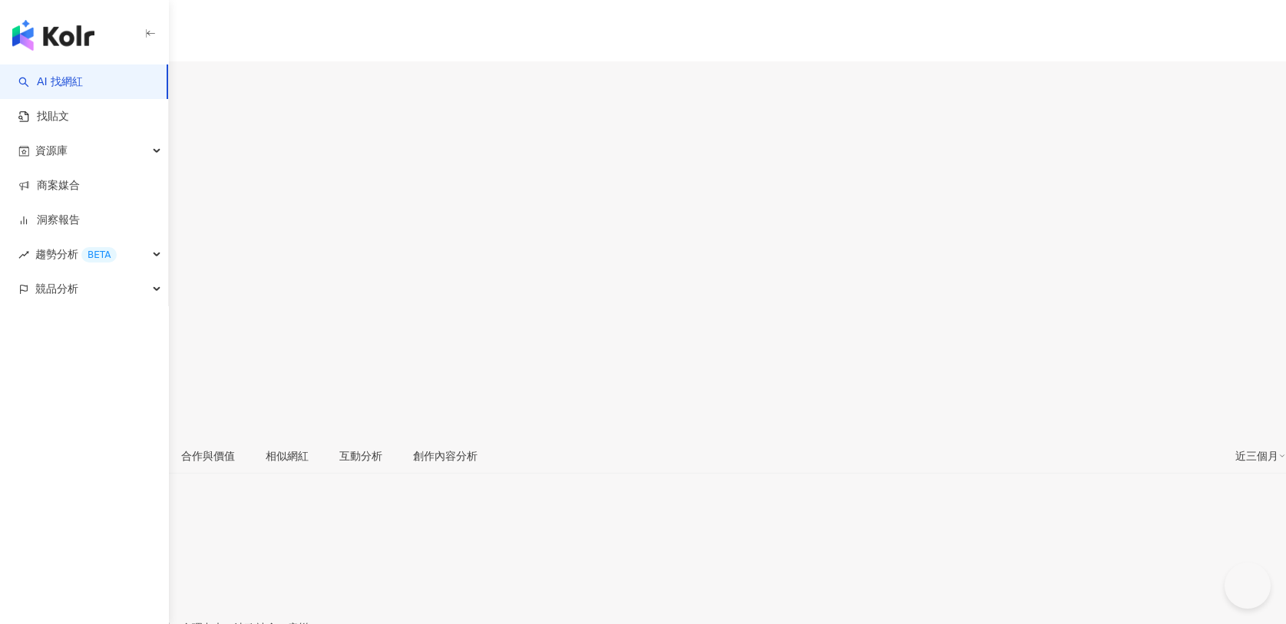
scroll to position [654, 0]
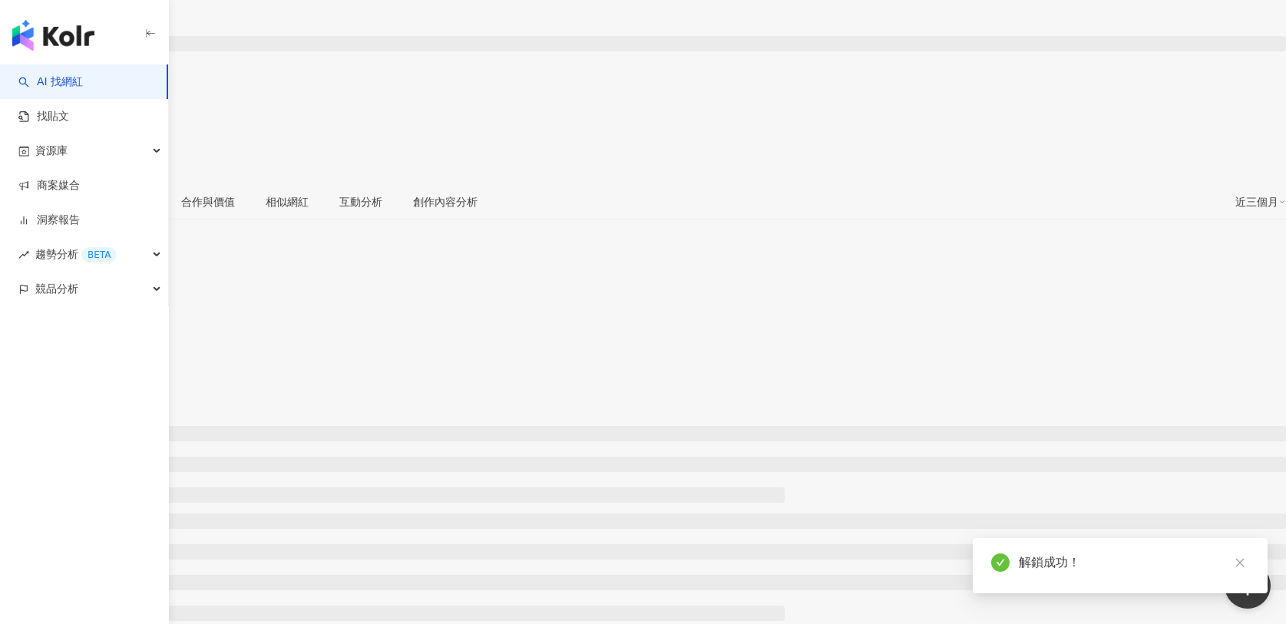
scroll to position [505, 0]
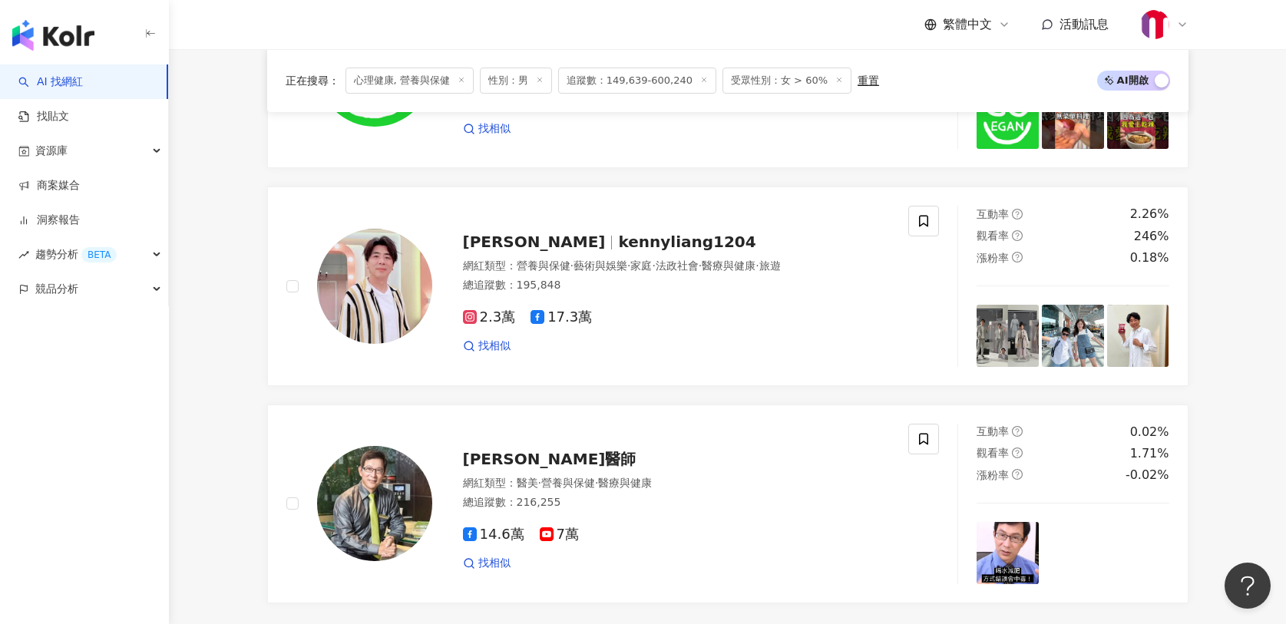
scroll to position [2882, 0]
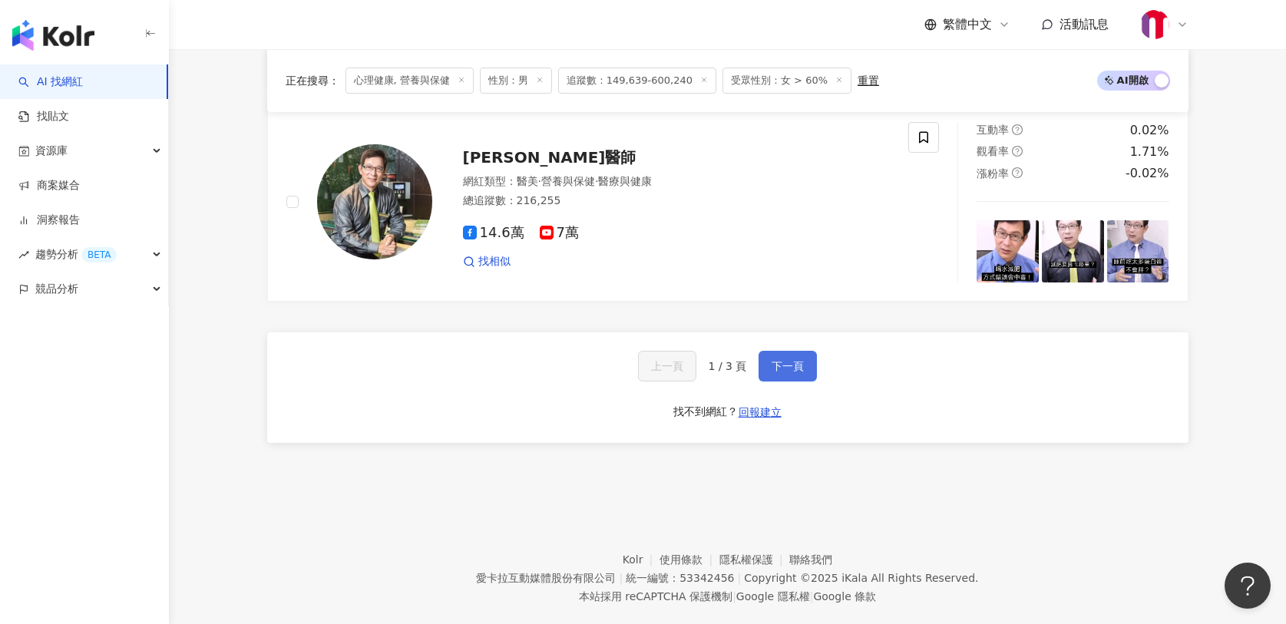
click at [778, 369] on span "下一頁" at bounding box center [788, 366] width 32 height 12
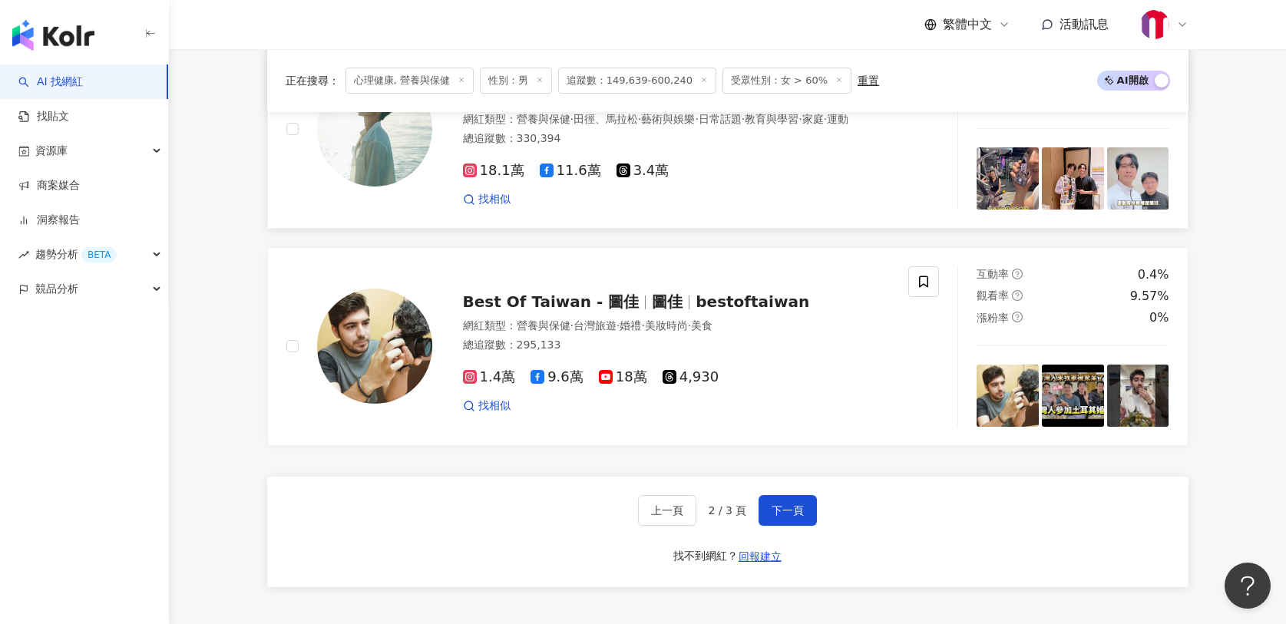
scroll to position [2769, 0]
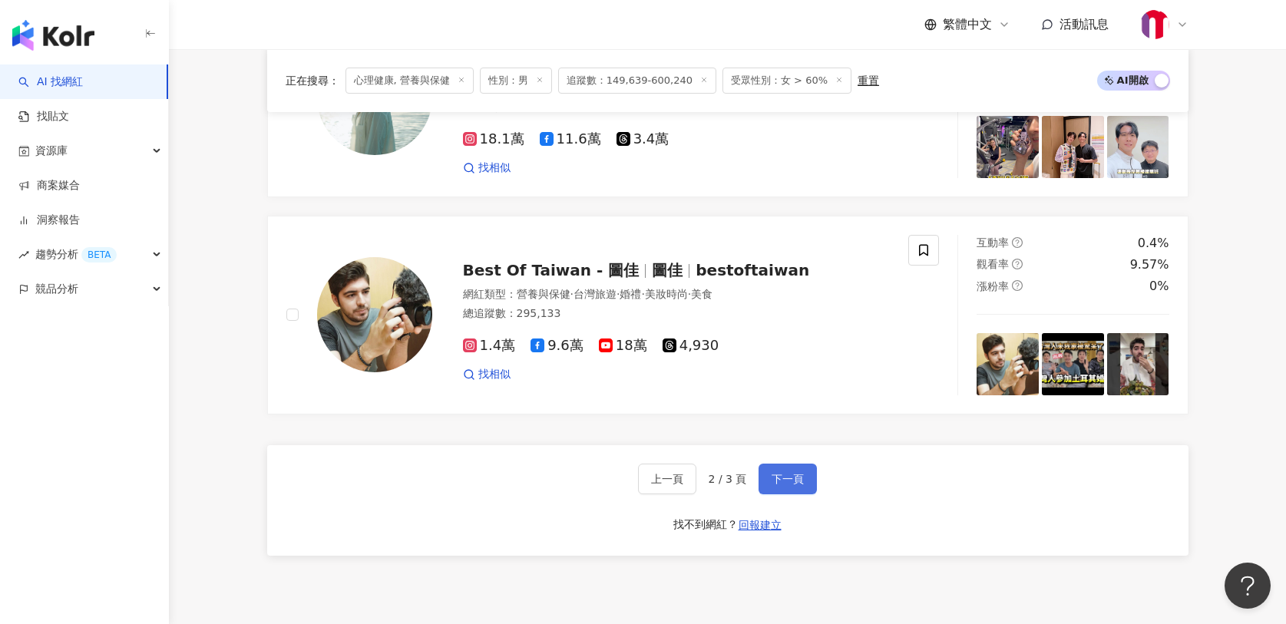
click at [784, 488] on button "下一頁" at bounding box center [788, 479] width 58 height 31
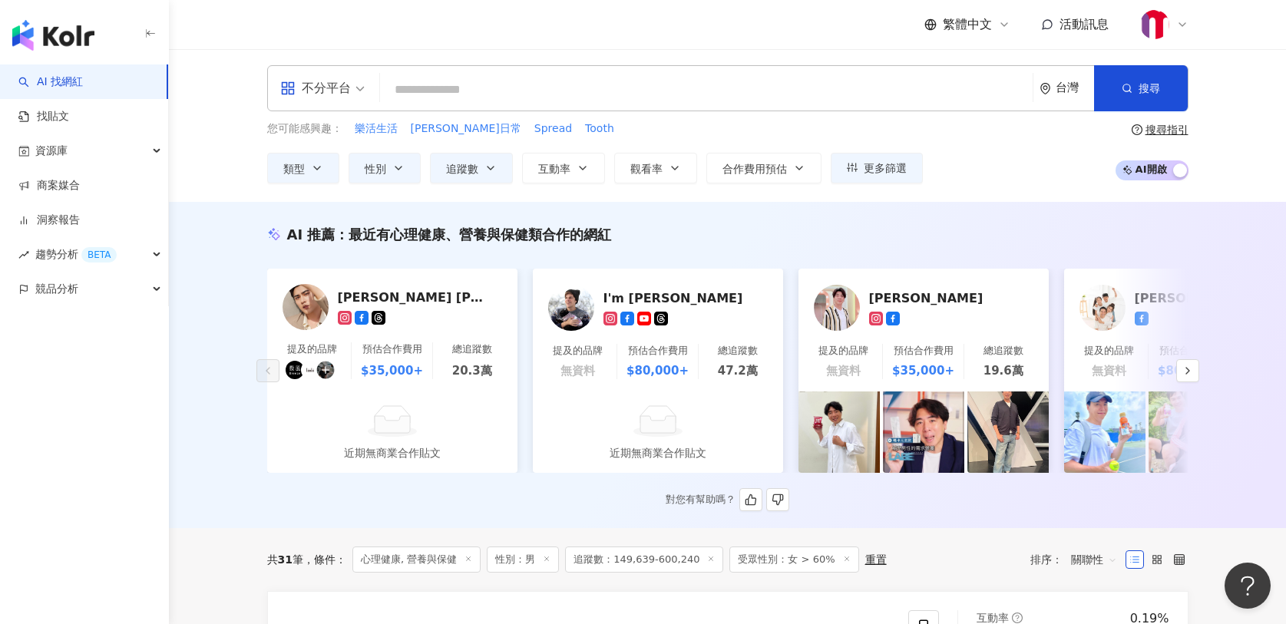
scroll to position [68, 0]
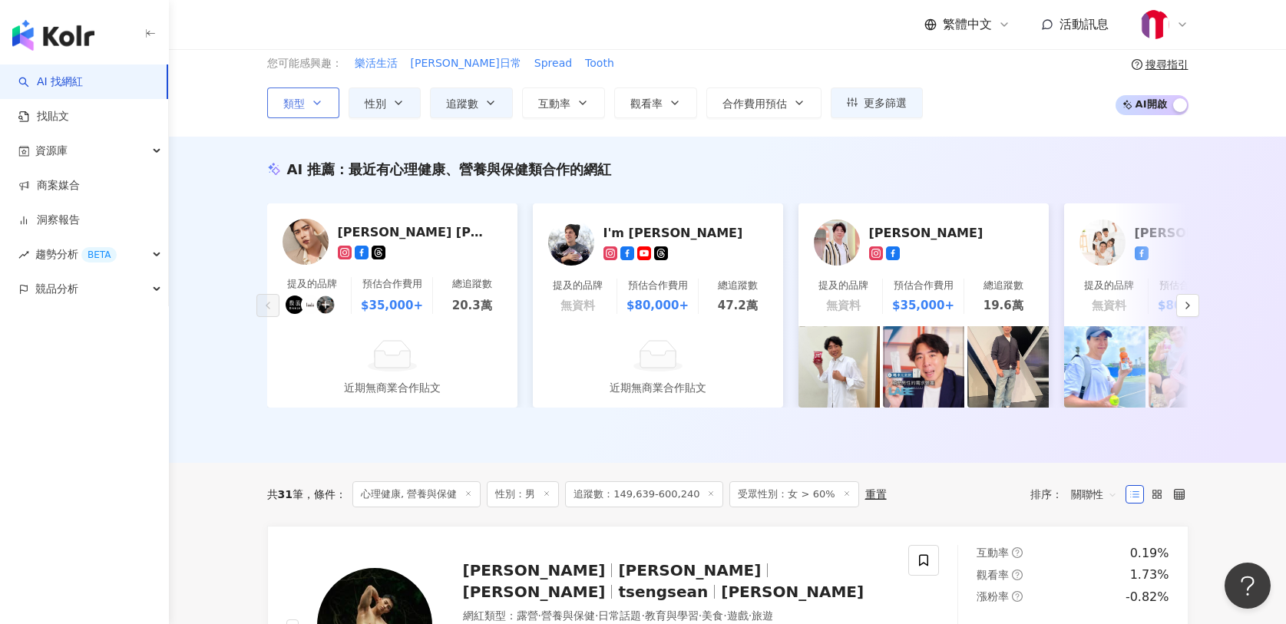
click at [325, 105] on button "類型" at bounding box center [303, 103] width 72 height 31
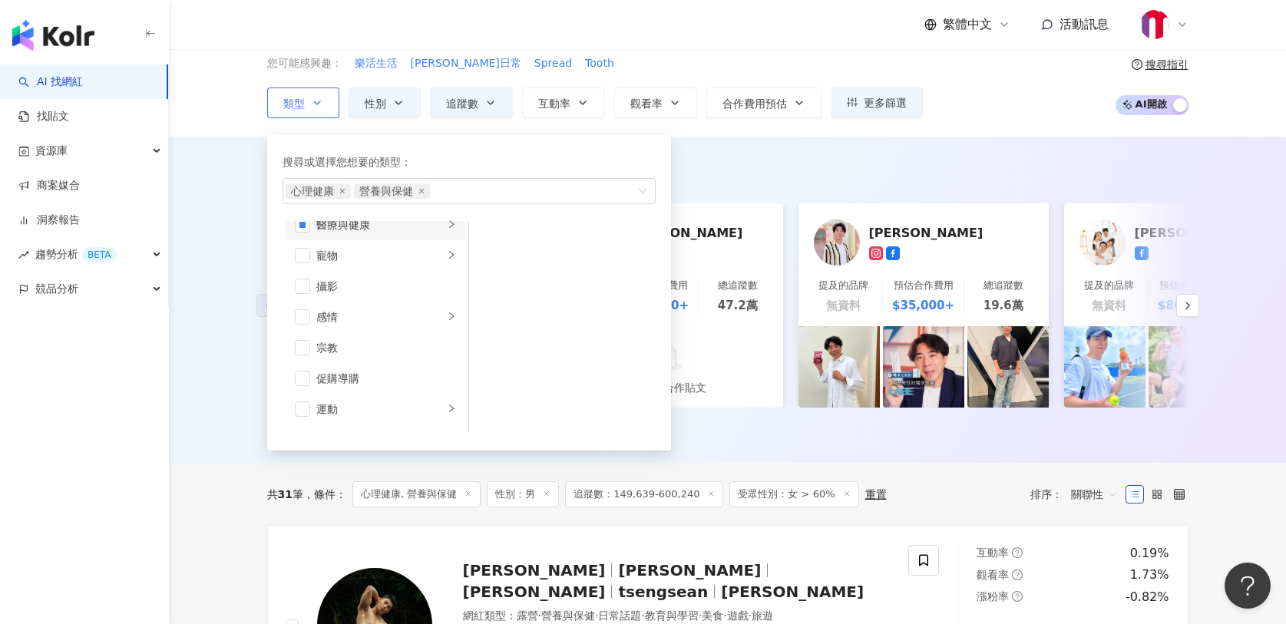
click at [343, 227] on div "醫療與健康" at bounding box center [379, 225] width 127 height 17
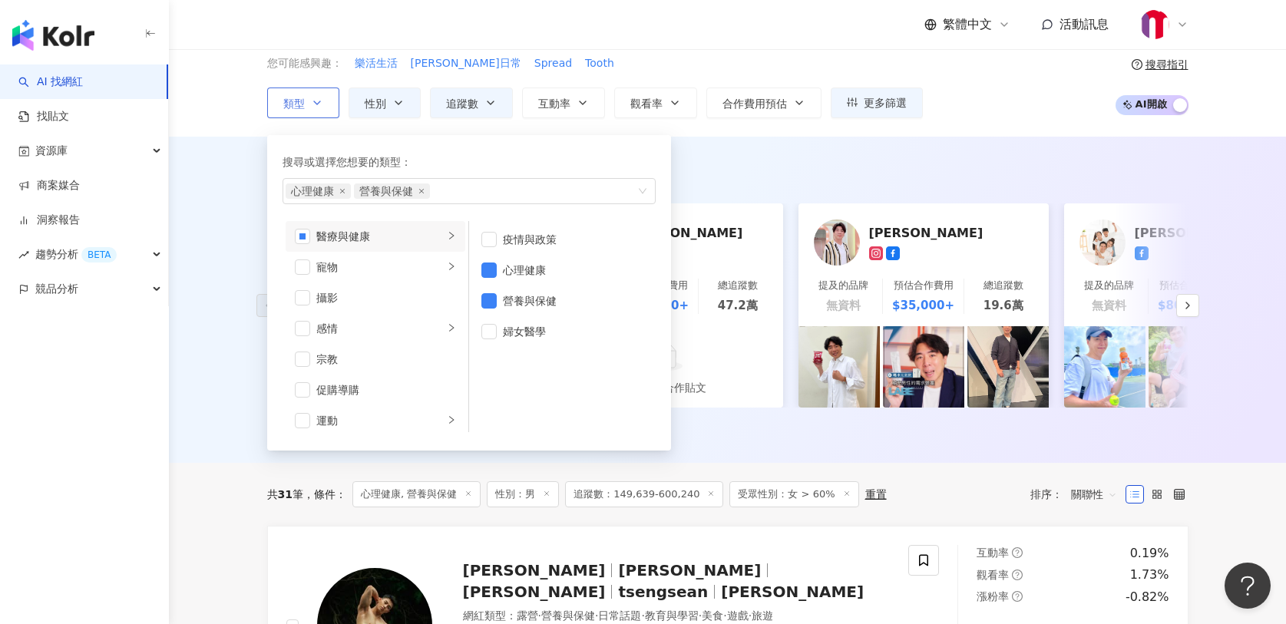
click at [392, 240] on div "醫療與健康" at bounding box center [379, 236] width 127 height 17
click at [485, 289] on li "營養與保健" at bounding box center [562, 301] width 180 height 31
click at [494, 266] on span "button" at bounding box center [489, 270] width 15 height 15
click at [217, 335] on div "AI 推薦 ： 最近有心理健康、營養與保健類合作的網紅 [PERSON_NAME] [PERSON_NAME] I 提及的品牌 預估合作費用 $35,000+…" at bounding box center [727, 300] width 1117 height 326
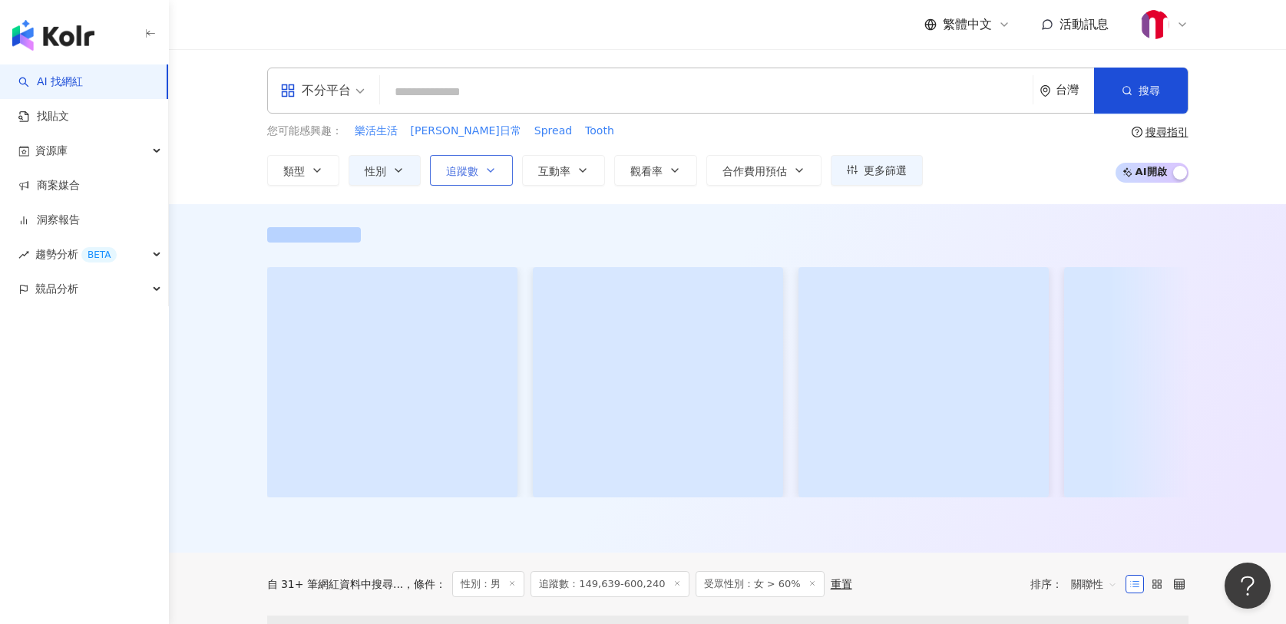
click at [492, 180] on button "追蹤數" at bounding box center [471, 170] width 83 height 31
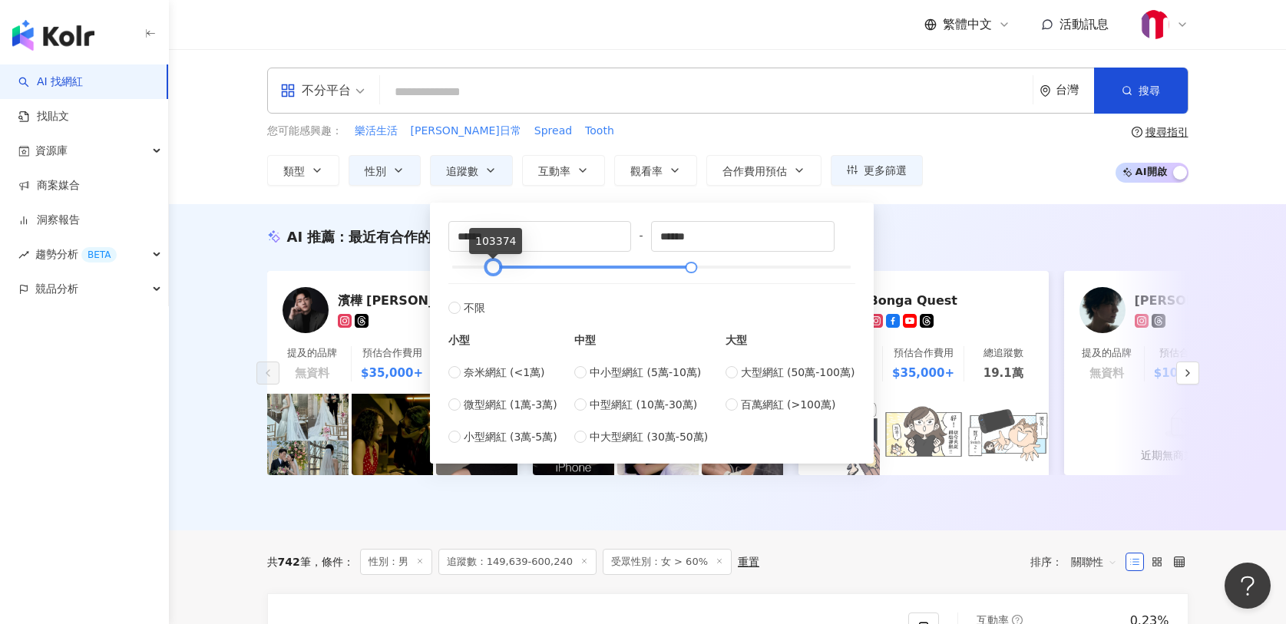
type input "******"
drag, startPoint x: 514, startPoint y: 269, endPoint x: 496, endPoint y: 267, distance: 17.7
click at [496, 267] on div at bounding box center [494, 267] width 8 height 8
click at [606, 134] on div "您可能感興趣： 樂活生活 [PERSON_NAME]日常 Spread Tooth" at bounding box center [595, 131] width 656 height 17
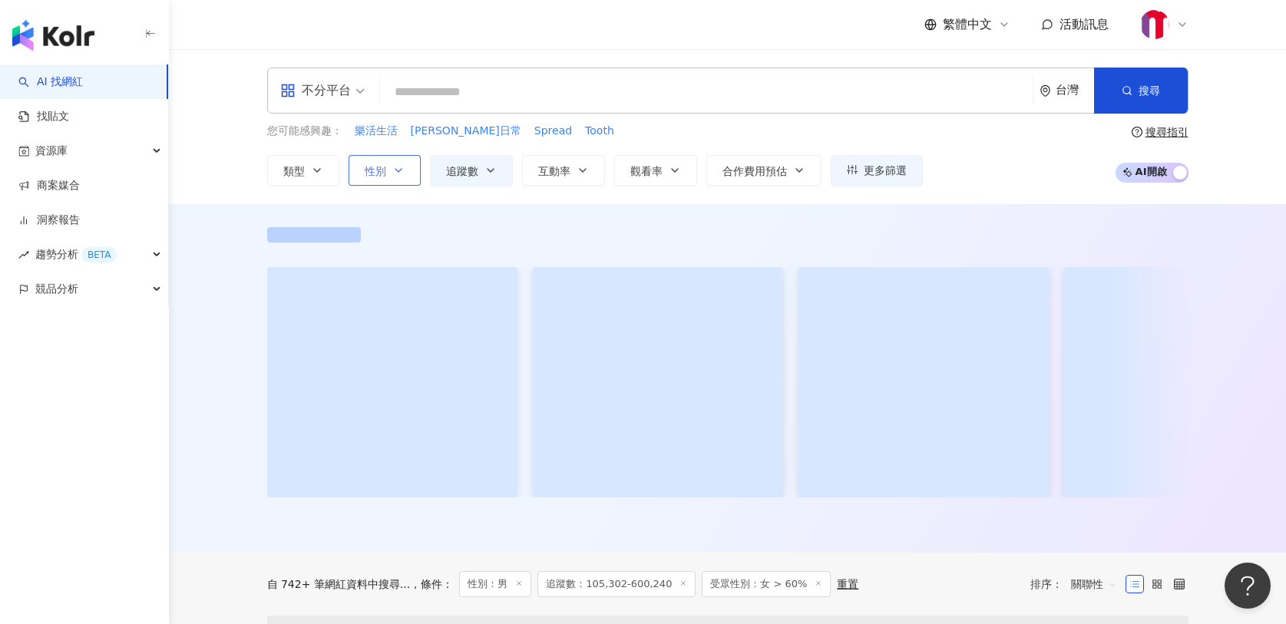
click at [399, 169] on icon "button" at bounding box center [398, 170] width 6 height 3
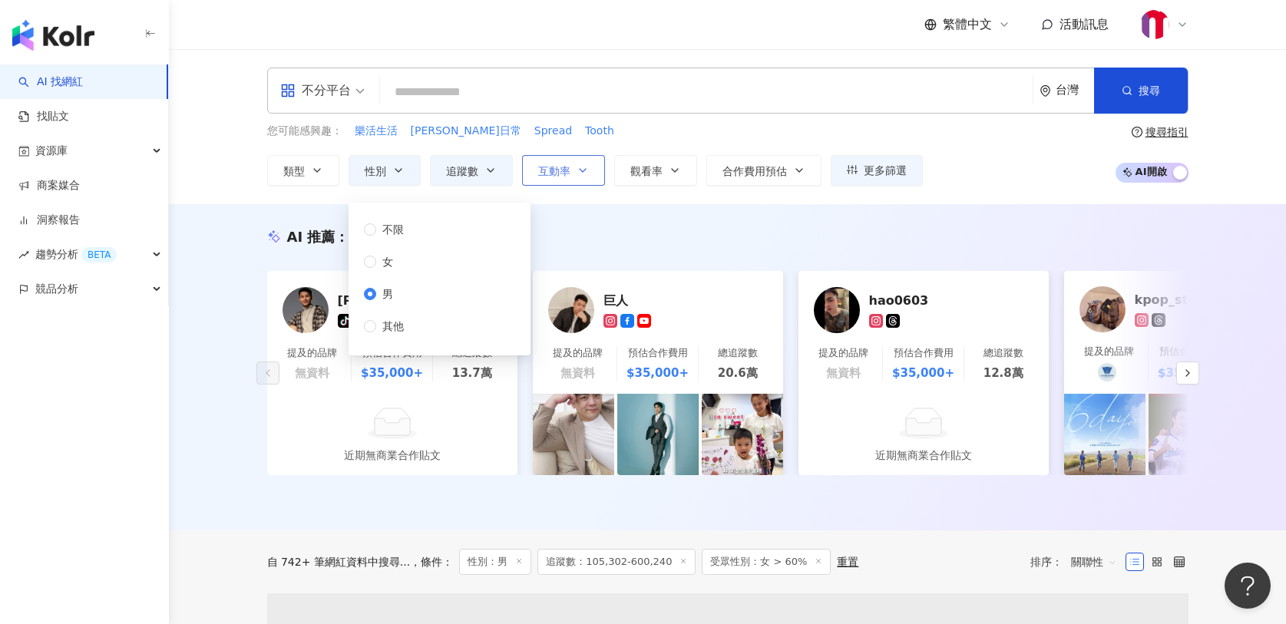
click at [588, 169] on button "互動率" at bounding box center [563, 170] width 83 height 31
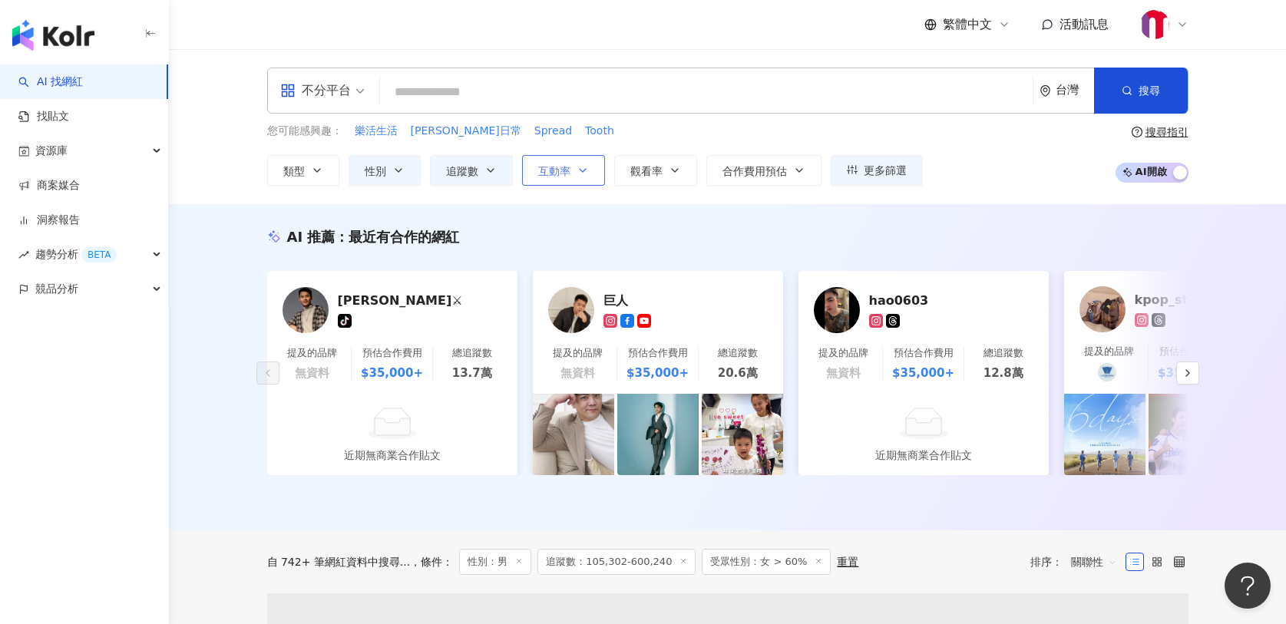
click at [594, 167] on button "互動率" at bounding box center [563, 170] width 83 height 31
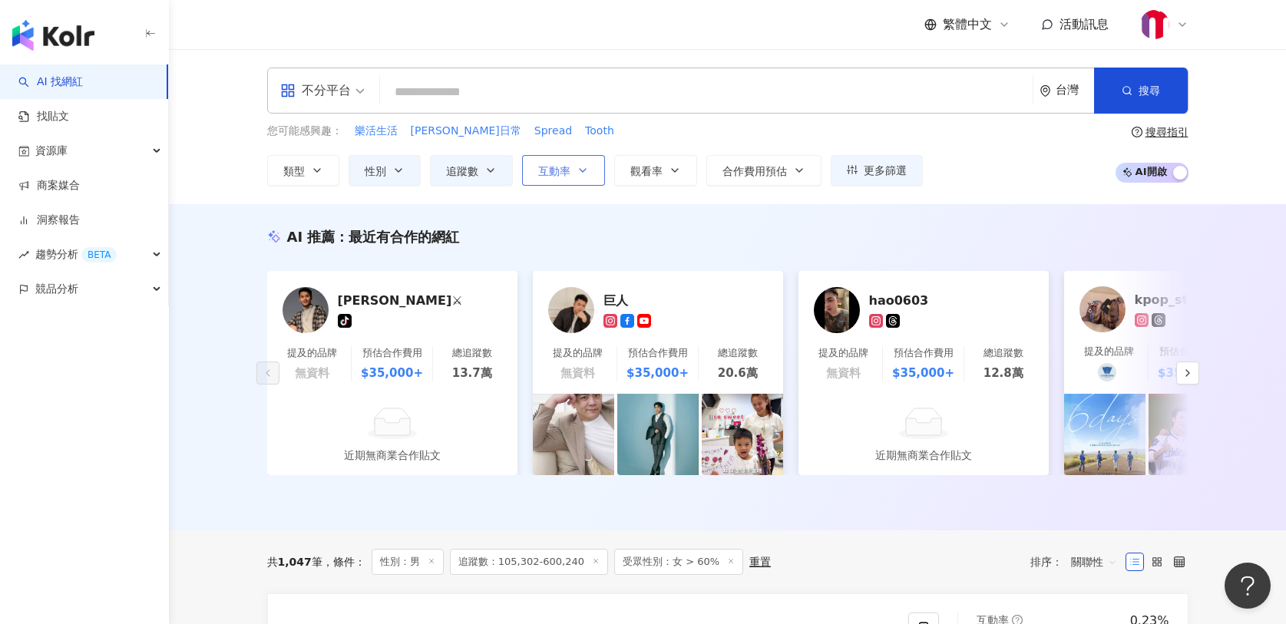
click at [587, 167] on icon "button" at bounding box center [583, 170] width 12 height 12
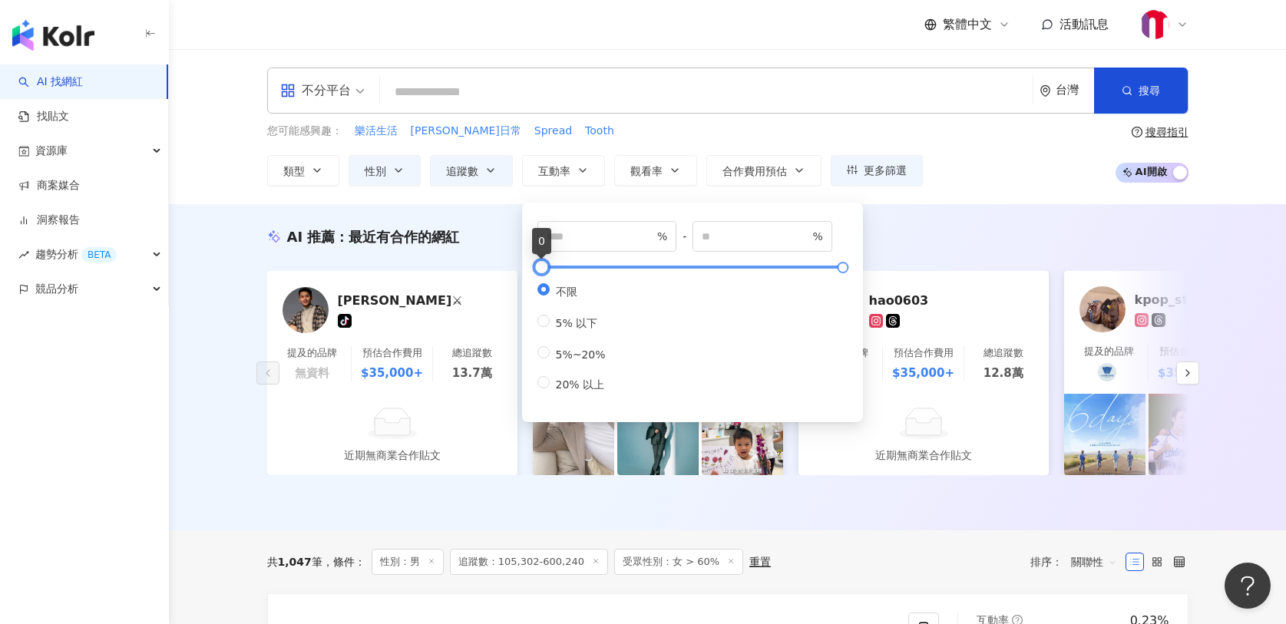
type input "***"
type input "*****"
type input "*"
click at [538, 256] on div "* % - ***** % 不限 5% 以下 5%~20% 20% 以上" at bounding box center [693, 307] width 310 height 172
type input "****"
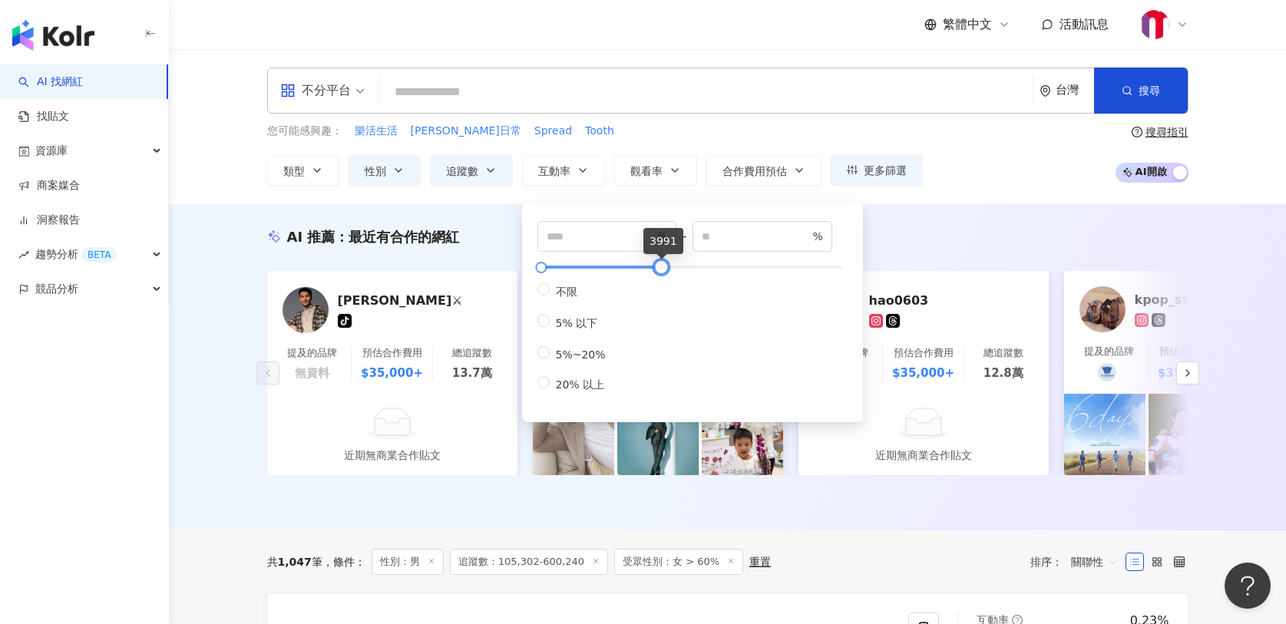
drag, startPoint x: 845, startPoint y: 266, endPoint x: 664, endPoint y: 273, distance: 181.3
click at [664, 272] on div at bounding box center [661, 267] width 8 height 8
click at [554, 240] on input "*" at bounding box center [601, 236] width 108 height 17
type input "*"
click at [911, 228] on div "AI 推薦 ： 最近有合作的網紅" at bounding box center [728, 236] width 922 height 19
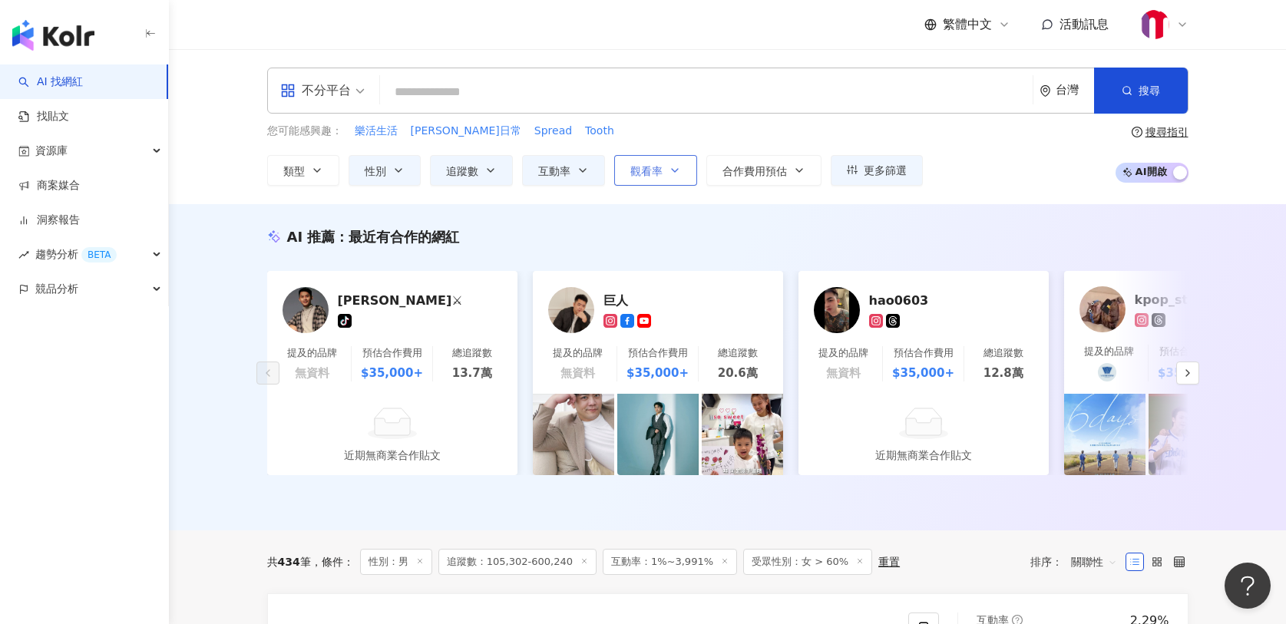
click at [667, 175] on button "觀看率" at bounding box center [655, 170] width 83 height 31
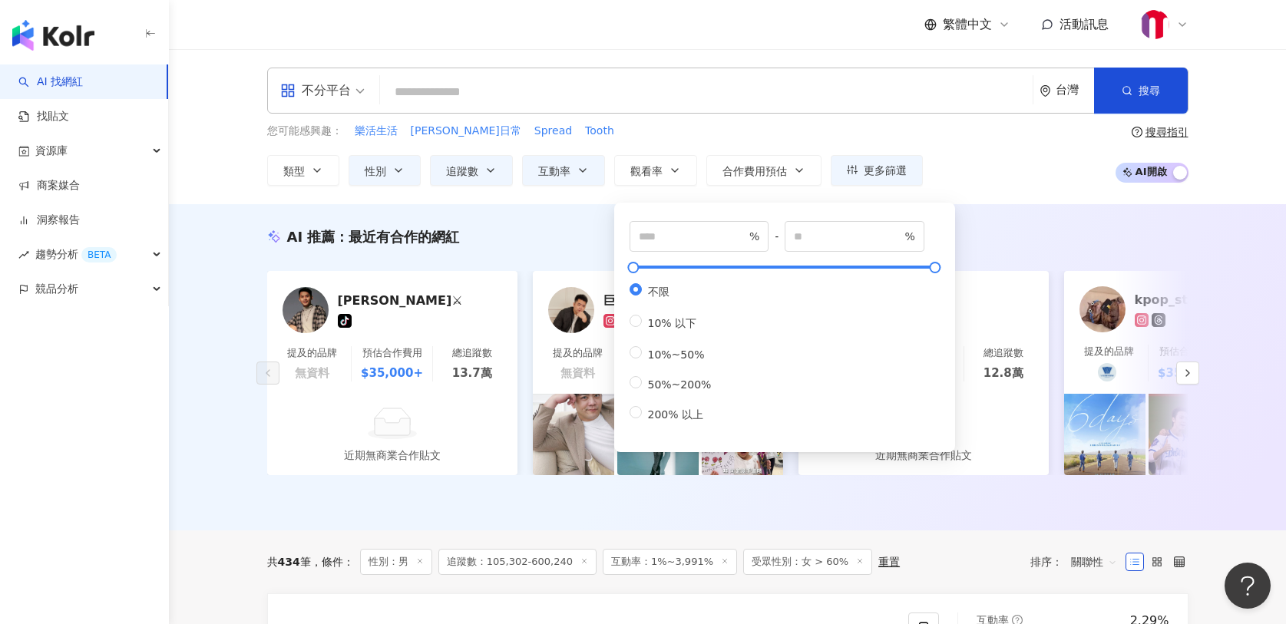
click at [968, 162] on div "您可能感興趣： 樂活生活 阿駿日常 Spread Tooth 類型 性別 追蹤數 互動率 觀看率 合作費用預估 更多篩選 篩選條件 關於網紅 互動潛力 受眾輪…" at bounding box center [728, 154] width 922 height 63
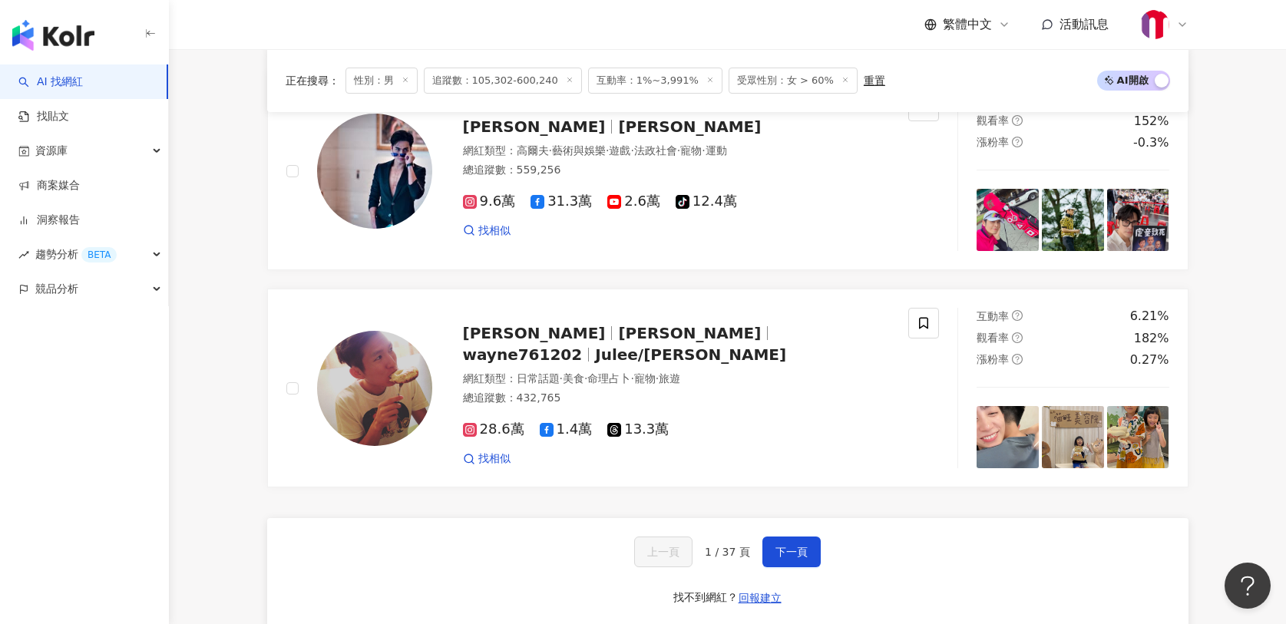
scroll to position [2861, 0]
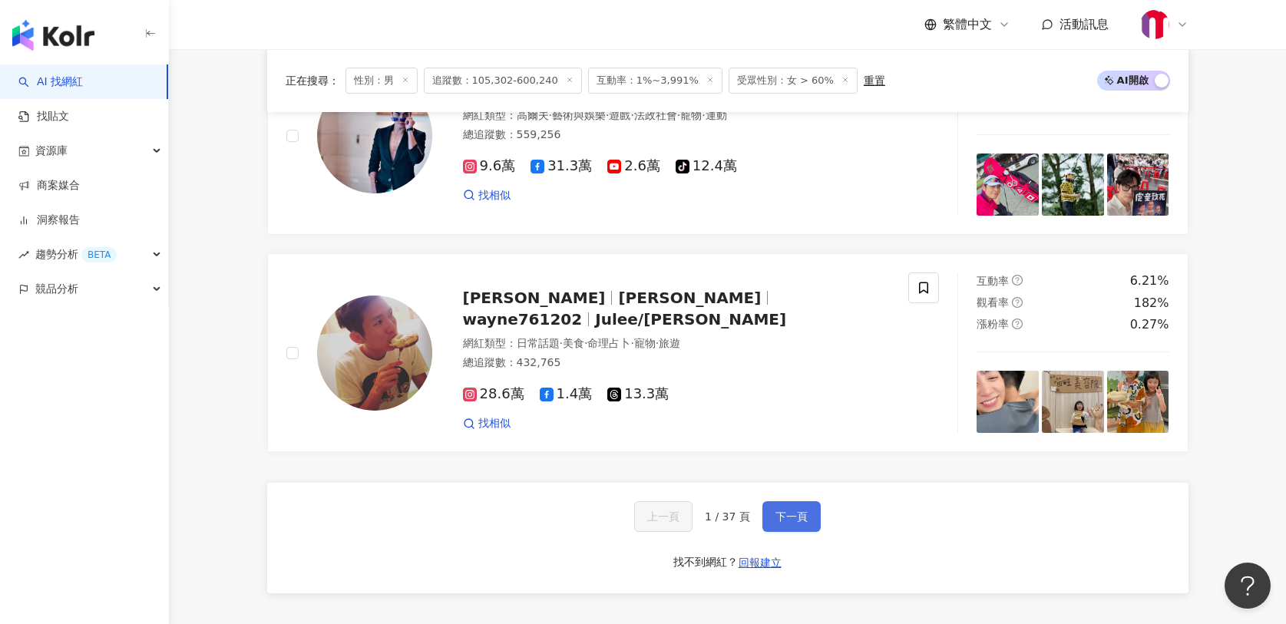
click at [809, 526] on button "下一頁" at bounding box center [792, 516] width 58 height 31
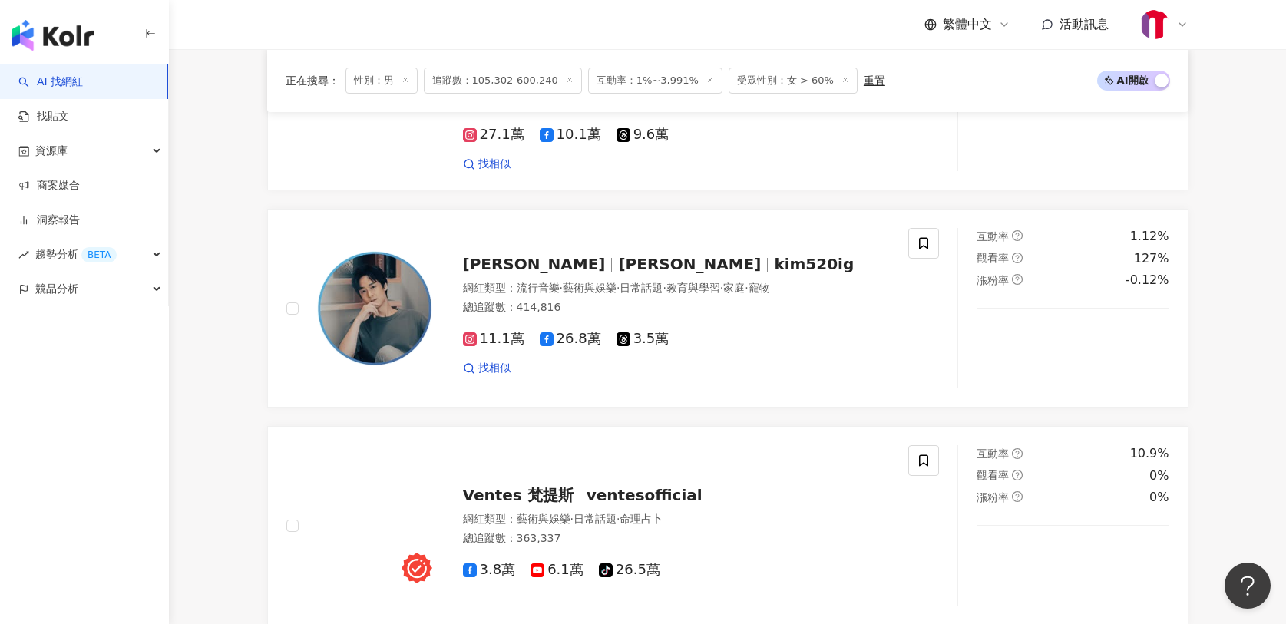
scroll to position [2732, 0]
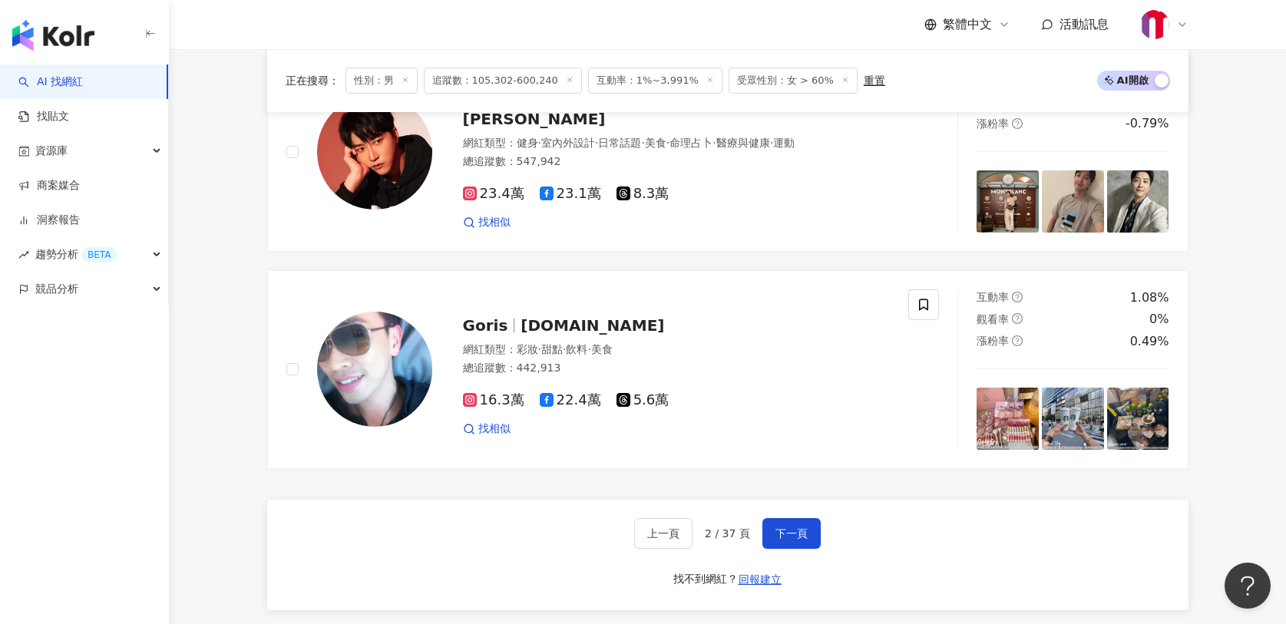
click at [806, 77] on span "受眾性別：女 > 60%" at bounding box center [793, 81] width 129 height 26
click at [783, 84] on span "受眾性別：女 > 60%" at bounding box center [793, 81] width 129 height 26
click at [816, 88] on span "受眾性別：女 > 60%" at bounding box center [793, 81] width 129 height 26
click at [826, 79] on span "受眾性別：女 > 60%" at bounding box center [793, 81] width 129 height 26
click at [842, 80] on icon at bounding box center [846, 80] width 8 height 8
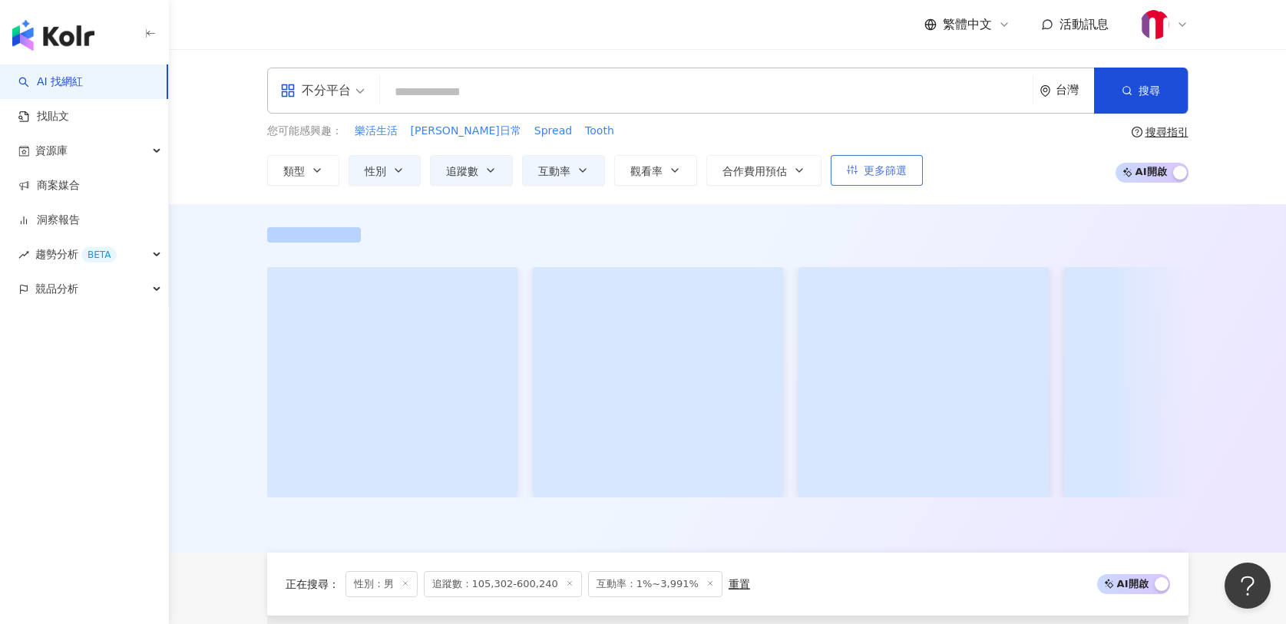
click at [899, 177] on button "更多篩選" at bounding box center [877, 170] width 92 height 31
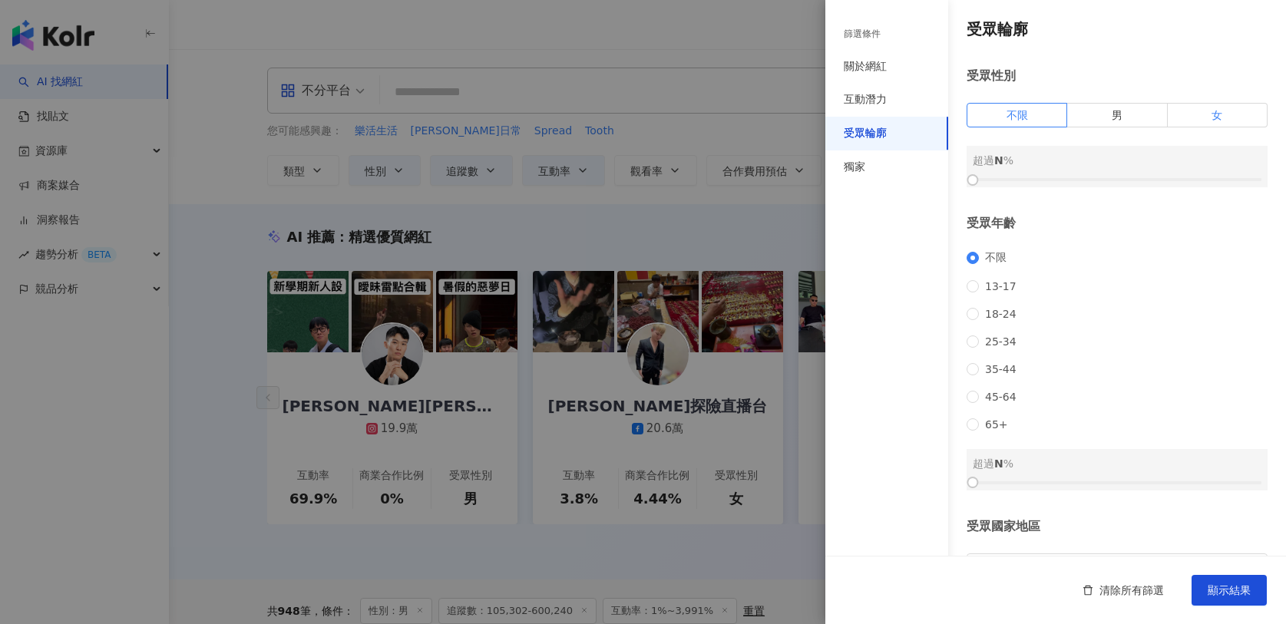
click at [1193, 123] on label "女" at bounding box center [1218, 115] width 100 height 25
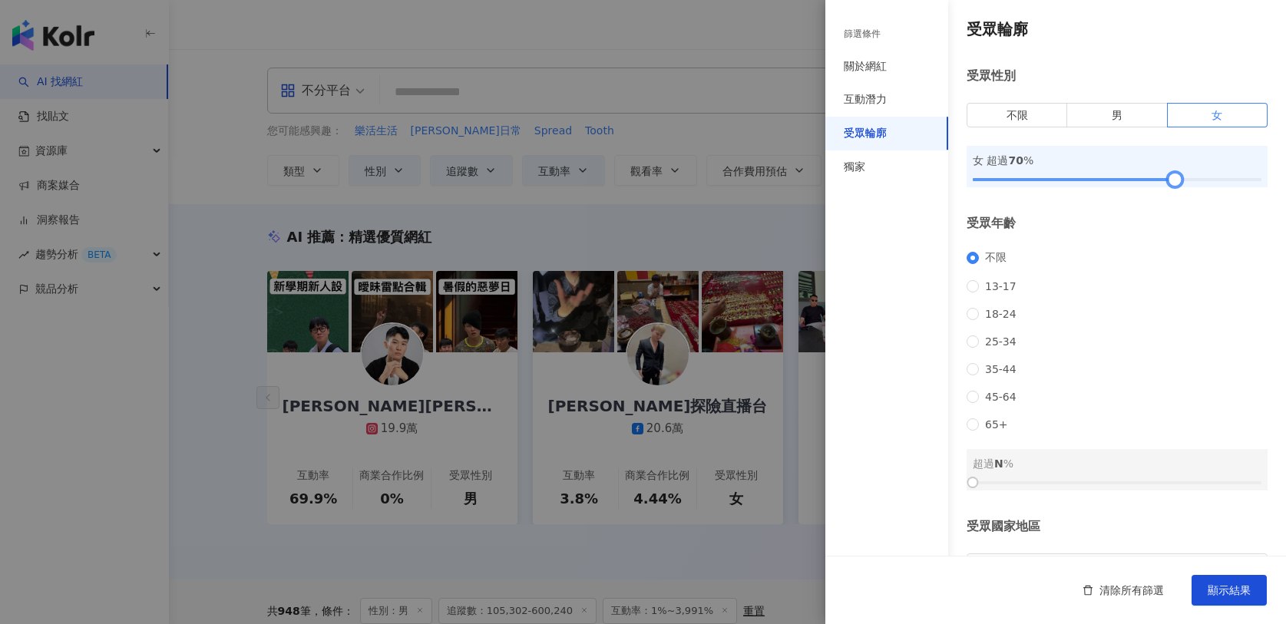
drag, startPoint x: 979, startPoint y: 183, endPoint x: 1183, endPoint y: 181, distance: 203.5
click at [1180, 181] on div at bounding box center [1175, 180] width 8 height 8
click at [1218, 589] on span "顯示結果" at bounding box center [1229, 590] width 43 height 12
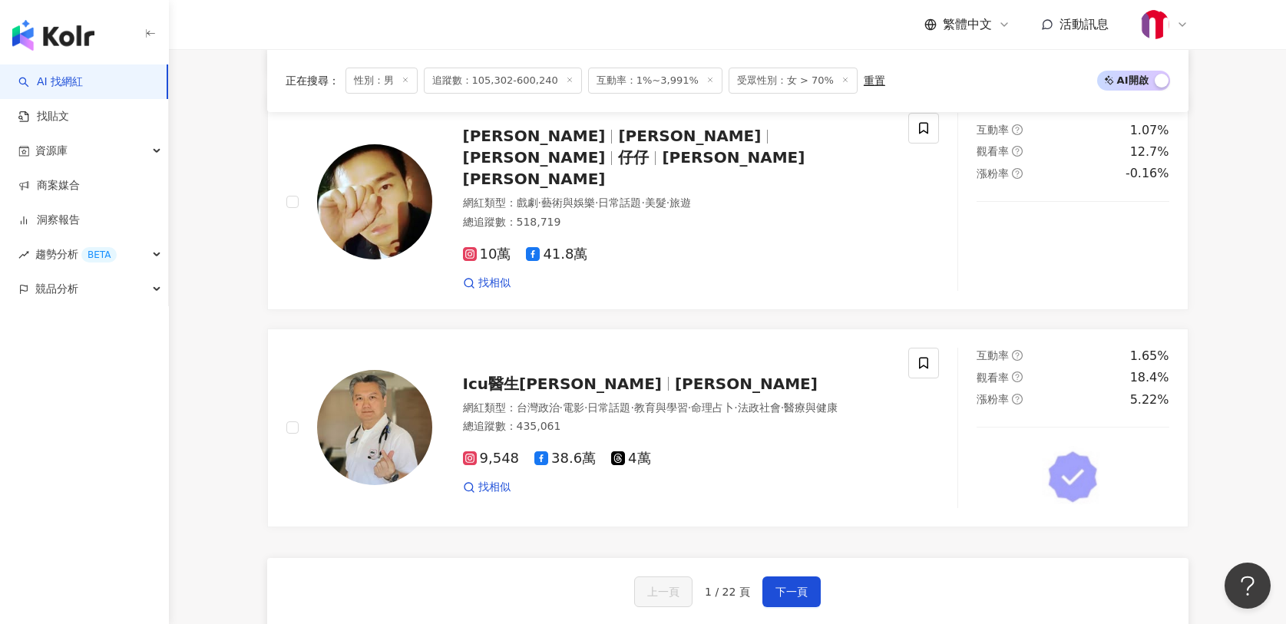
scroll to position [2679, 0]
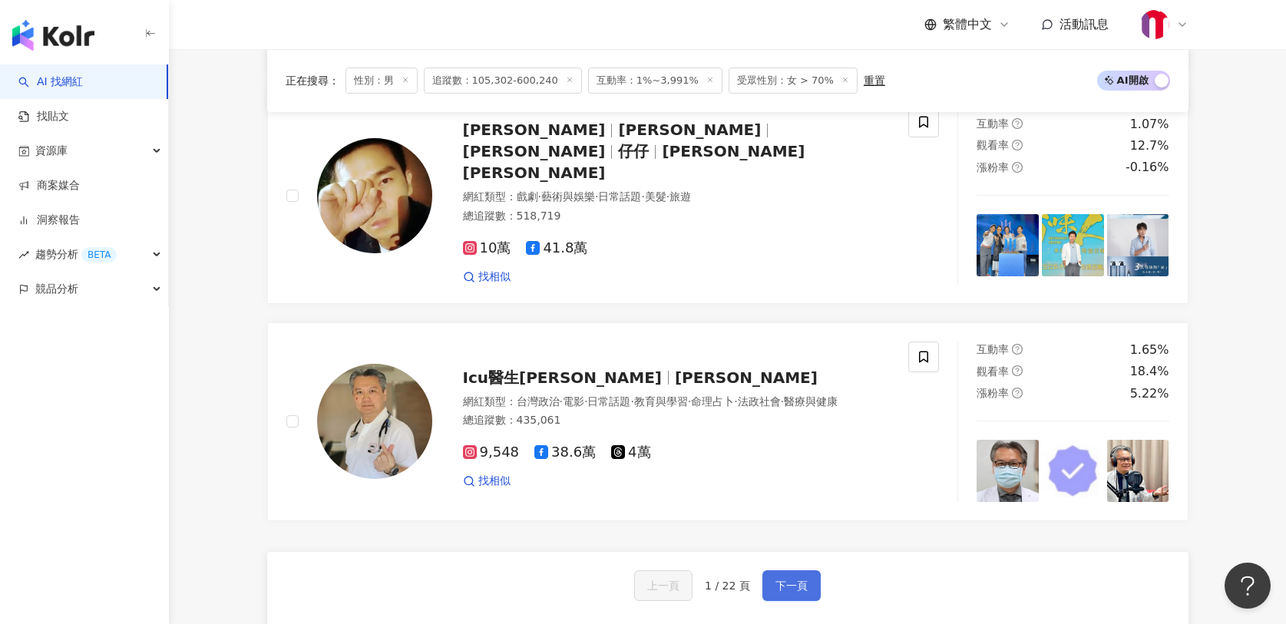
click at [812, 571] on button "下一頁" at bounding box center [792, 586] width 58 height 31
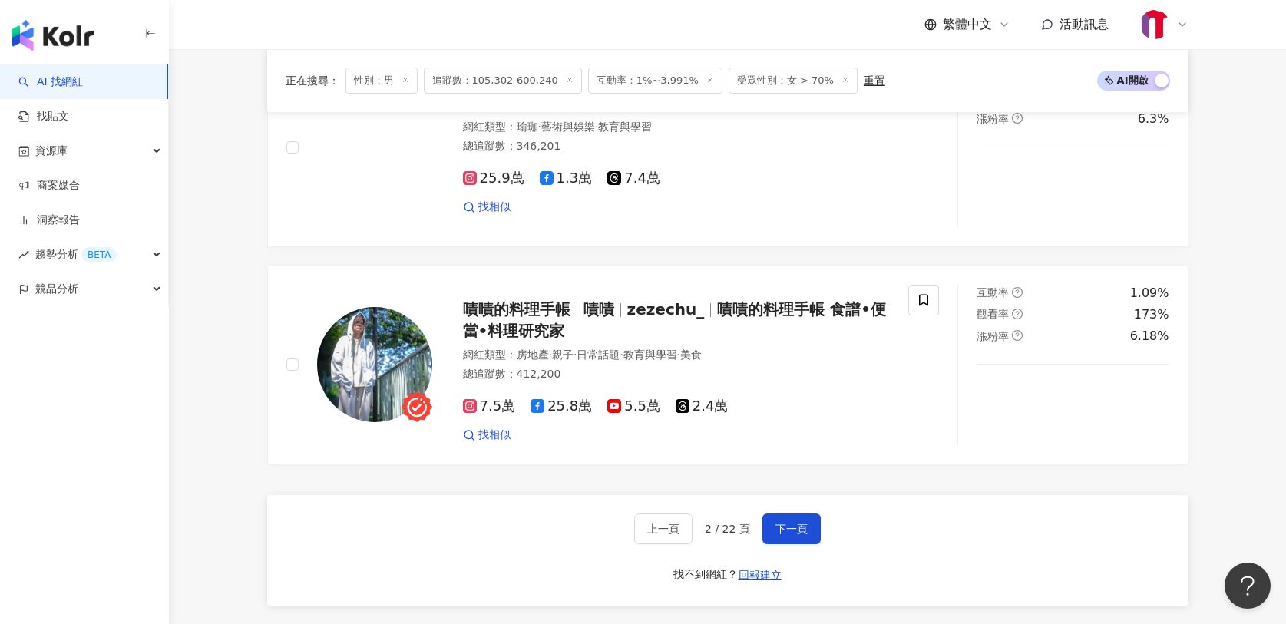
scroll to position [2901, 0]
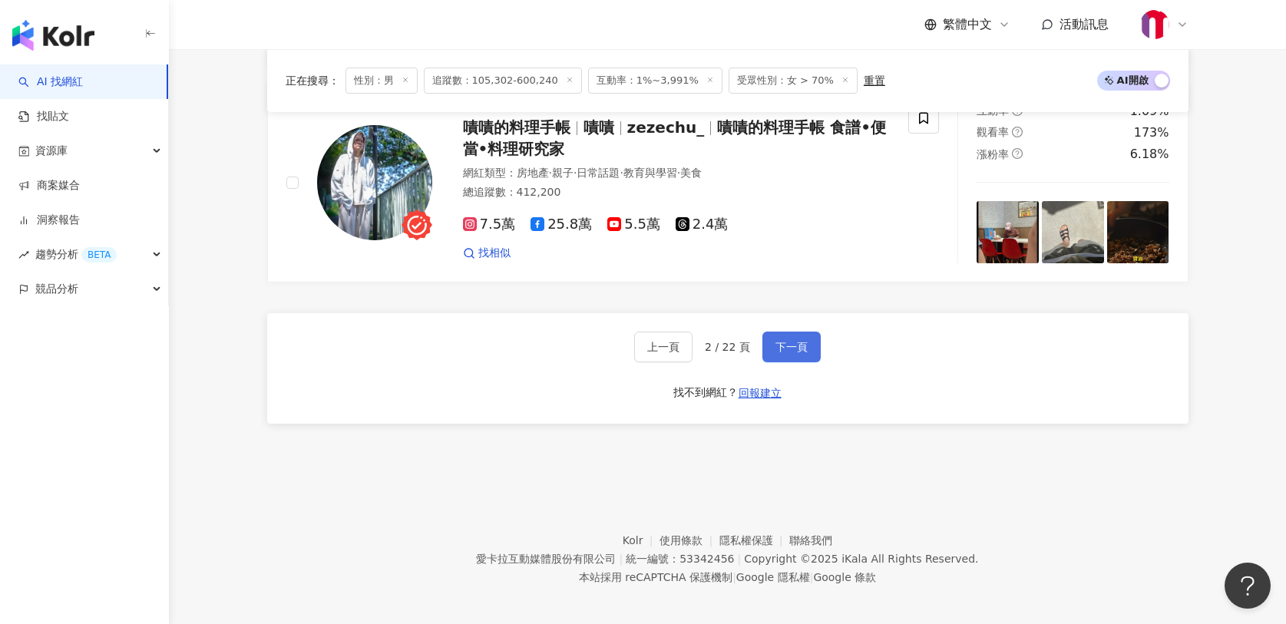
click at [803, 344] on span "下一頁" at bounding box center [792, 347] width 32 height 12
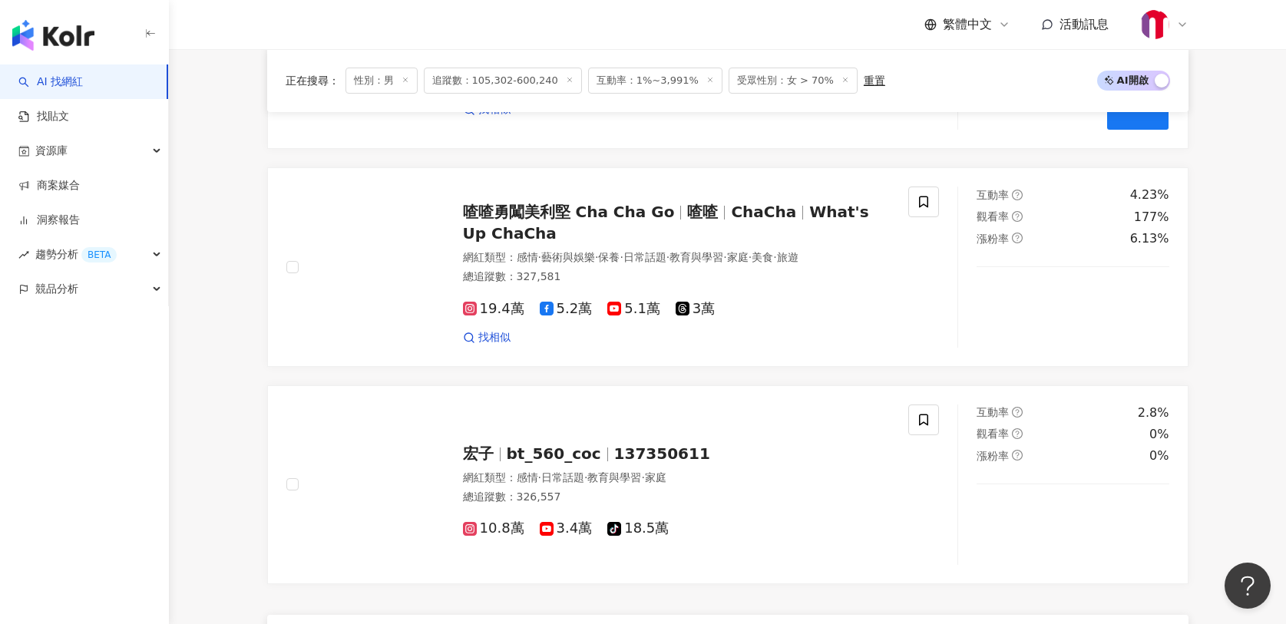
scroll to position [2840, 0]
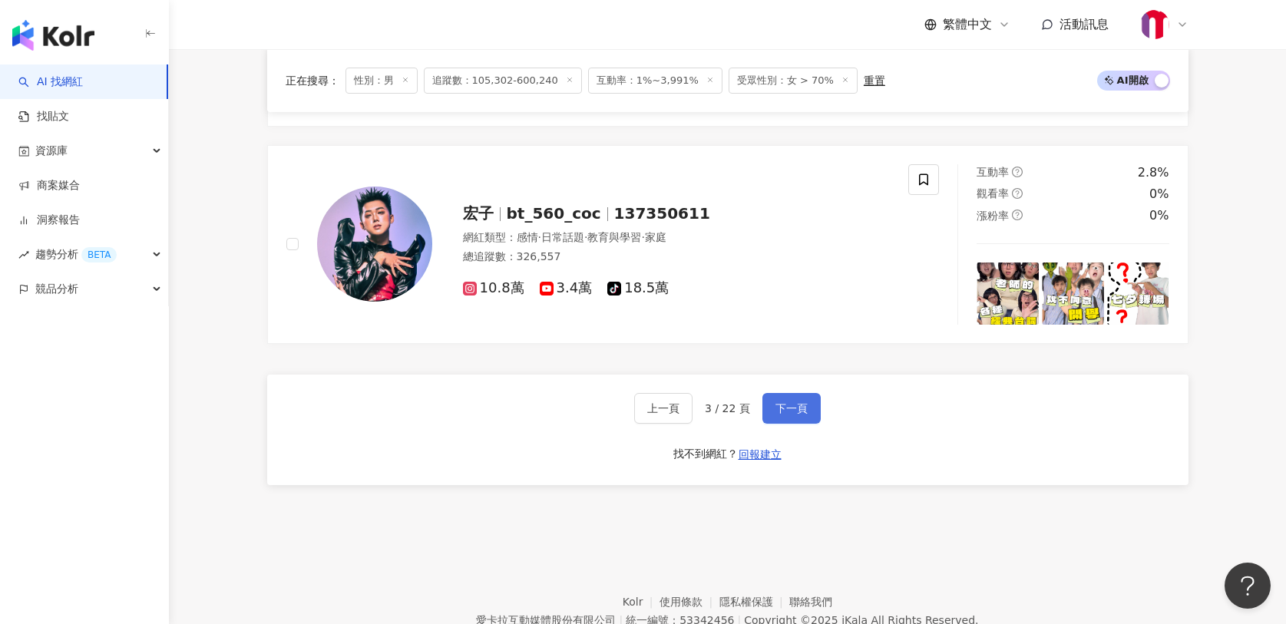
click at [810, 409] on button "下一頁" at bounding box center [792, 408] width 58 height 31
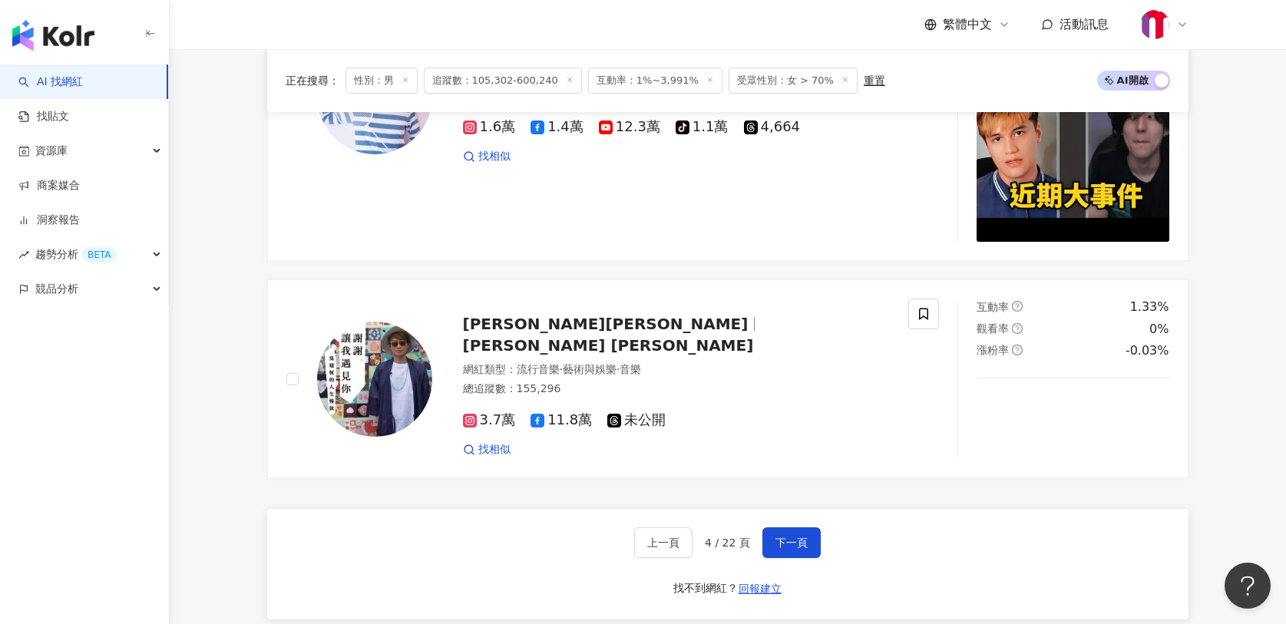
scroll to position [3014, 0]
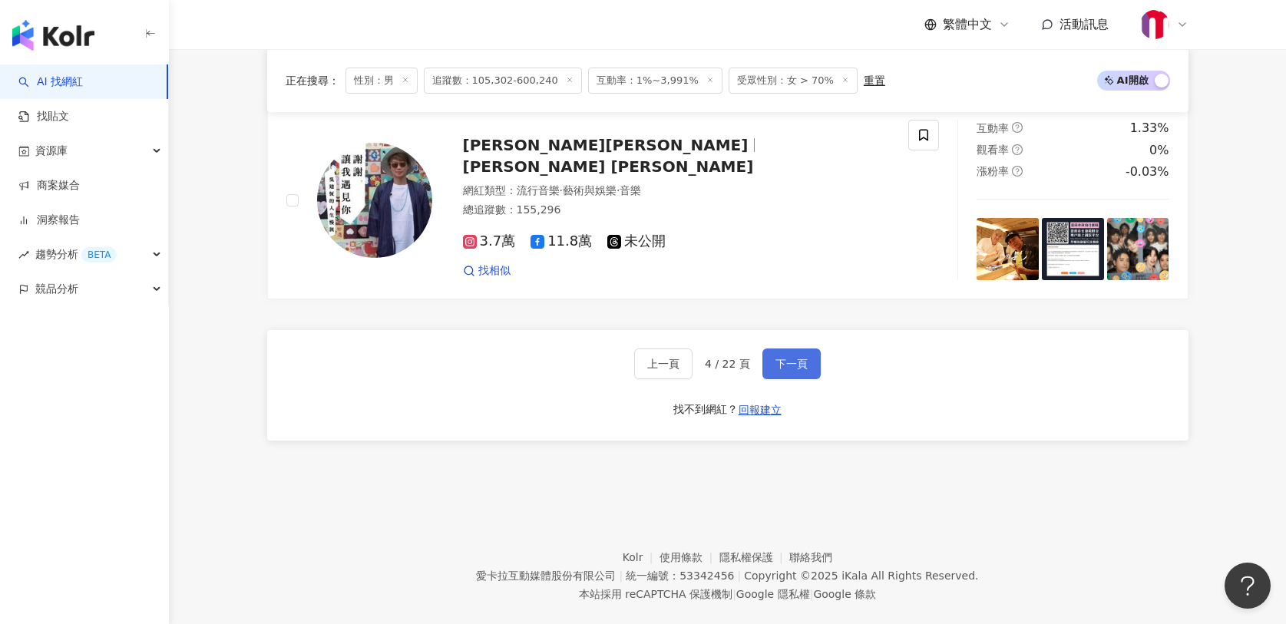
click at [774, 353] on button "下一頁" at bounding box center [792, 364] width 58 height 31
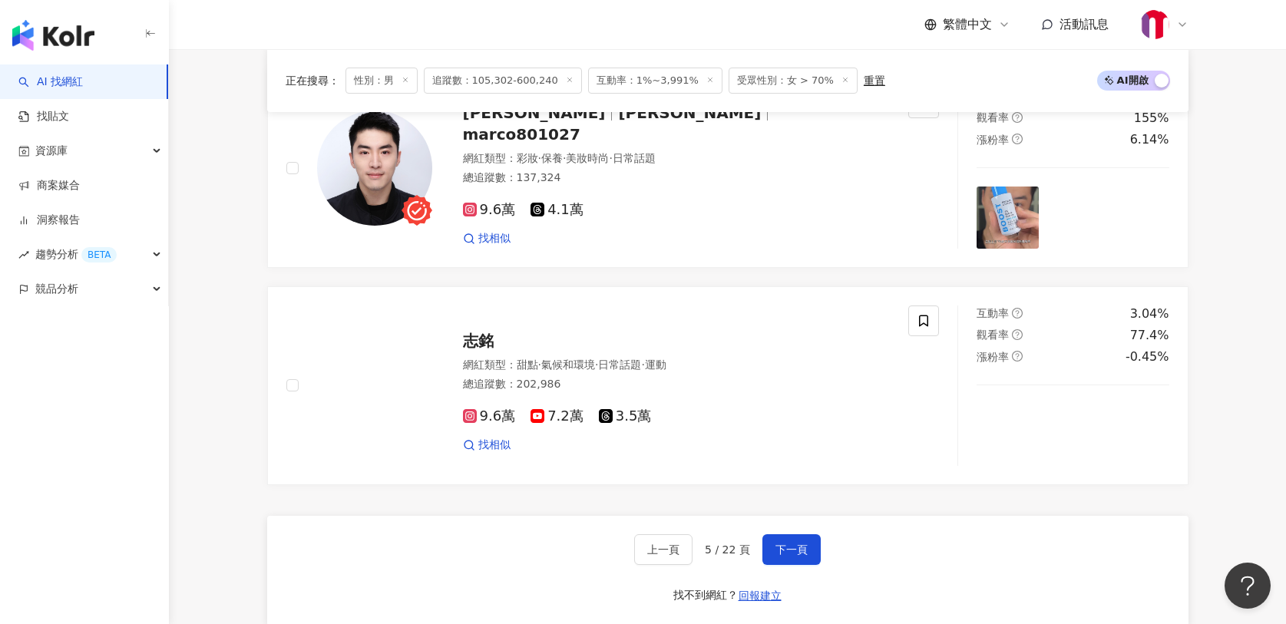
scroll to position [2699, 0]
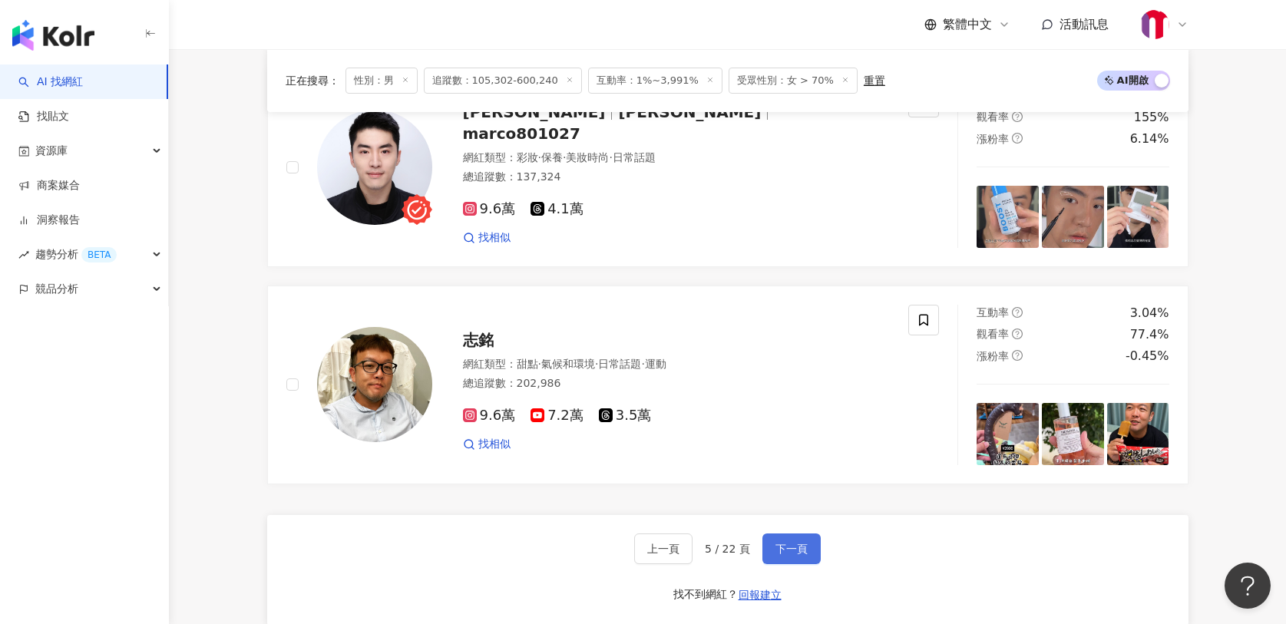
click at [783, 552] on span "下一頁" at bounding box center [792, 549] width 32 height 12
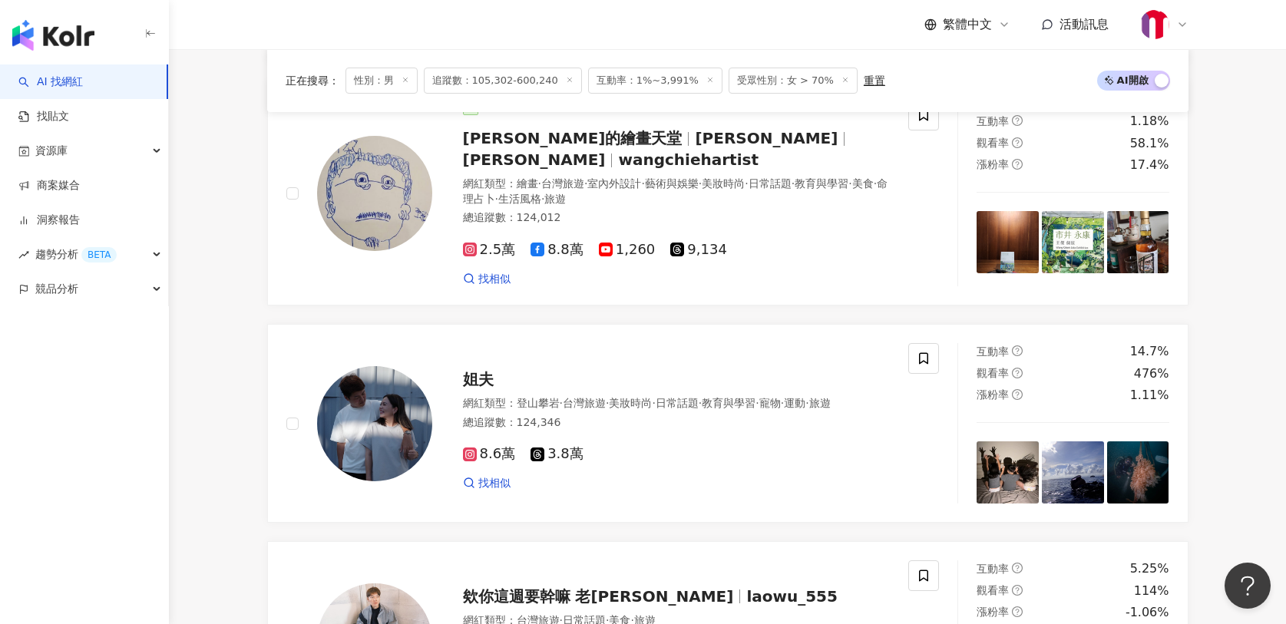
scroll to position [1818, 0]
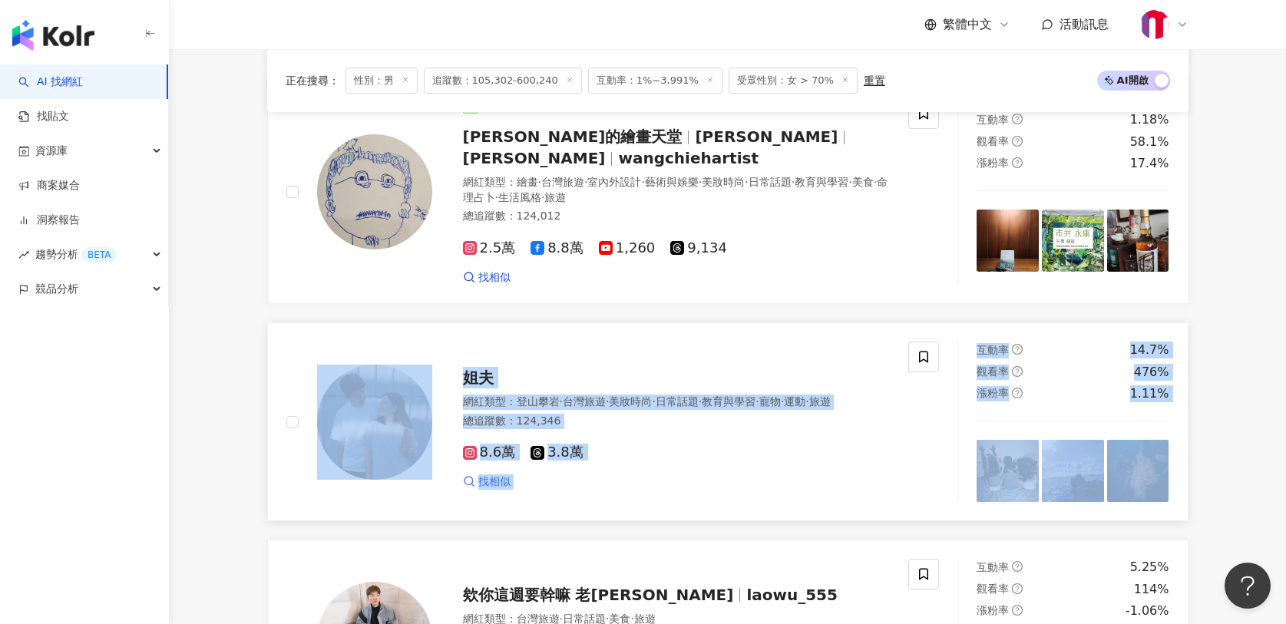
click at [487, 475] on span "找相似" at bounding box center [494, 482] width 32 height 15
click at [662, 342] on div "姐夫 網紅類型 ： 登山攀岩 · 台灣旅遊 · 美妝時尚 · 日常話題 · 教育與學習 · 寵物 · 運動 · 旅遊 總追蹤數 ： 124,346 8.6萬 …" at bounding box center [597, 422] width 623 height 161
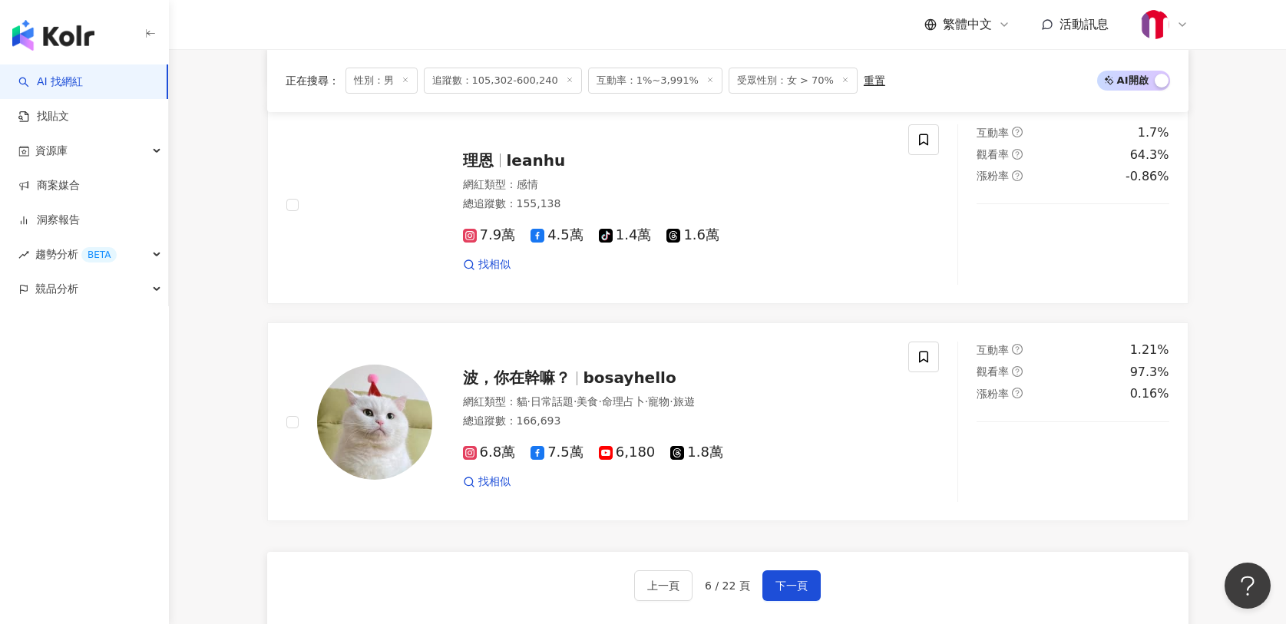
scroll to position [2730, 0]
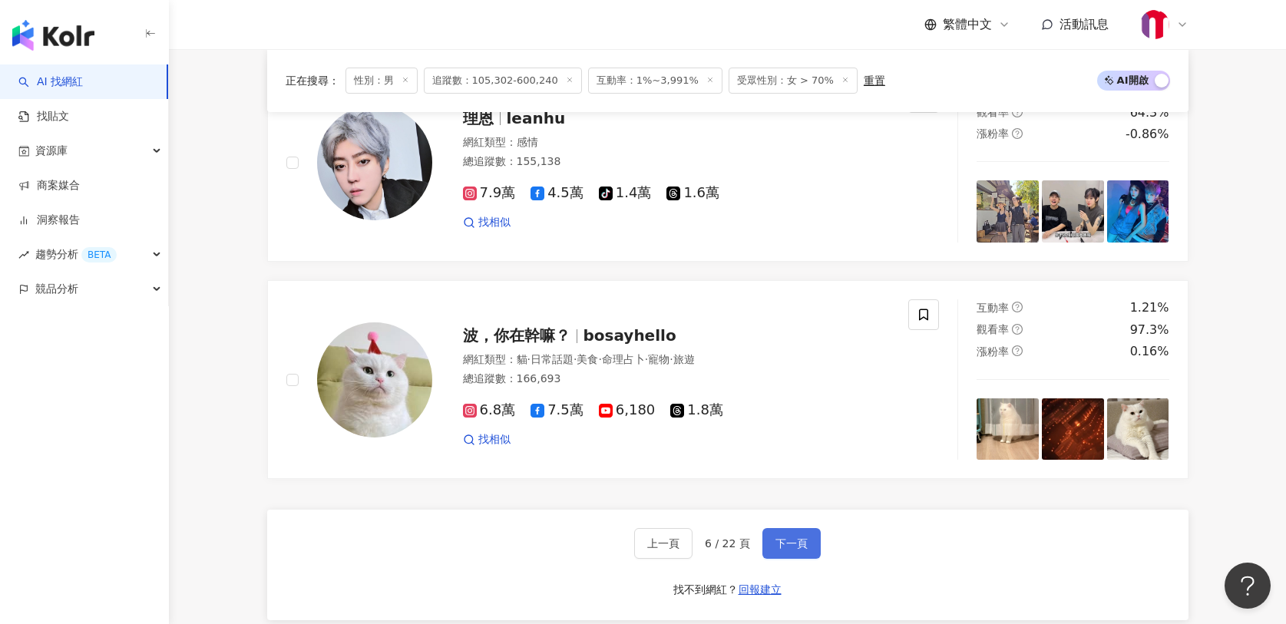
click at [788, 528] on button "下一頁" at bounding box center [792, 543] width 58 height 31
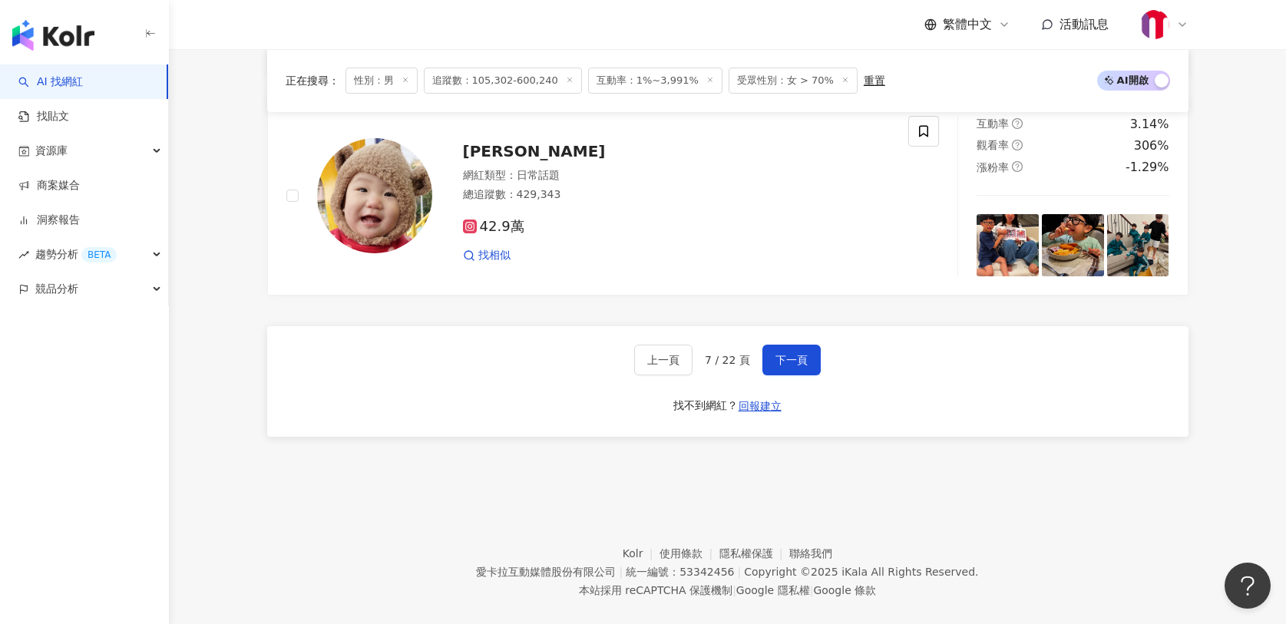
scroll to position [2887, 0]
click at [793, 359] on span "下一頁" at bounding box center [792, 361] width 32 height 12
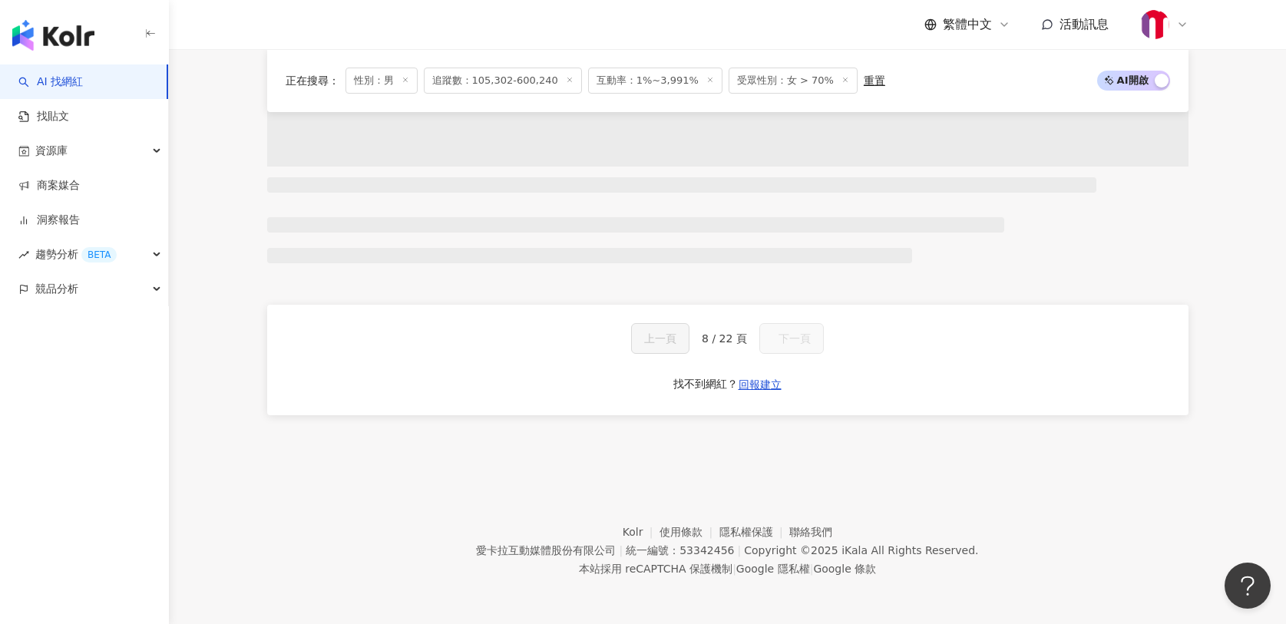
scroll to position [1210, 0]
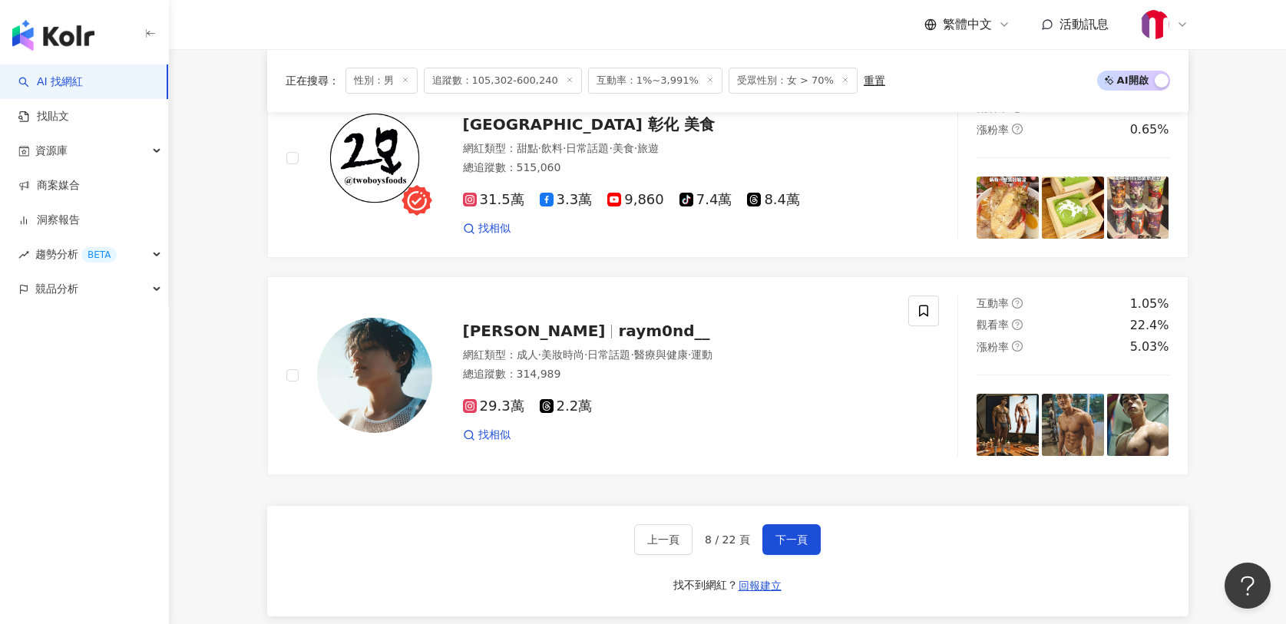
scroll to position [2746, 0]
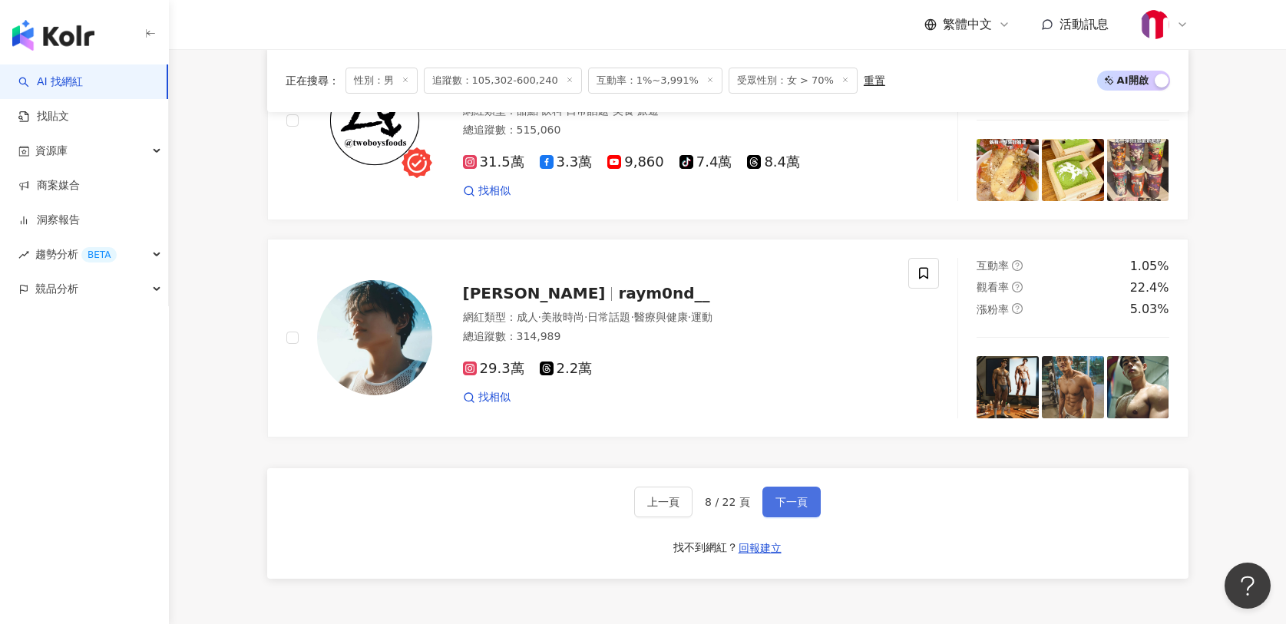
click at [769, 501] on button "下一頁" at bounding box center [792, 502] width 58 height 31
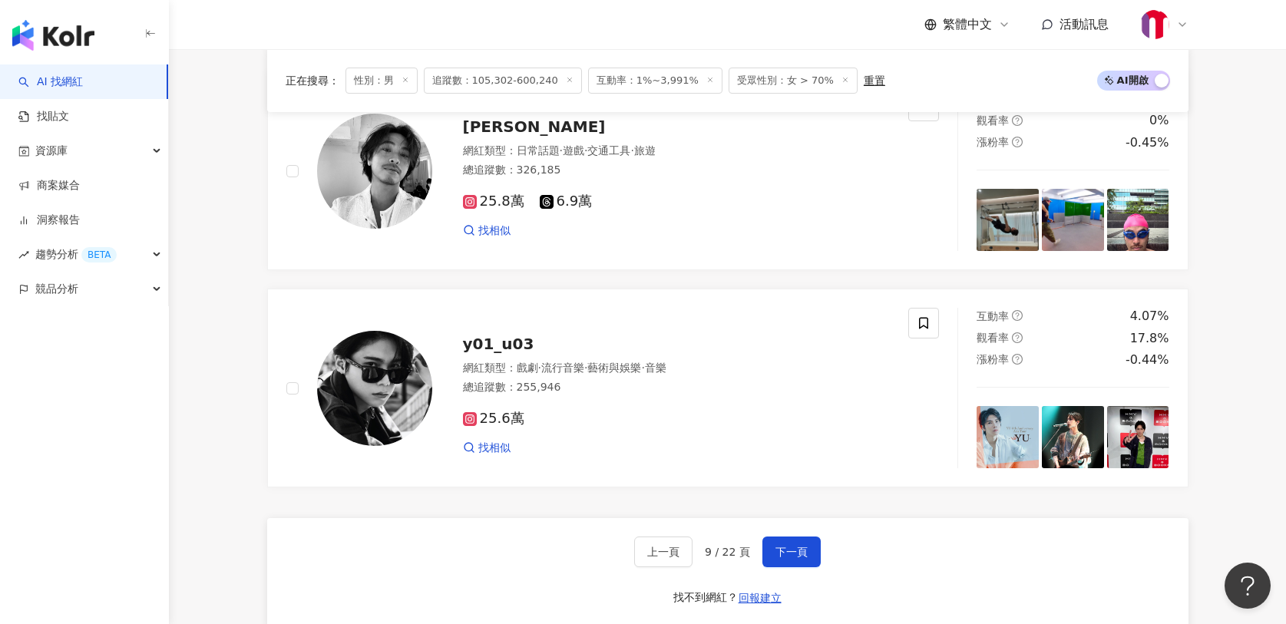
scroll to position [2942, 0]
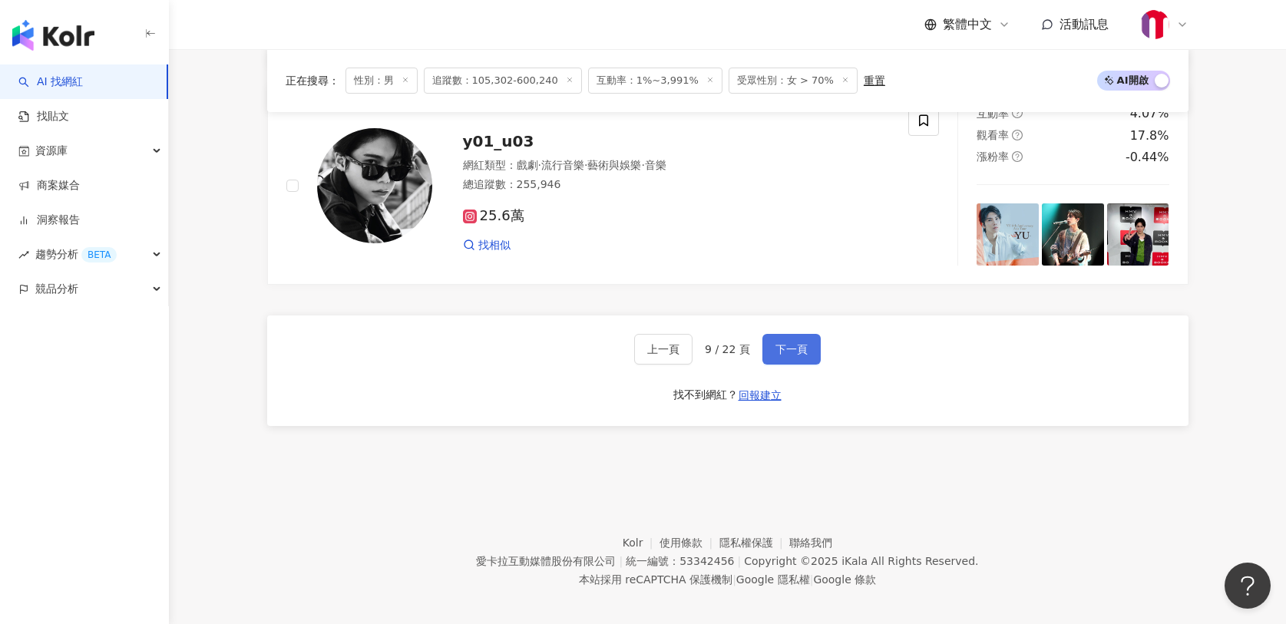
click at [795, 343] on span "下一頁" at bounding box center [792, 349] width 32 height 12
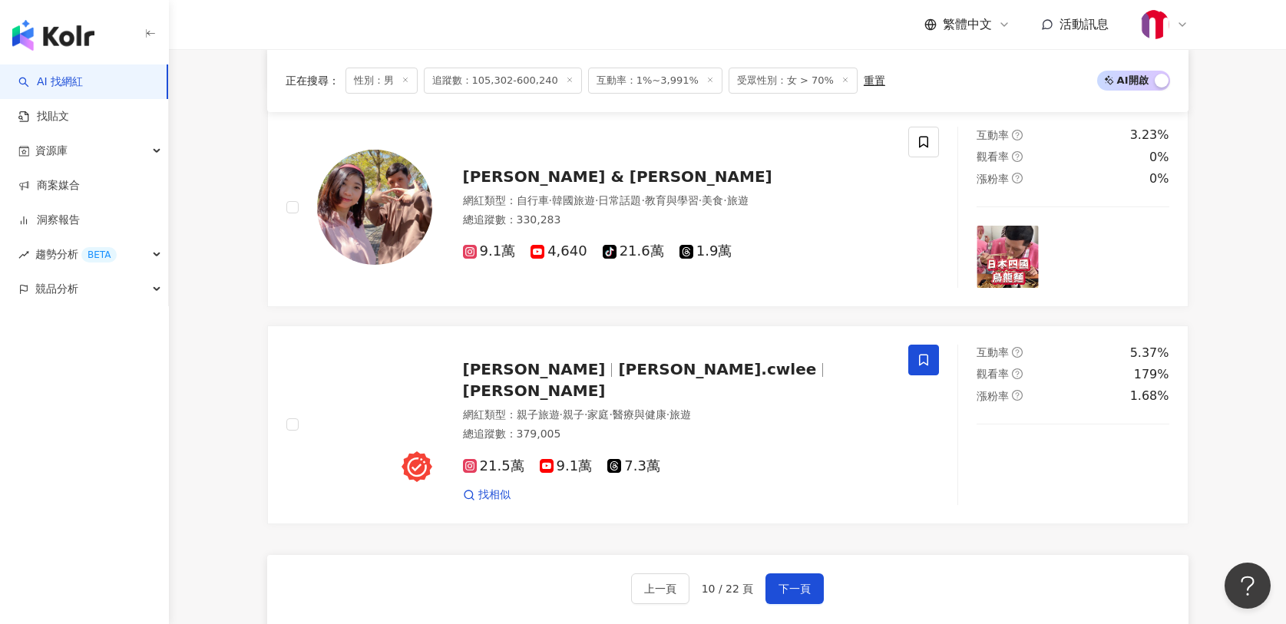
scroll to position [2678, 0]
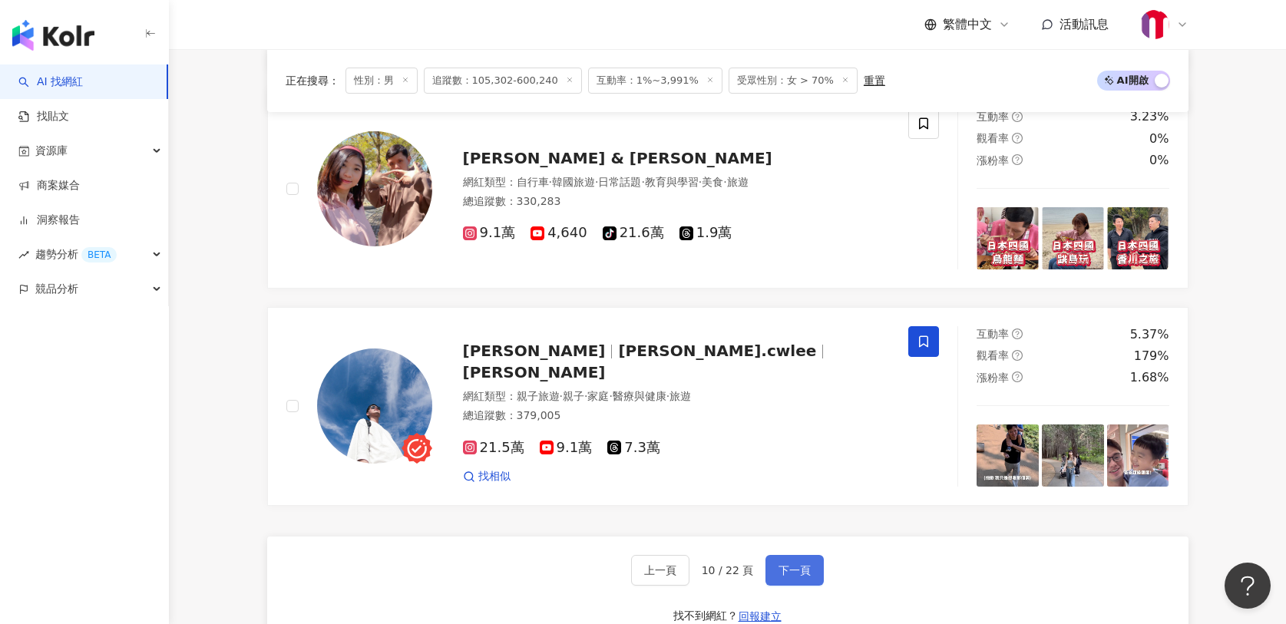
click at [797, 582] on button "下一頁" at bounding box center [795, 570] width 58 height 31
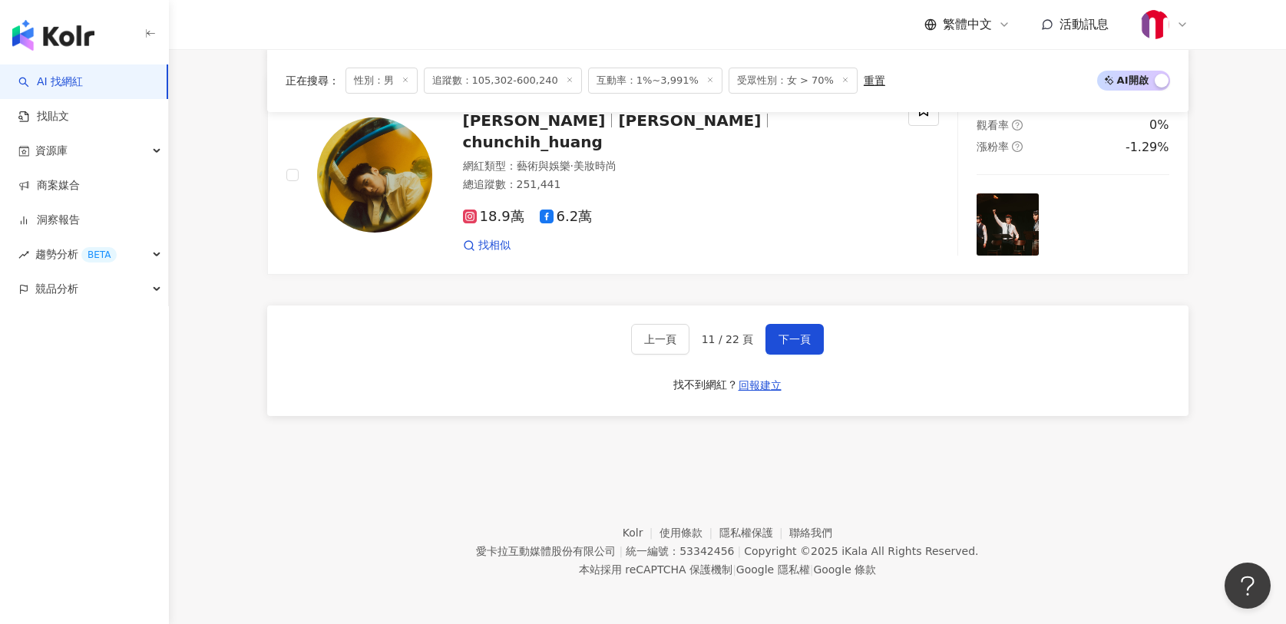
scroll to position [2947, 0]
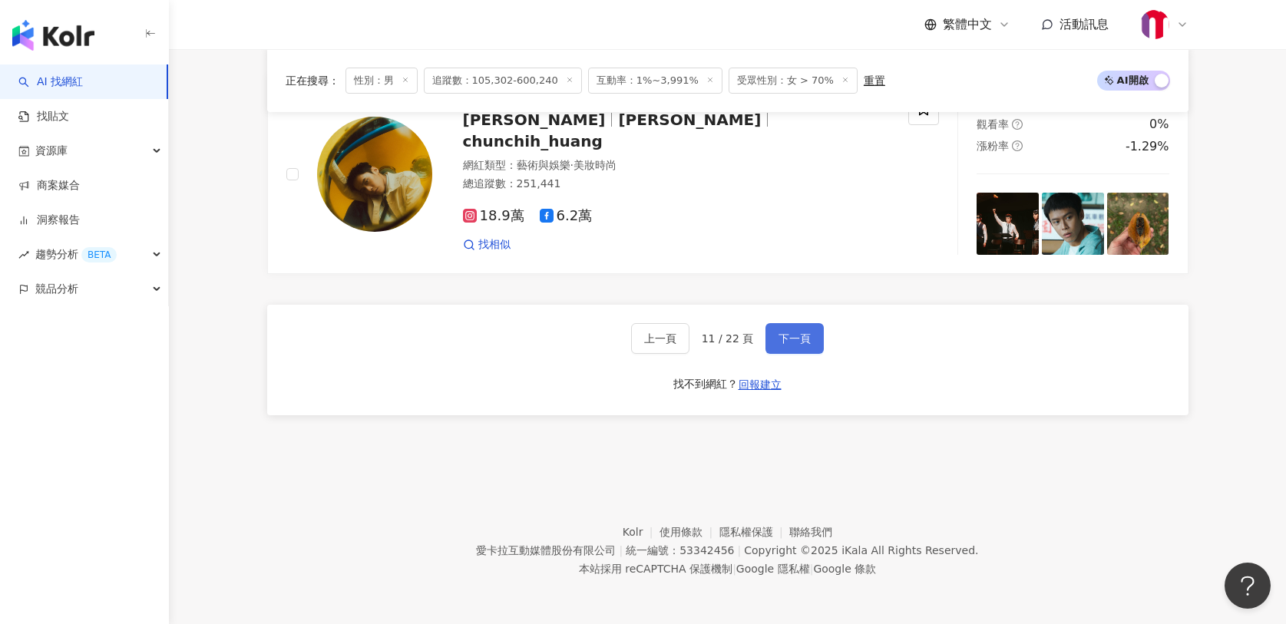
click at [802, 345] on button "下一頁" at bounding box center [795, 338] width 58 height 31
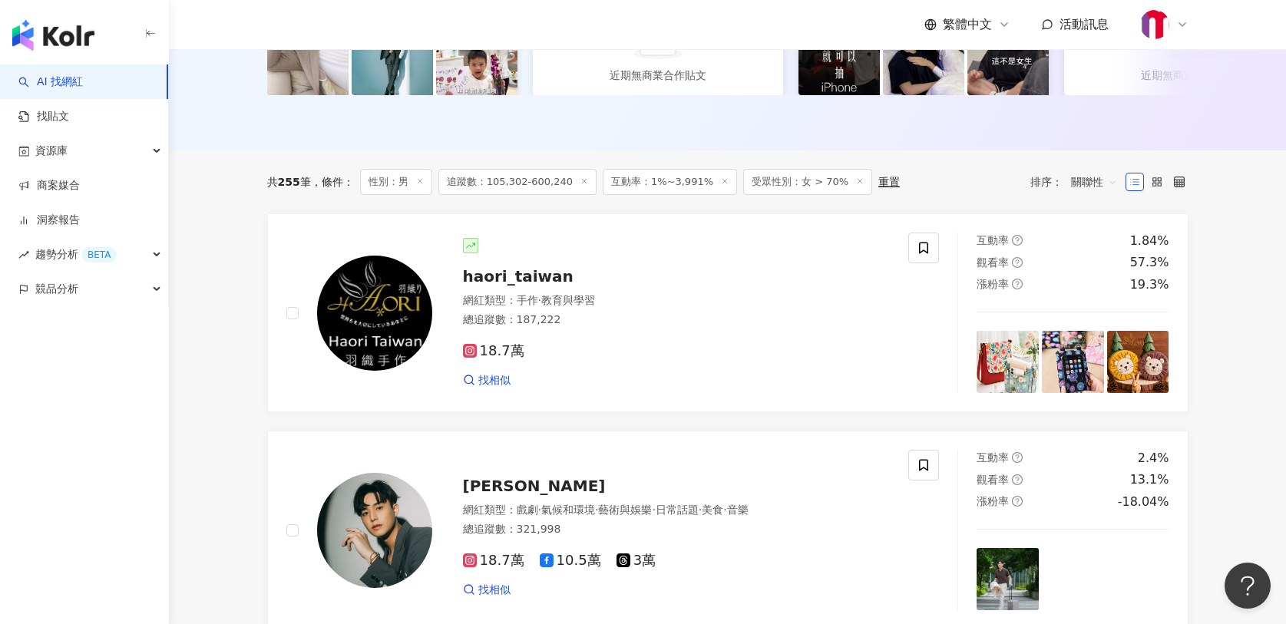
scroll to position [0, 0]
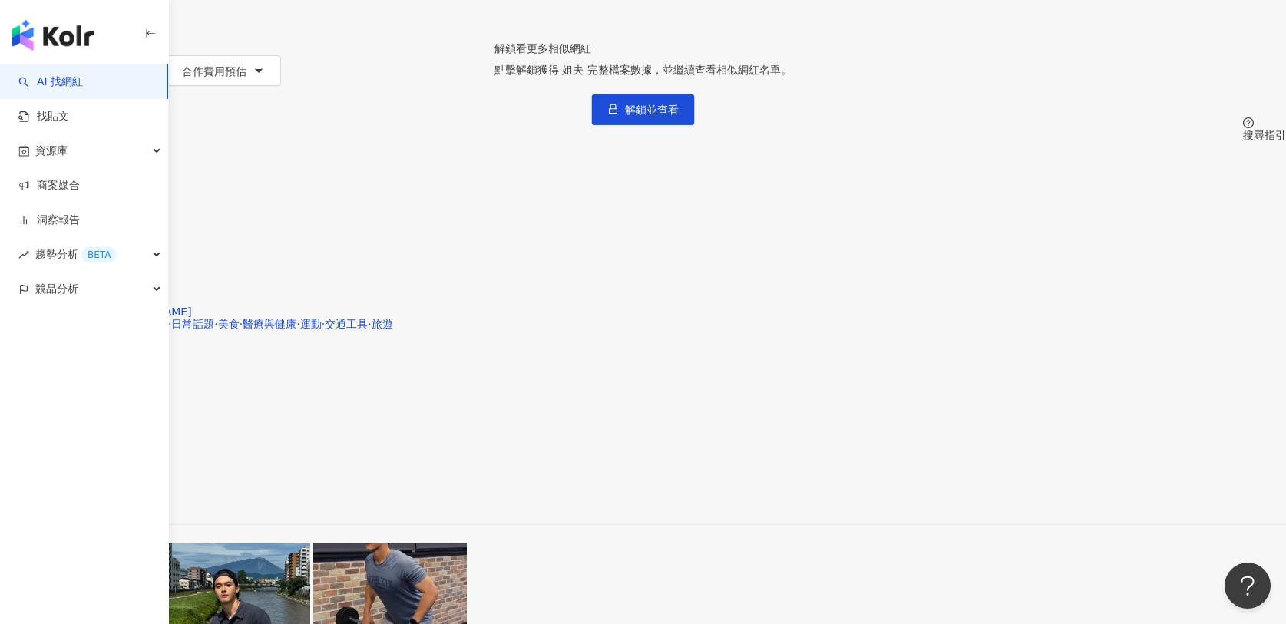
scroll to position [340, 0]
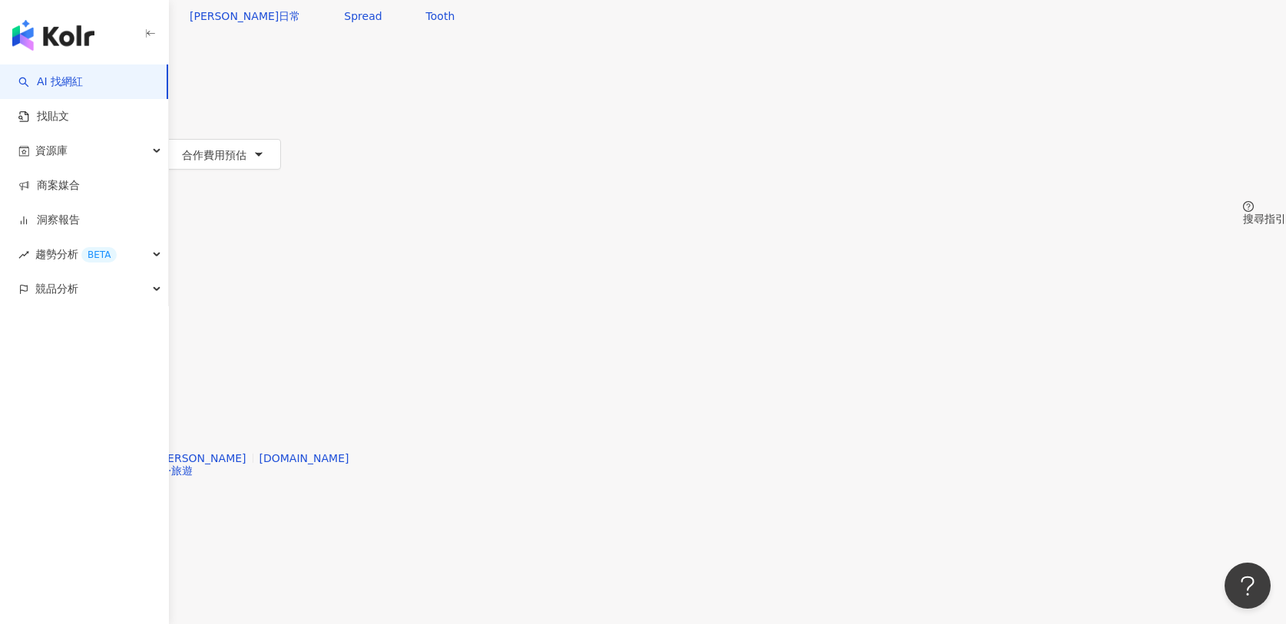
scroll to position [142, 0]
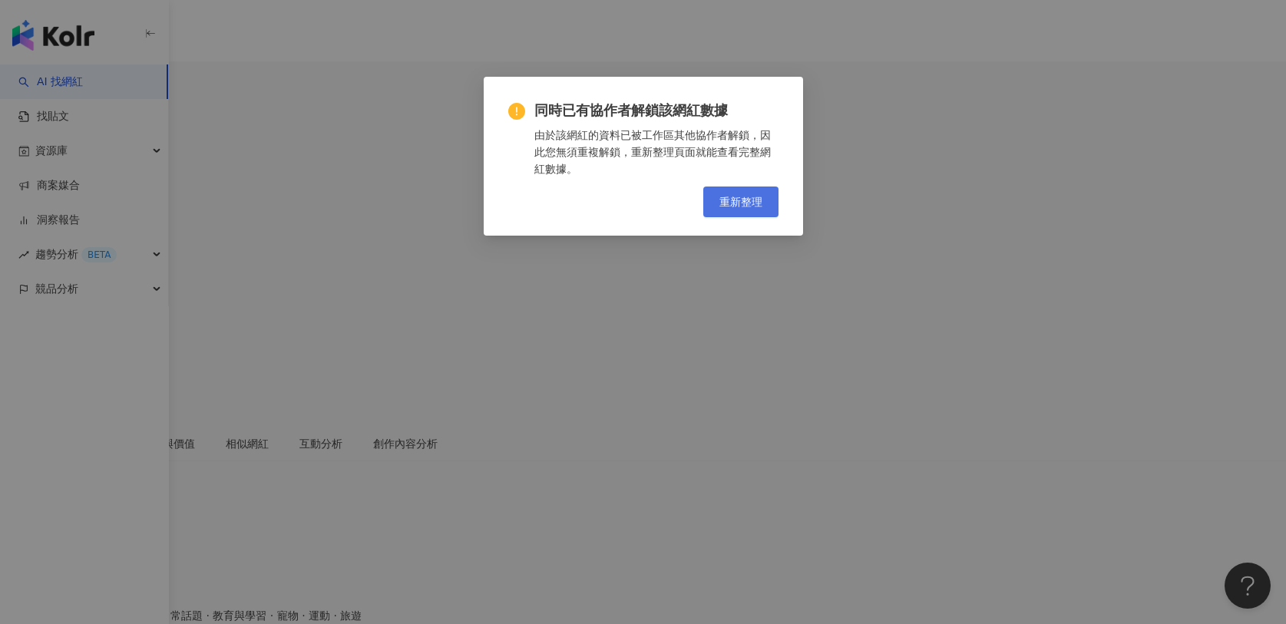
click at [725, 202] on span "重新整理" at bounding box center [741, 202] width 43 height 12
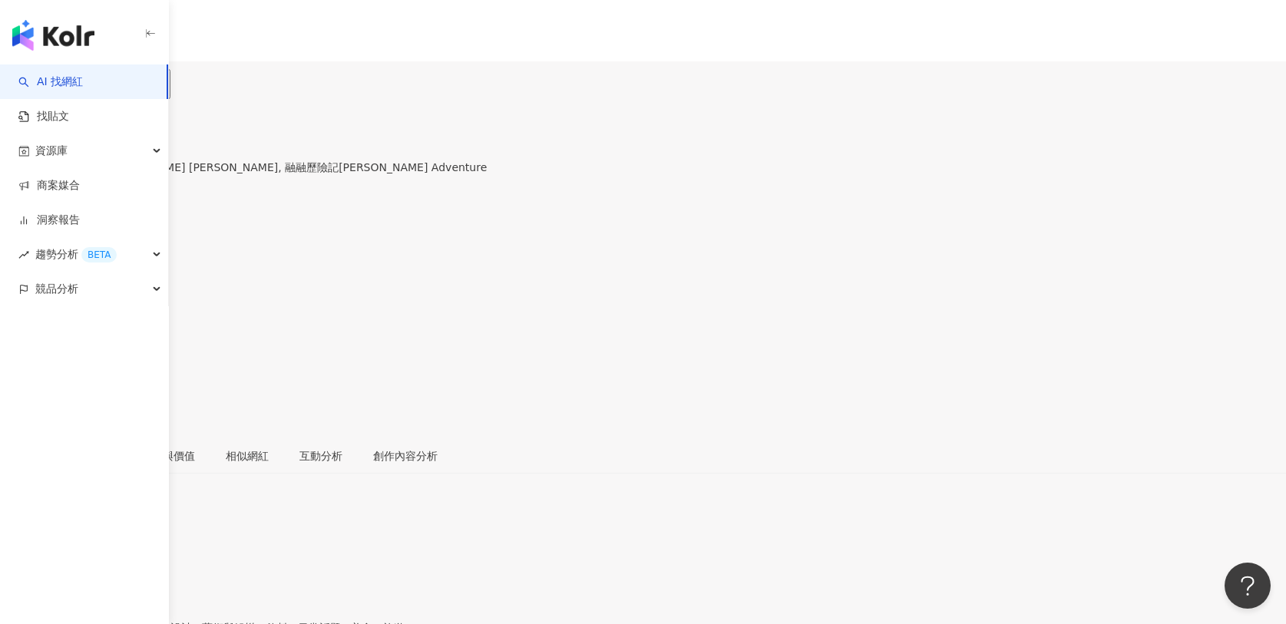
drag, startPoint x: 356, startPoint y: 102, endPoint x: 316, endPoint y: 104, distance: 39.2
click at [316, 104] on div "融融 [PERSON_NAME], [PERSON_NAME] [PERSON_NAME], 融融歷險記[PERSON_NAME] Adventure 追蹤數…" at bounding box center [643, 268] width 1286 height 339
click at [385, 145] on div "融融" at bounding box center [243, 151] width 487 height 12
copy div "融融"
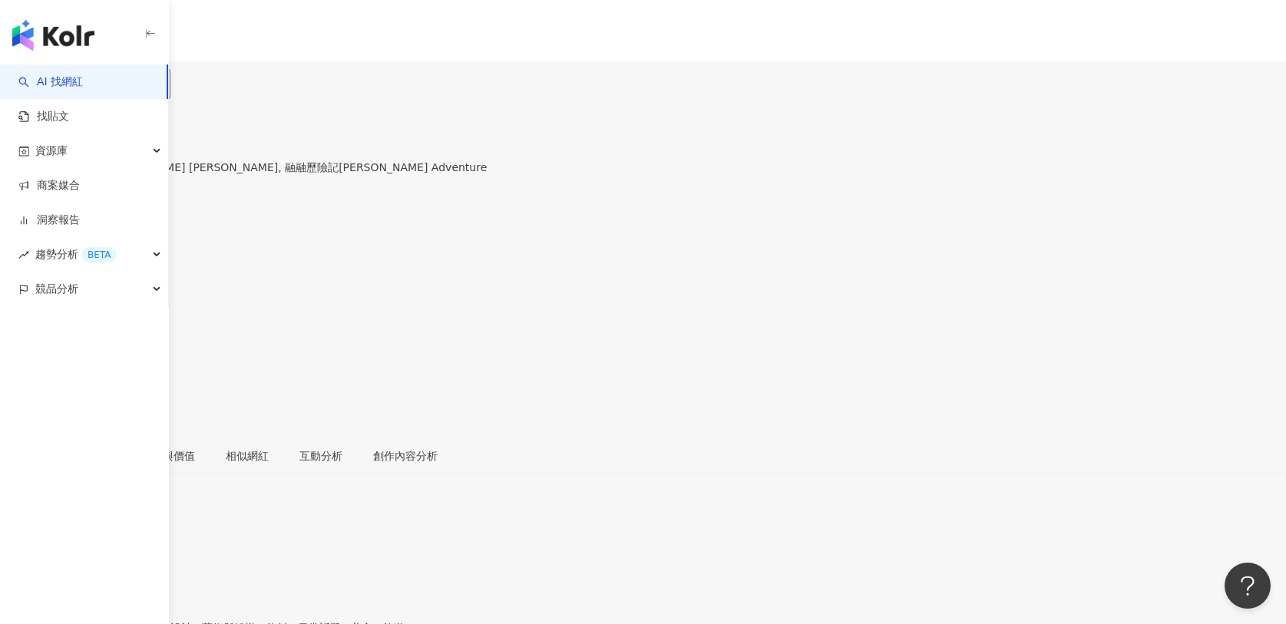
drag, startPoint x: 362, startPoint y: 103, endPoint x: 327, endPoint y: 103, distance: 34.6
click at [327, 145] on div "融融" at bounding box center [243, 151] width 487 height 12
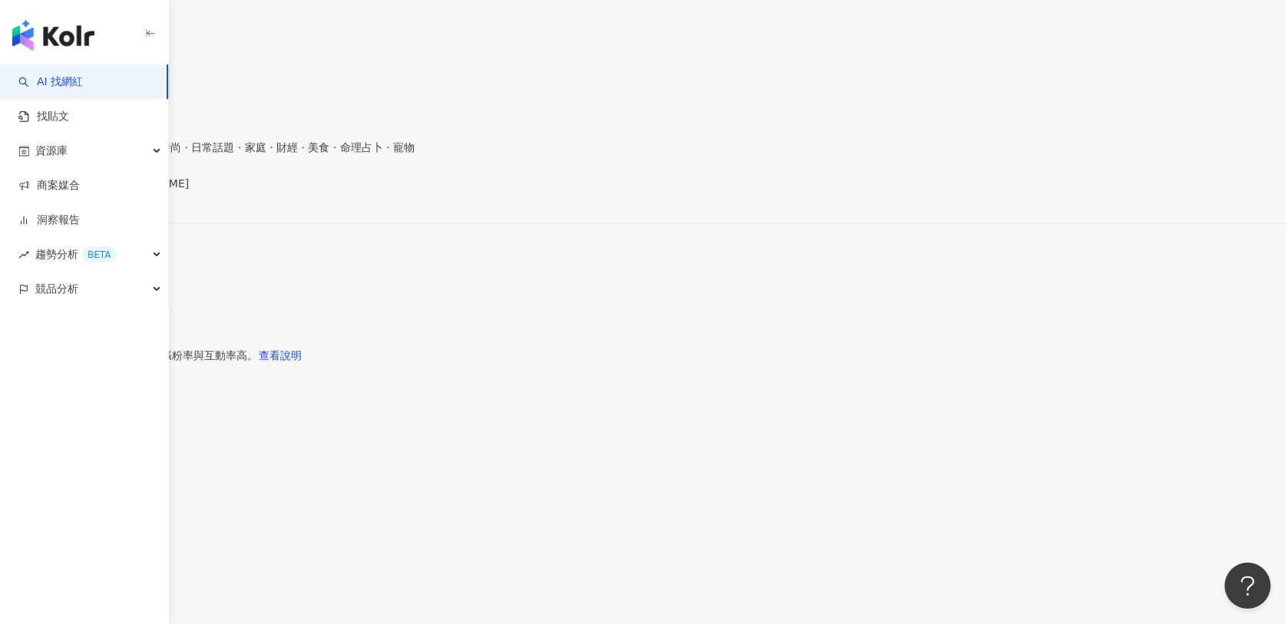
scroll to position [112, 0]
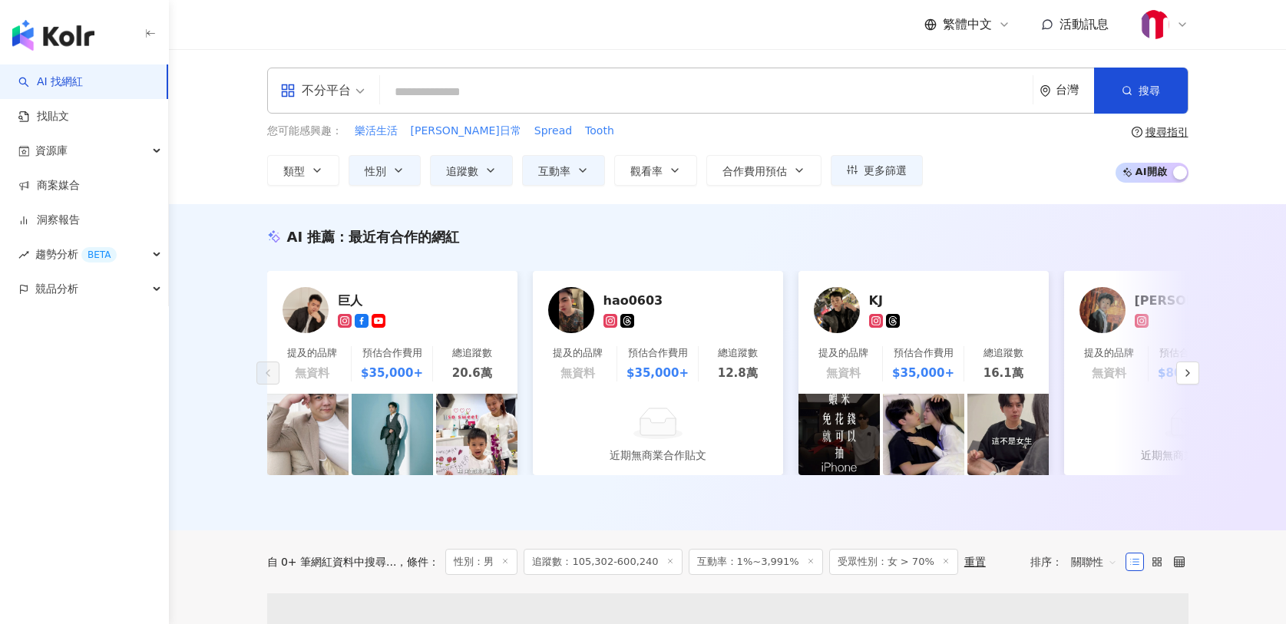
click at [681, 94] on input "search" at bounding box center [706, 92] width 640 height 29
paste input "******"
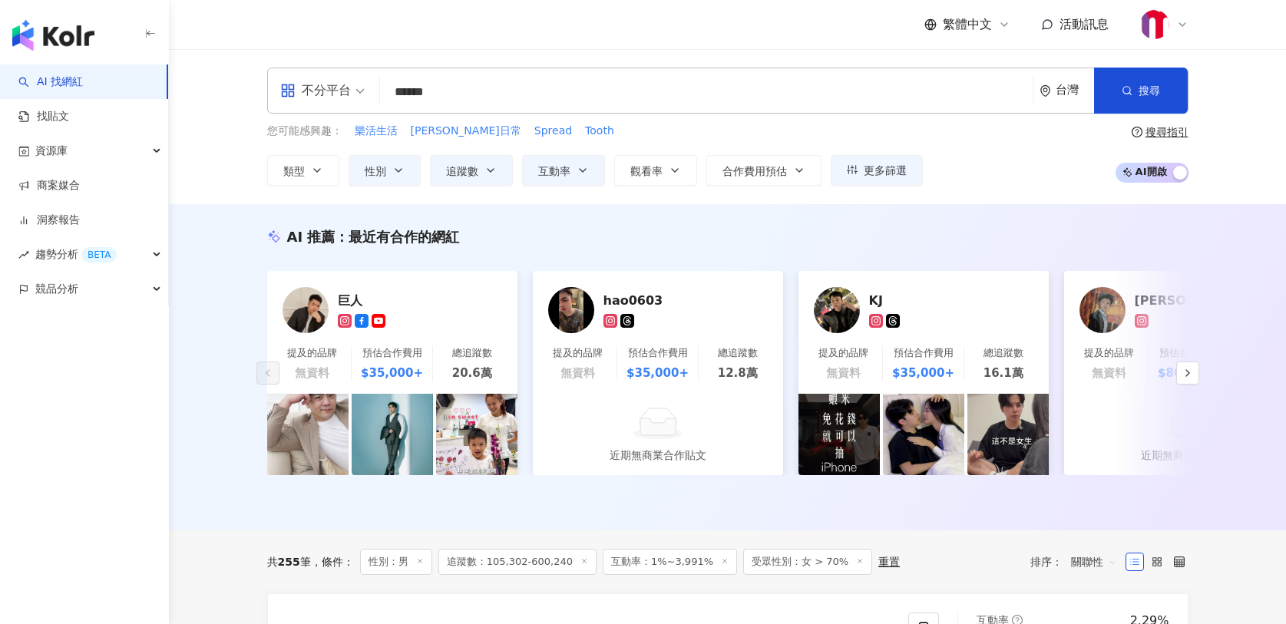
type input "******"
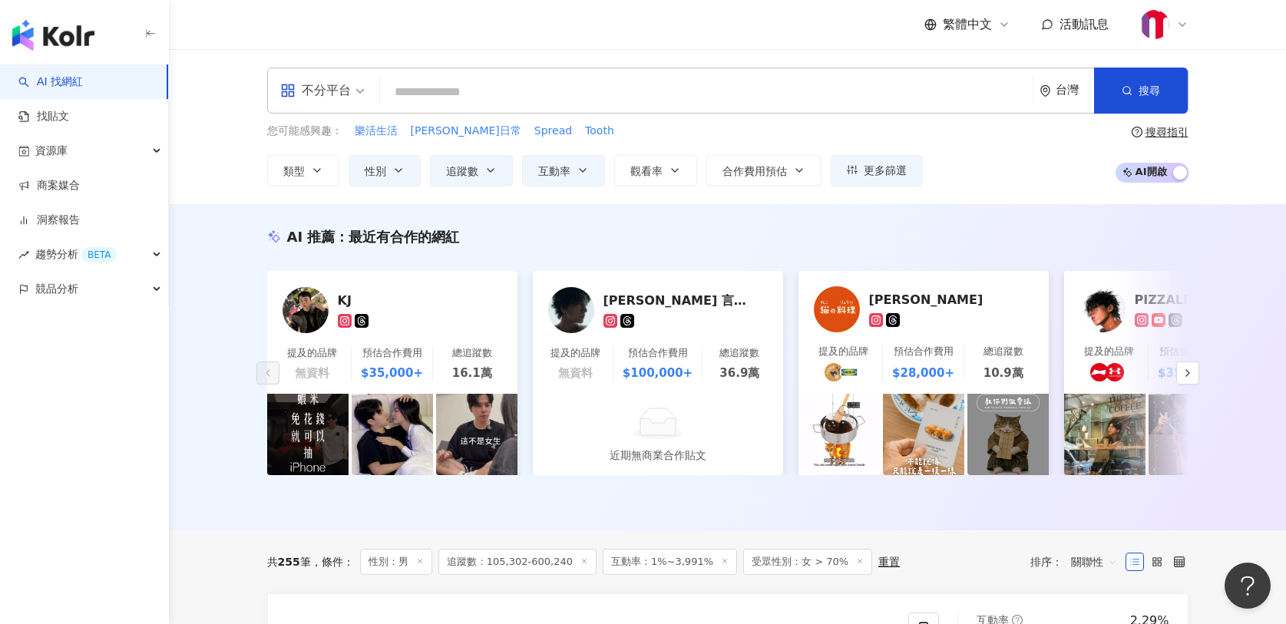
click at [756, 89] on input "search" at bounding box center [706, 92] width 640 height 29
type input "******"
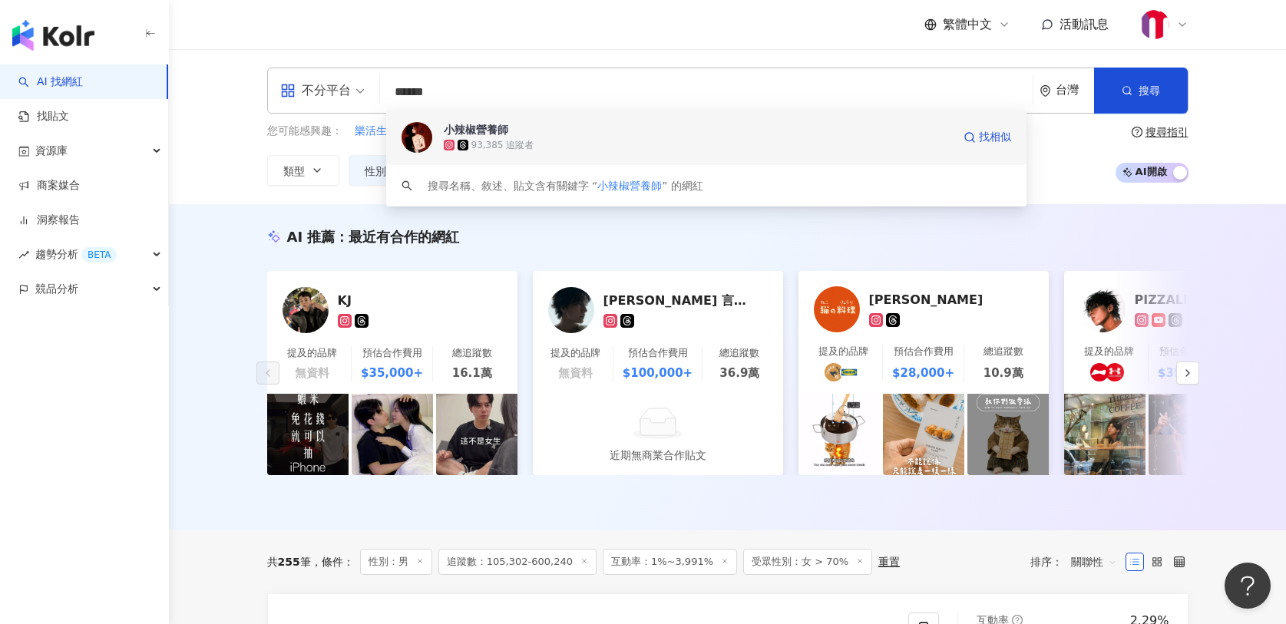
click at [548, 143] on div "93,385 追蹤者" at bounding box center [698, 144] width 508 height 15
